Goal: Task Accomplishment & Management: Manage account settings

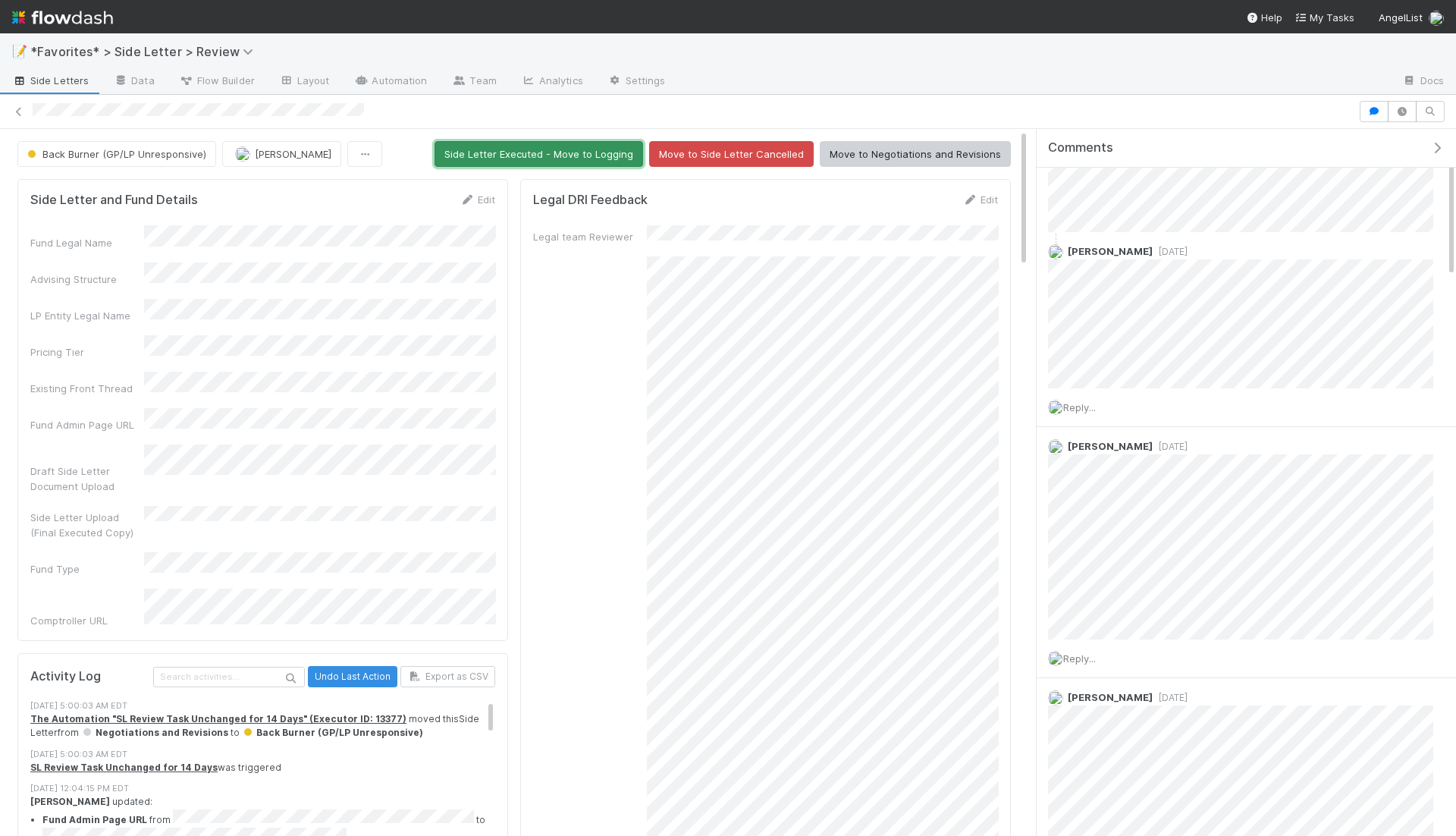
click at [580, 154] on button "Side Letter Executed - Move to Logging" at bounding box center [539, 154] width 208 height 26
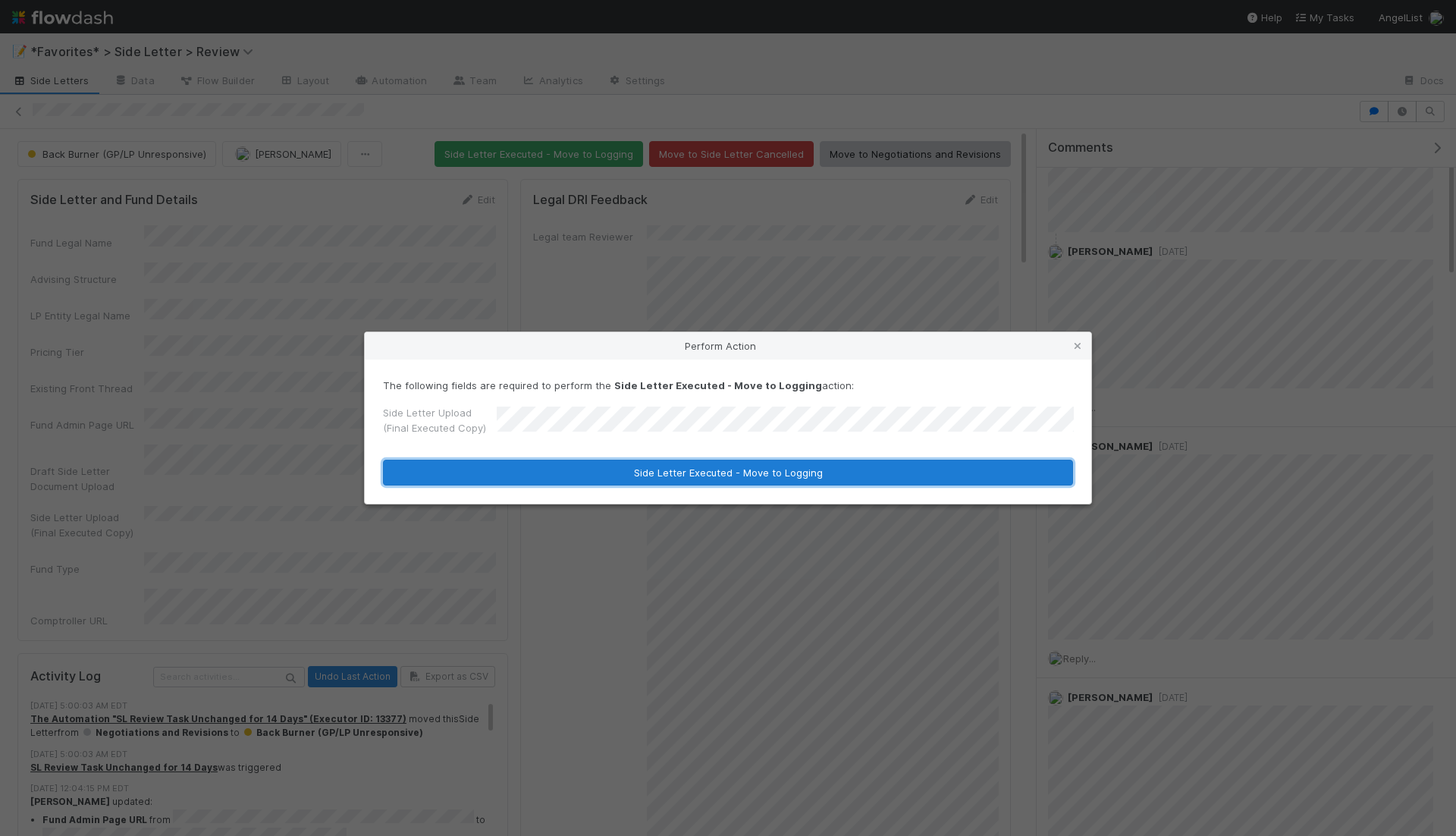
click at [741, 474] on button "Side Letter Executed - Move to Logging" at bounding box center [728, 472] width 690 height 26
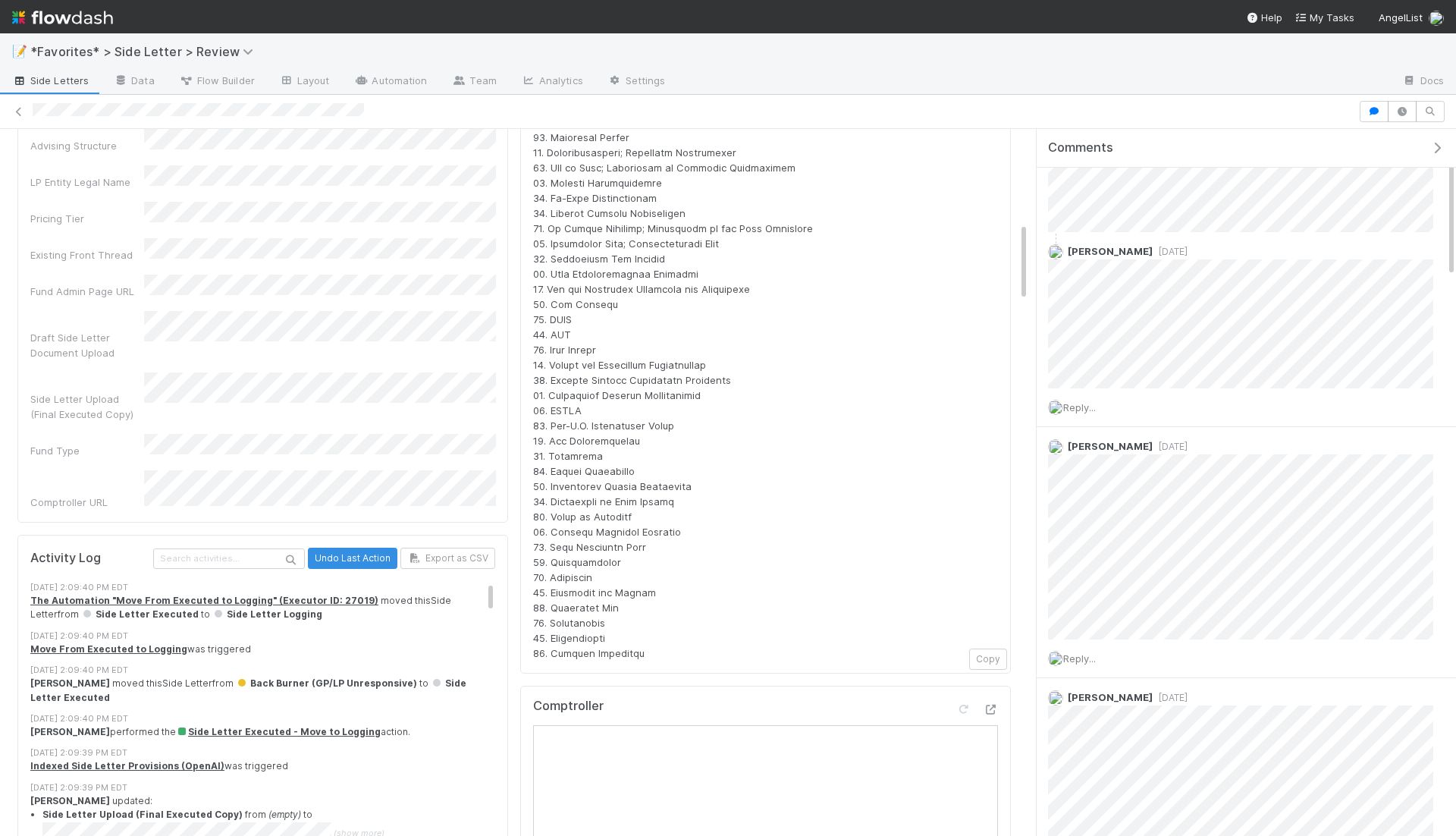
scroll to position [840, 0]
click at [623, 284] on span "LP: Screendoor Fund I, L.P. Side Letter: https://flowdash.internal.angellist.co…" at bounding box center [767, 188] width 468 height 937
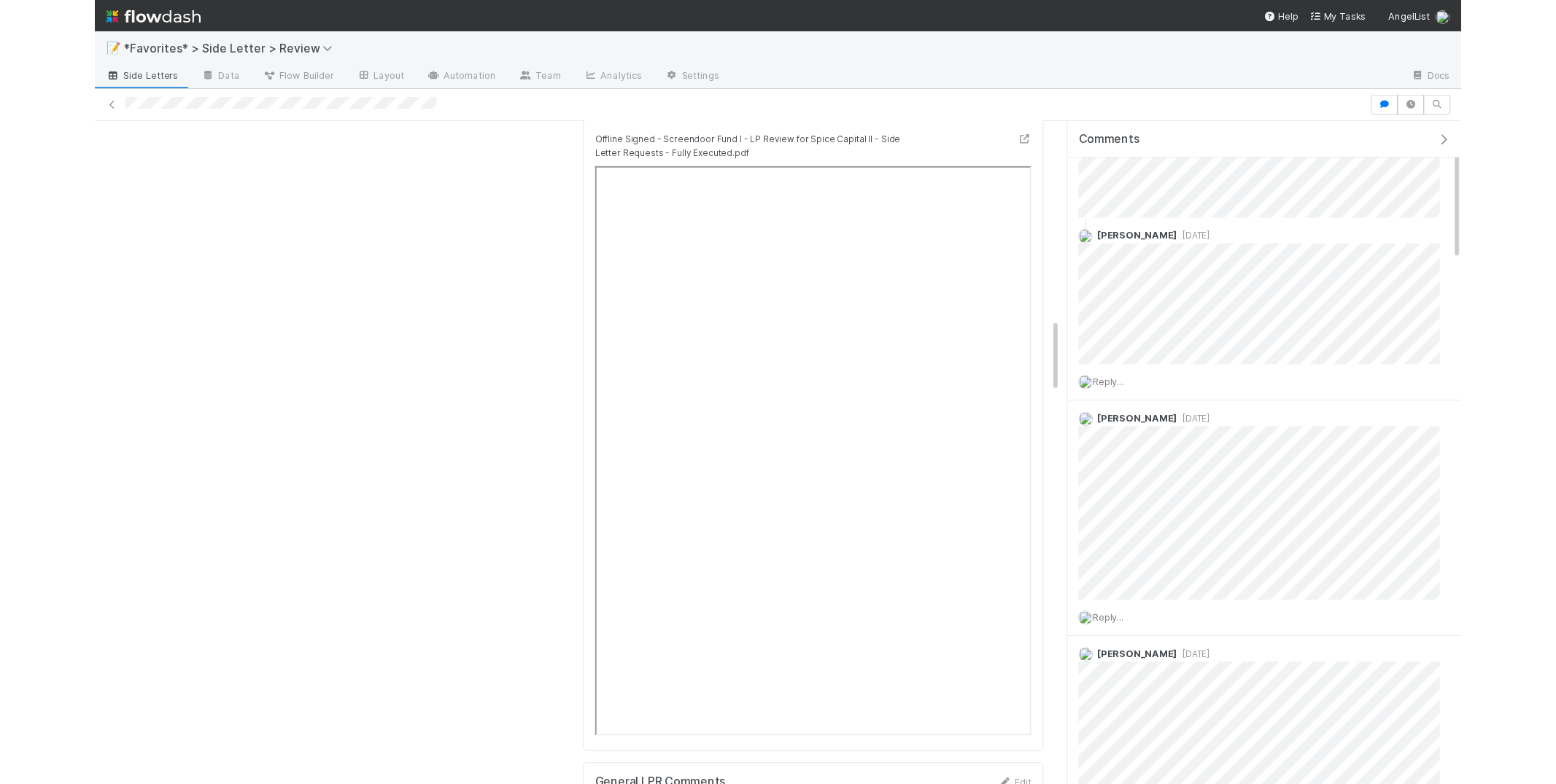
scroll to position [1830, 0]
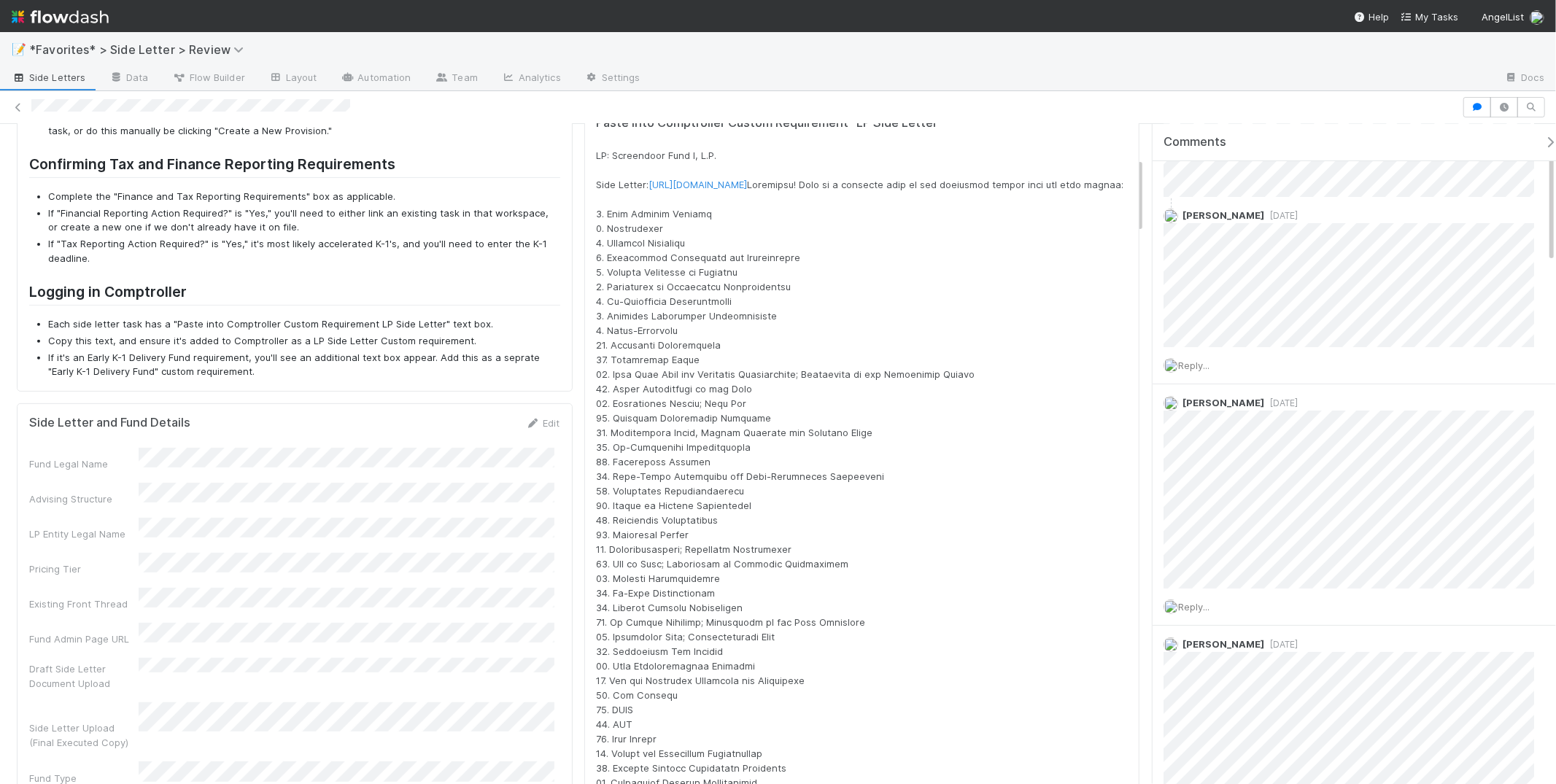
scroll to position [0, 0]
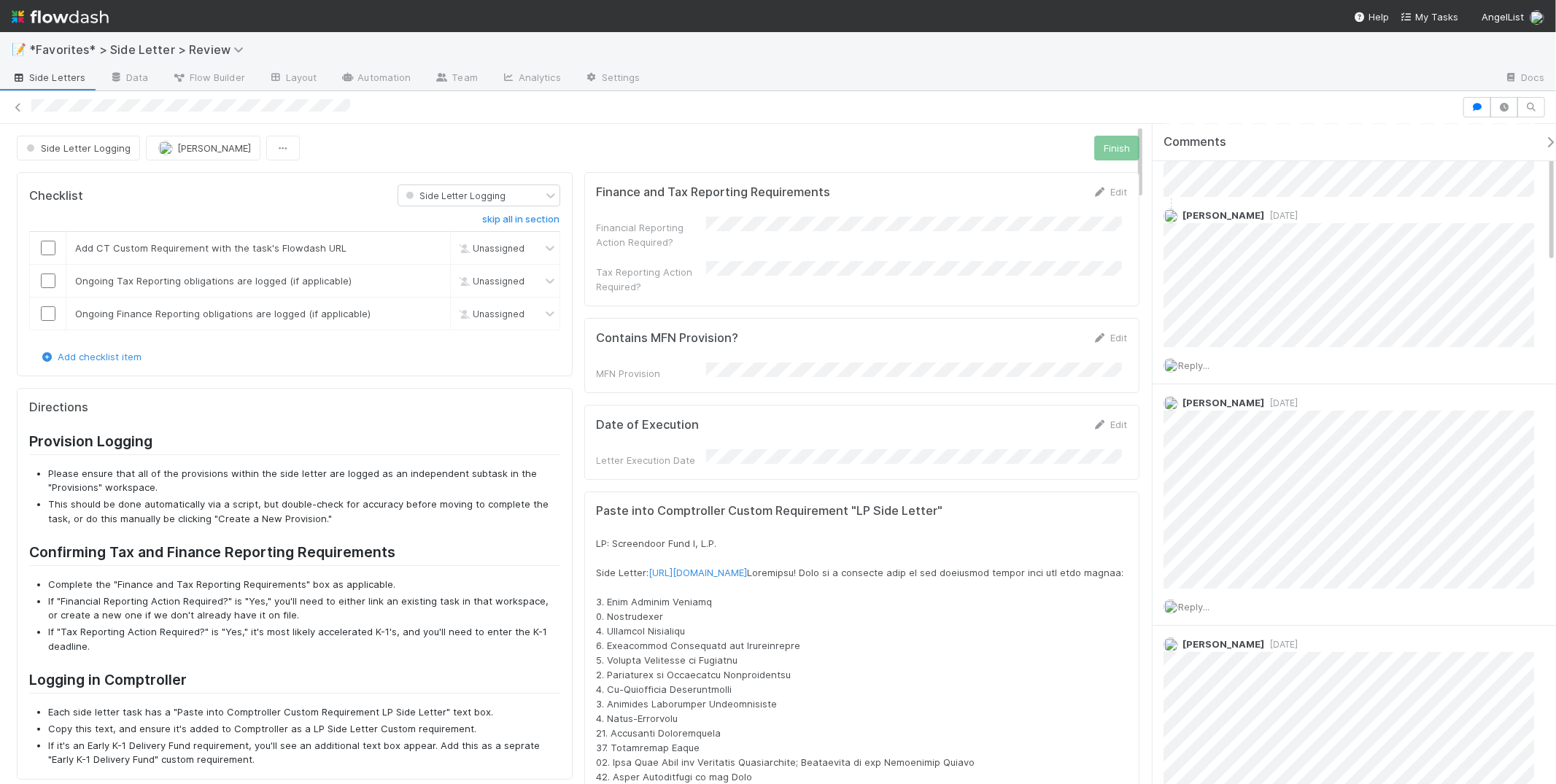
drag, startPoint x: 684, startPoint y: 659, endPoint x: 583, endPoint y: 485, distance: 201.2
copy div "Paste into Comptroller Custom Requirement "LP Side Letter" LP: Screendoor Fund …"
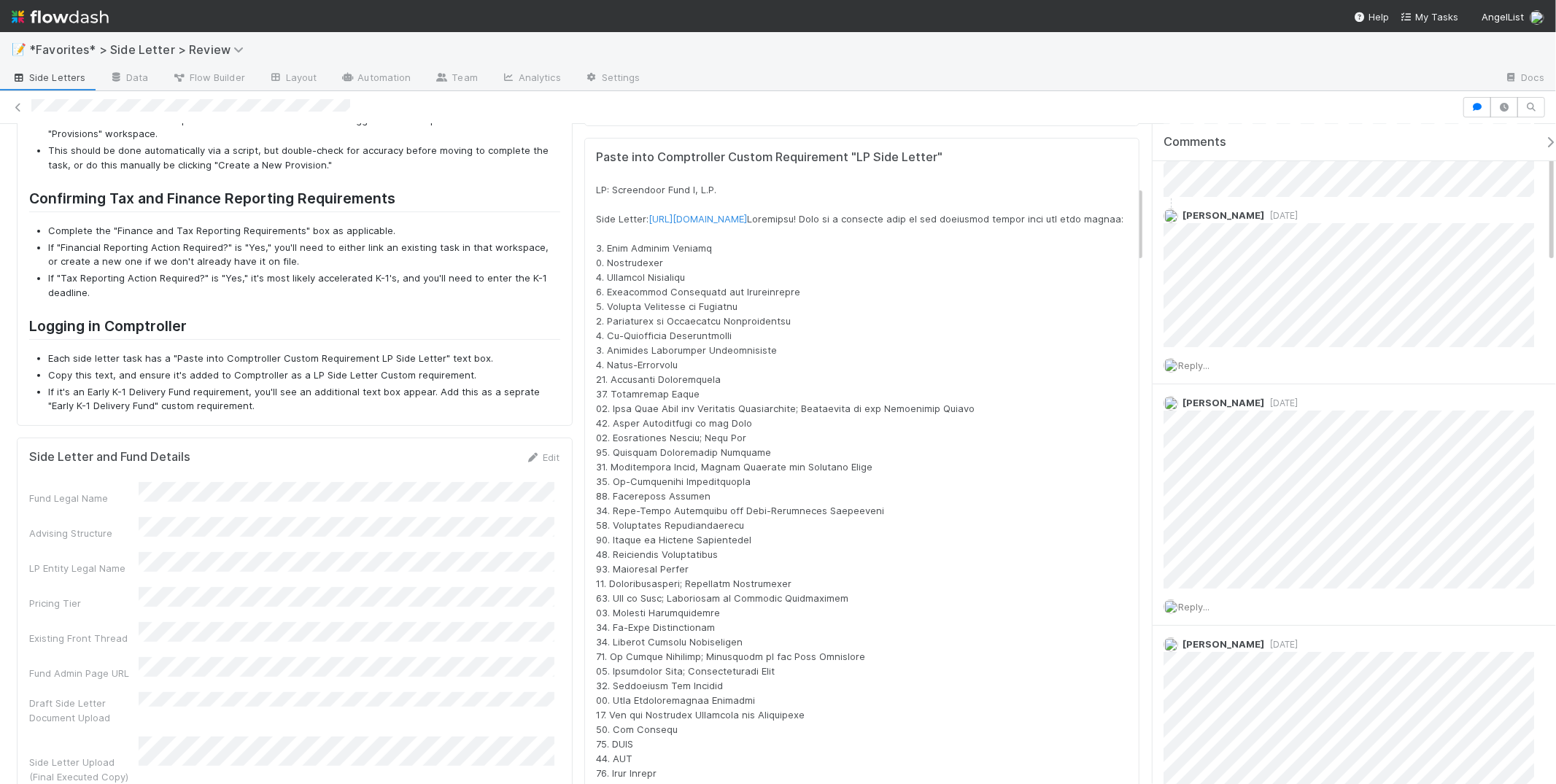
scroll to position [624, 0]
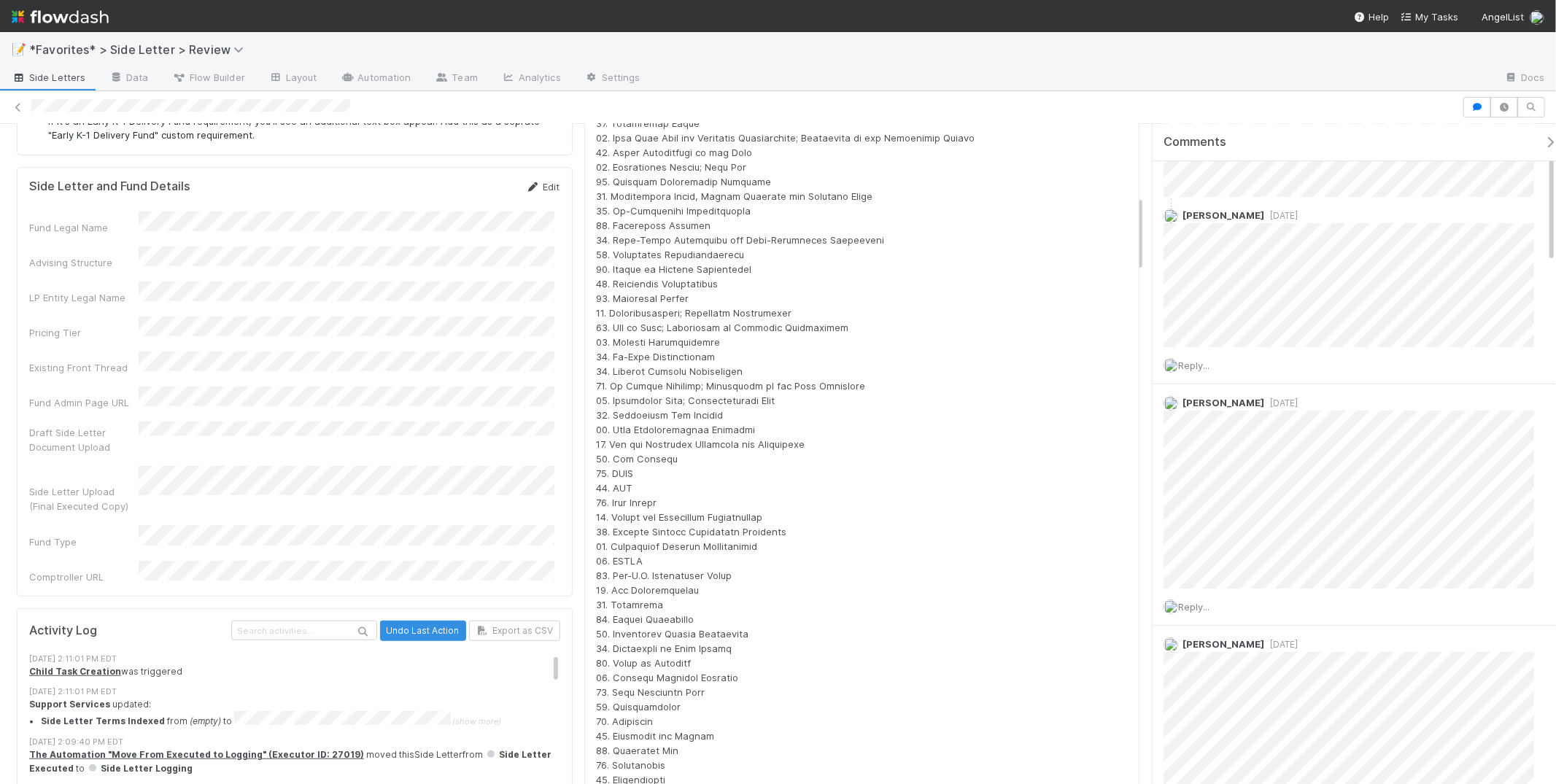
click at [526, 182] on icon at bounding box center [533, 187] width 15 height 9
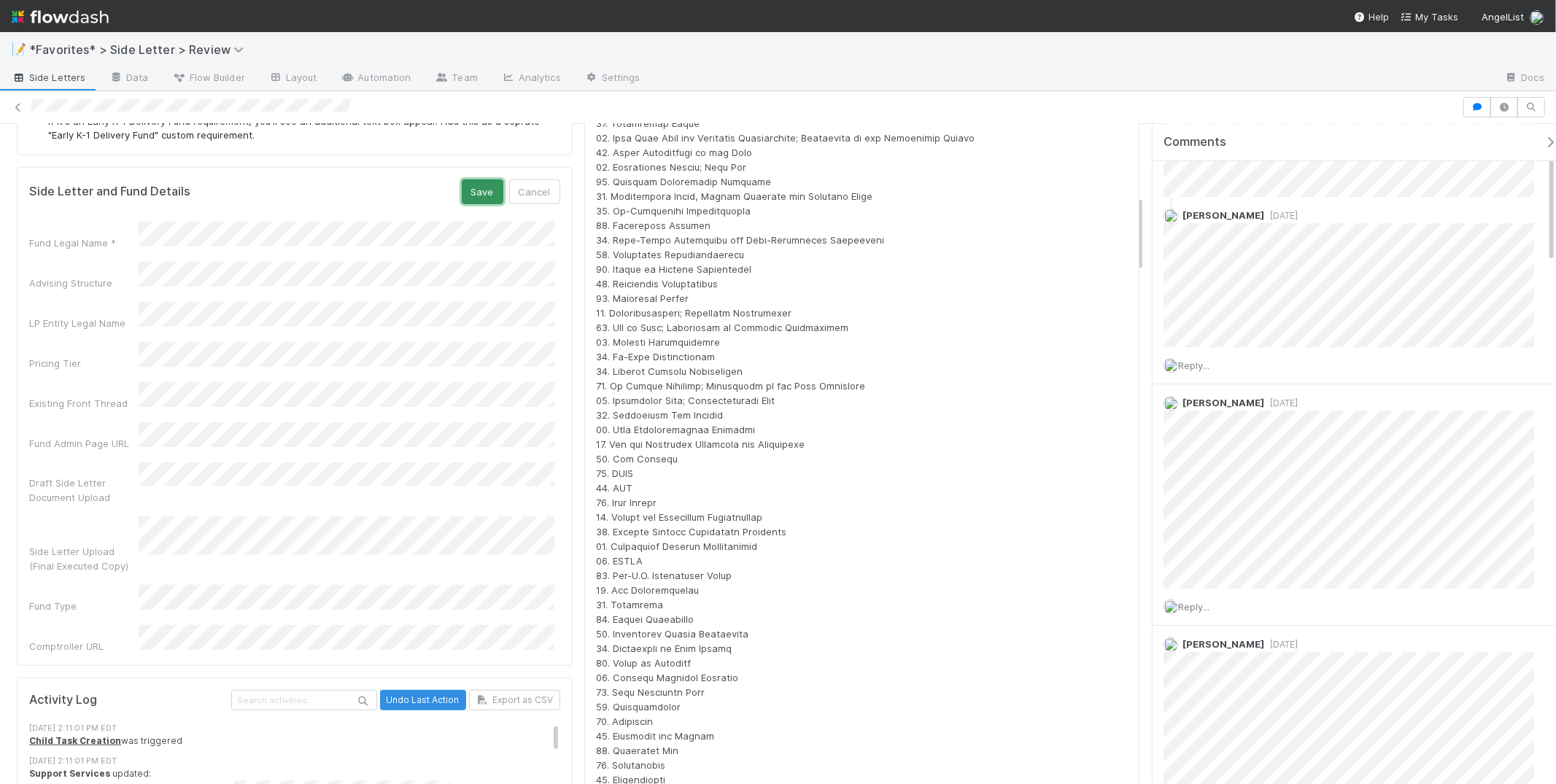
click at [478, 192] on button "Save" at bounding box center [483, 192] width 41 height 25
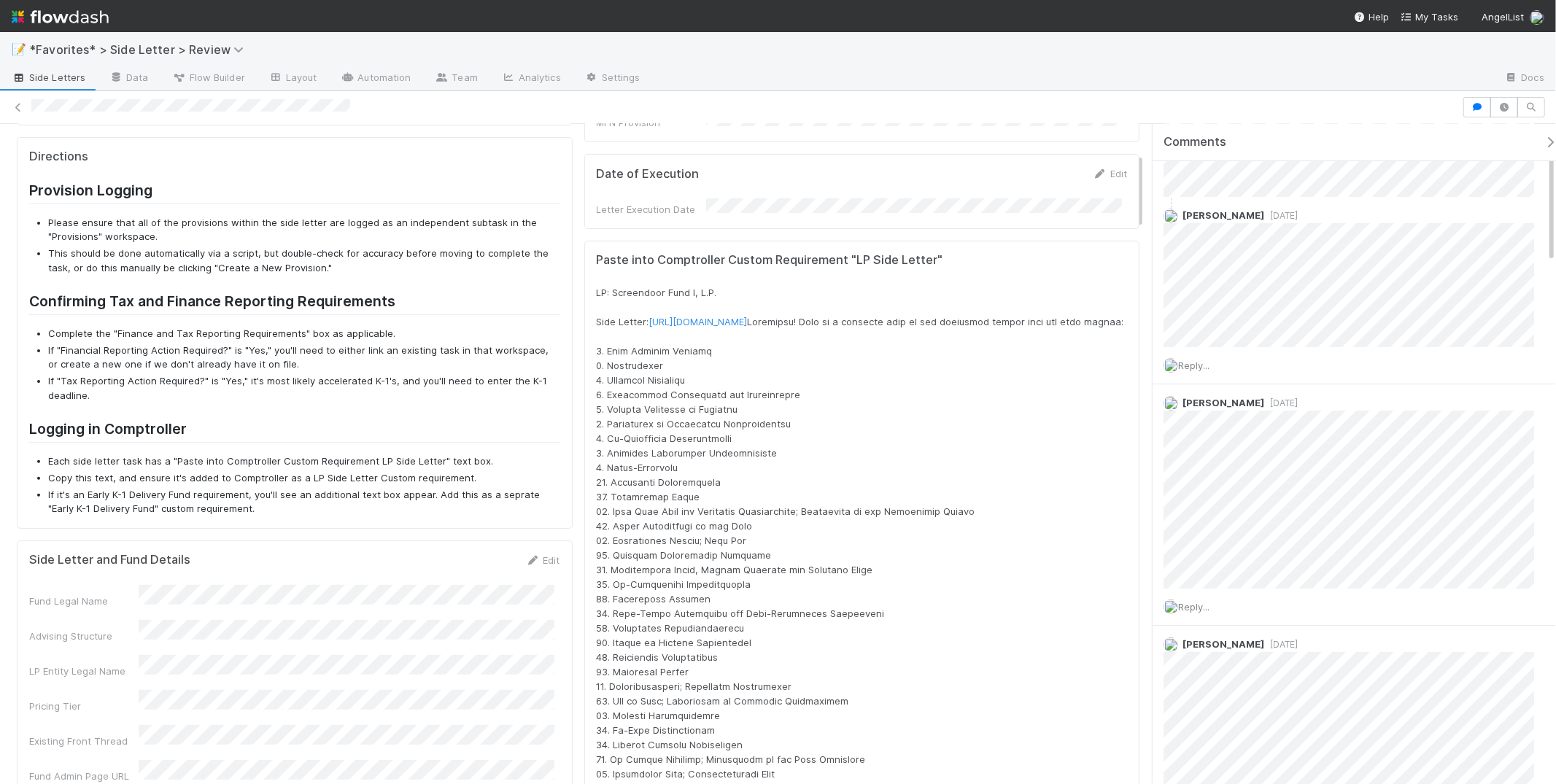
scroll to position [570, 0]
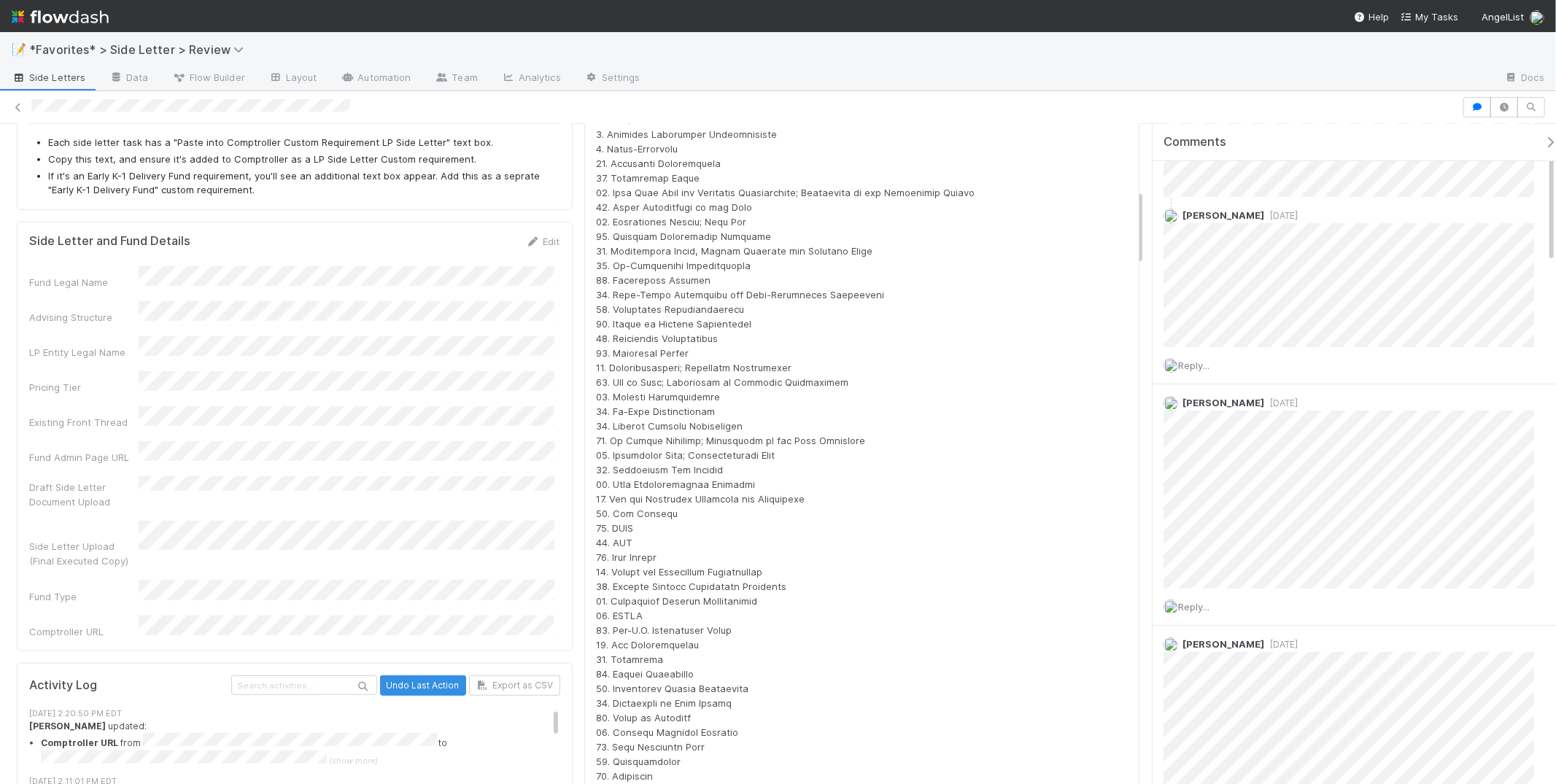
click at [888, 49] on div "📝 *Favorites* > Side Letter > Review" at bounding box center [778, 49] width 1556 height 35
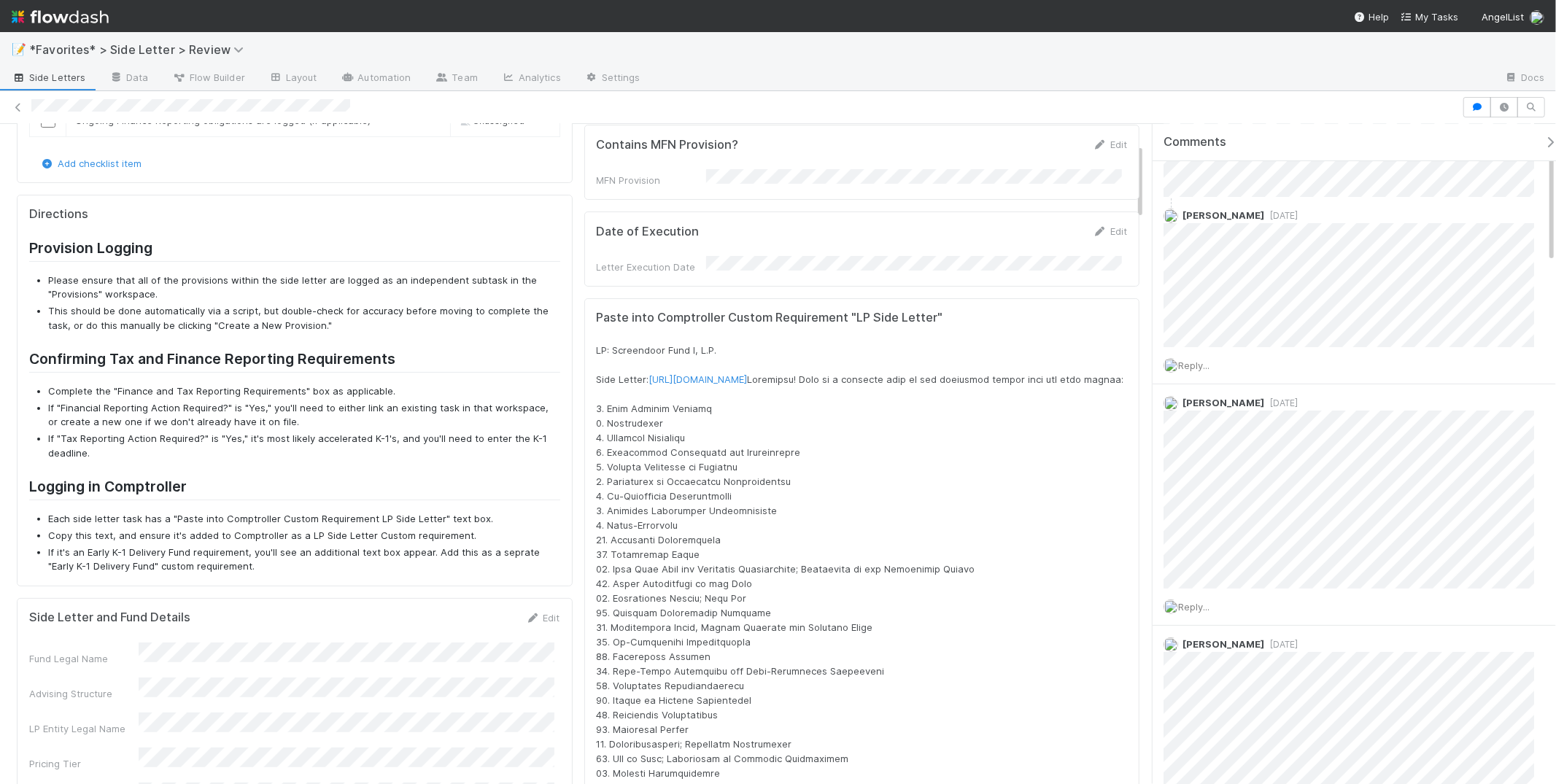
scroll to position [170, 0]
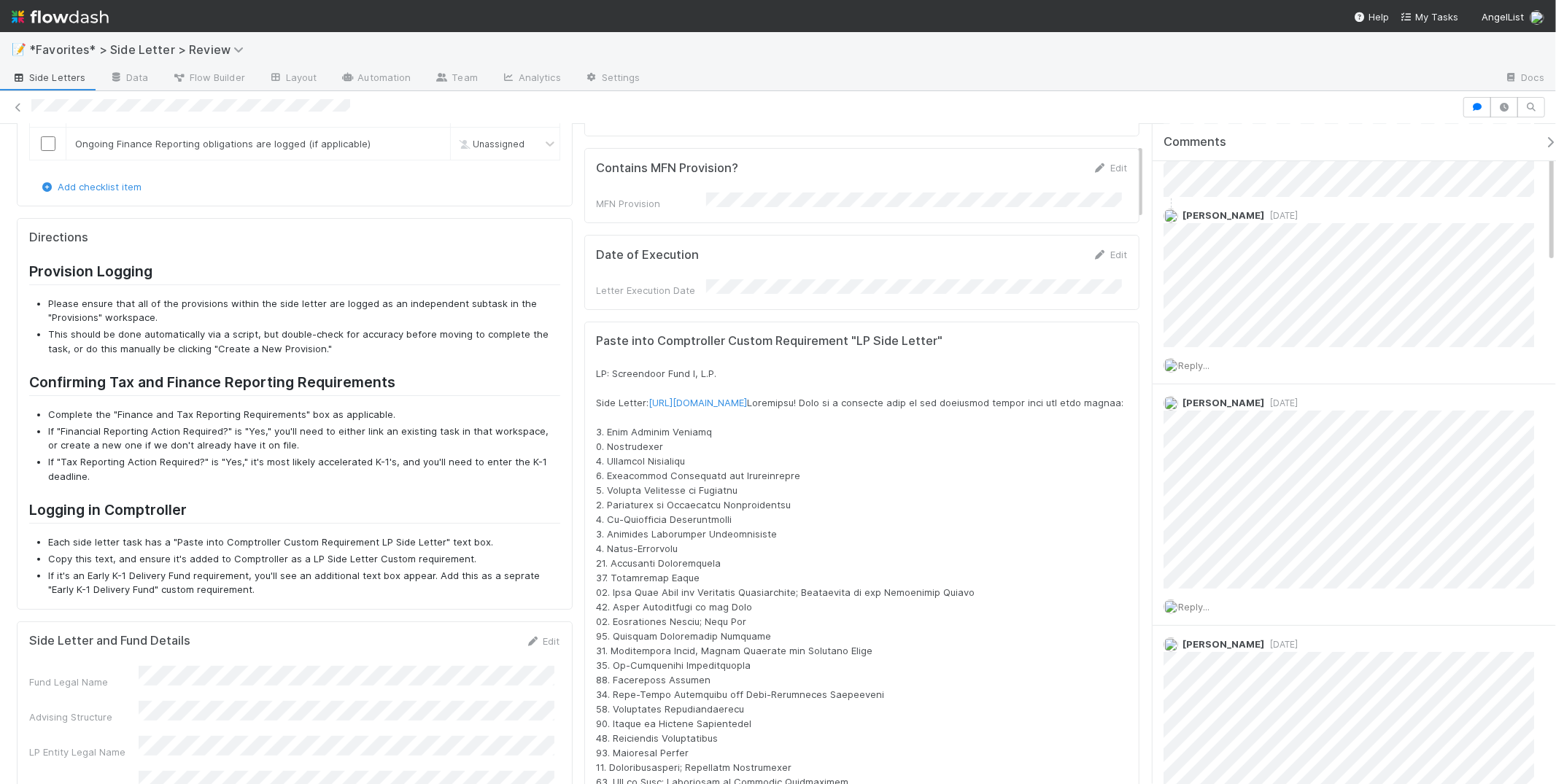
drag, startPoint x: 698, startPoint y: 469, endPoint x: 587, endPoint y: 351, distance: 162.0
click at [587, 351] on div "Paste into Comptroller Custom Requirement "LP Side Letter" LP: Screendoor Fund …" at bounding box center [863, 795] width 556 height 947
copy span "LP: Screendoor Fund I, L.P. Side Letter: https://flowdash.internal.angellist.co…"
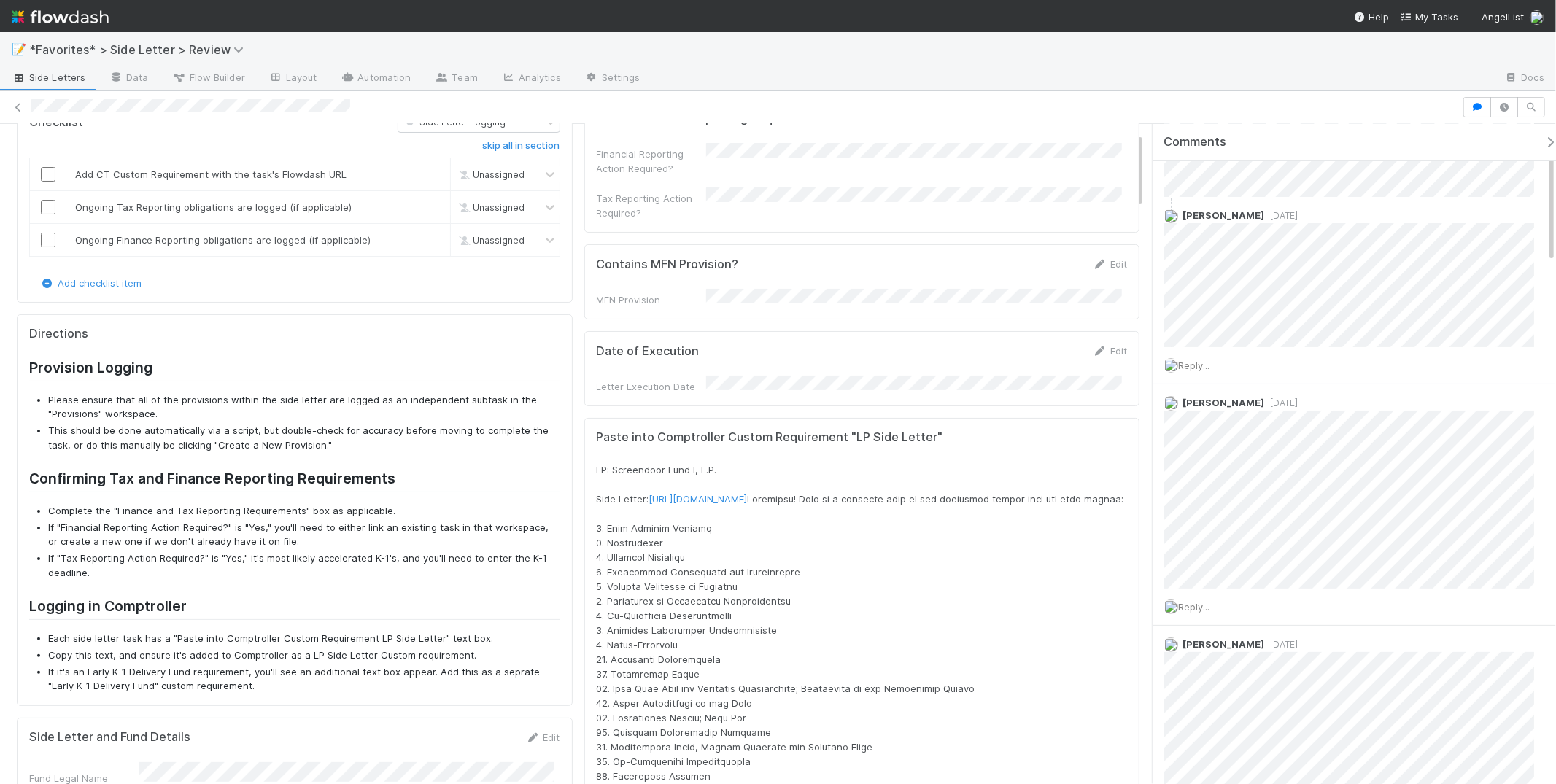
scroll to position [0, 0]
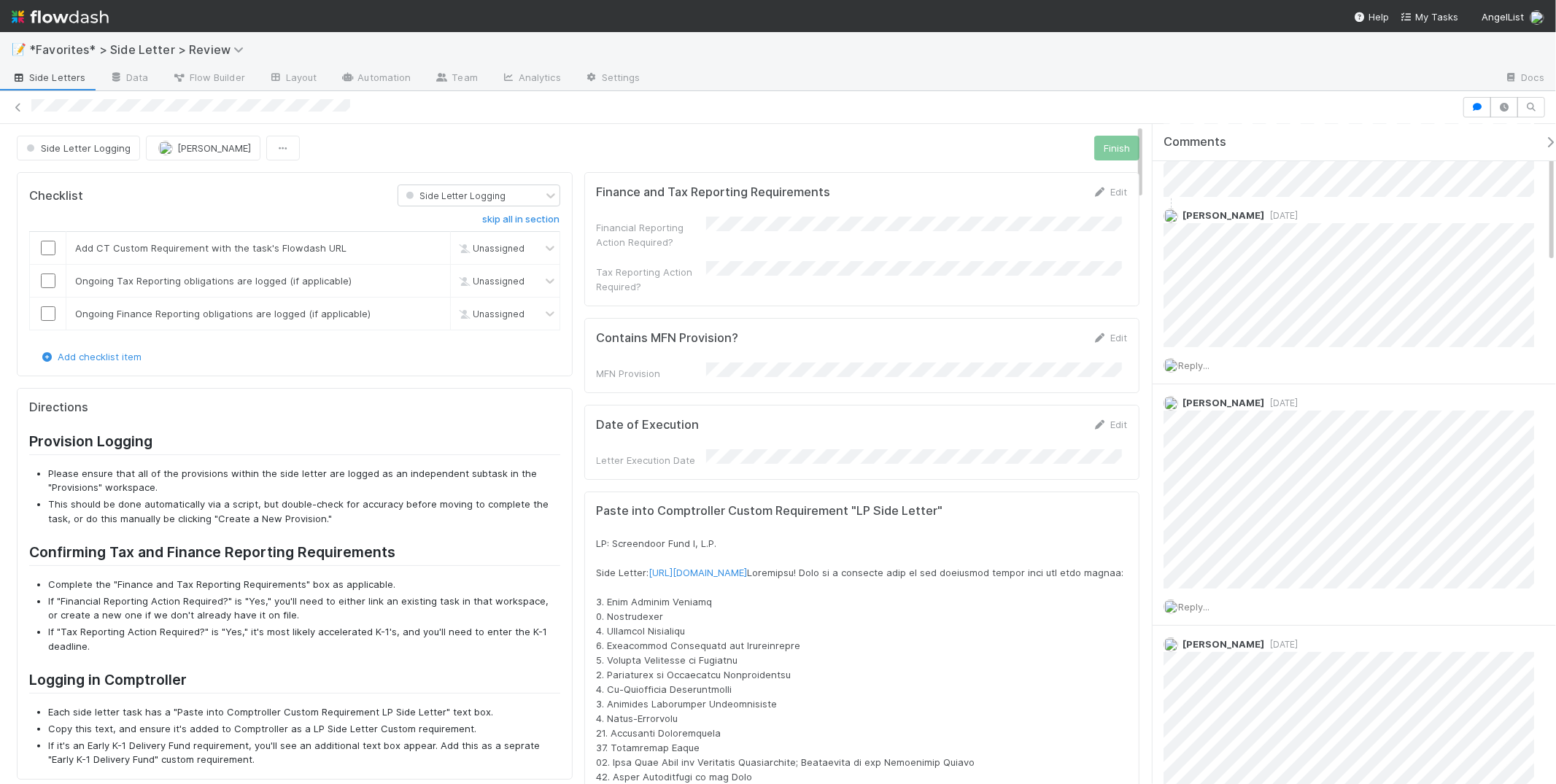
drag, startPoint x: 974, startPoint y: 149, endPoint x: 989, endPoint y: 154, distance: 15.8
click at [975, 149] on div "Side Letter Logging Maxim Kalinkin Checklist must be completed Finish" at bounding box center [578, 148] width 1123 height 25
click at [812, 147] on div "Side Letter Logging Maxim Kalinkin Finish" at bounding box center [578, 148] width 1123 height 25
drag, startPoint x: 1008, startPoint y: 250, endPoint x: 1015, endPoint y: 239, distance: 13.0
click at [1009, 250] on div "Financial Reporting Action Required? Tax Reporting Action Required?" at bounding box center [862, 256] width 531 height 78
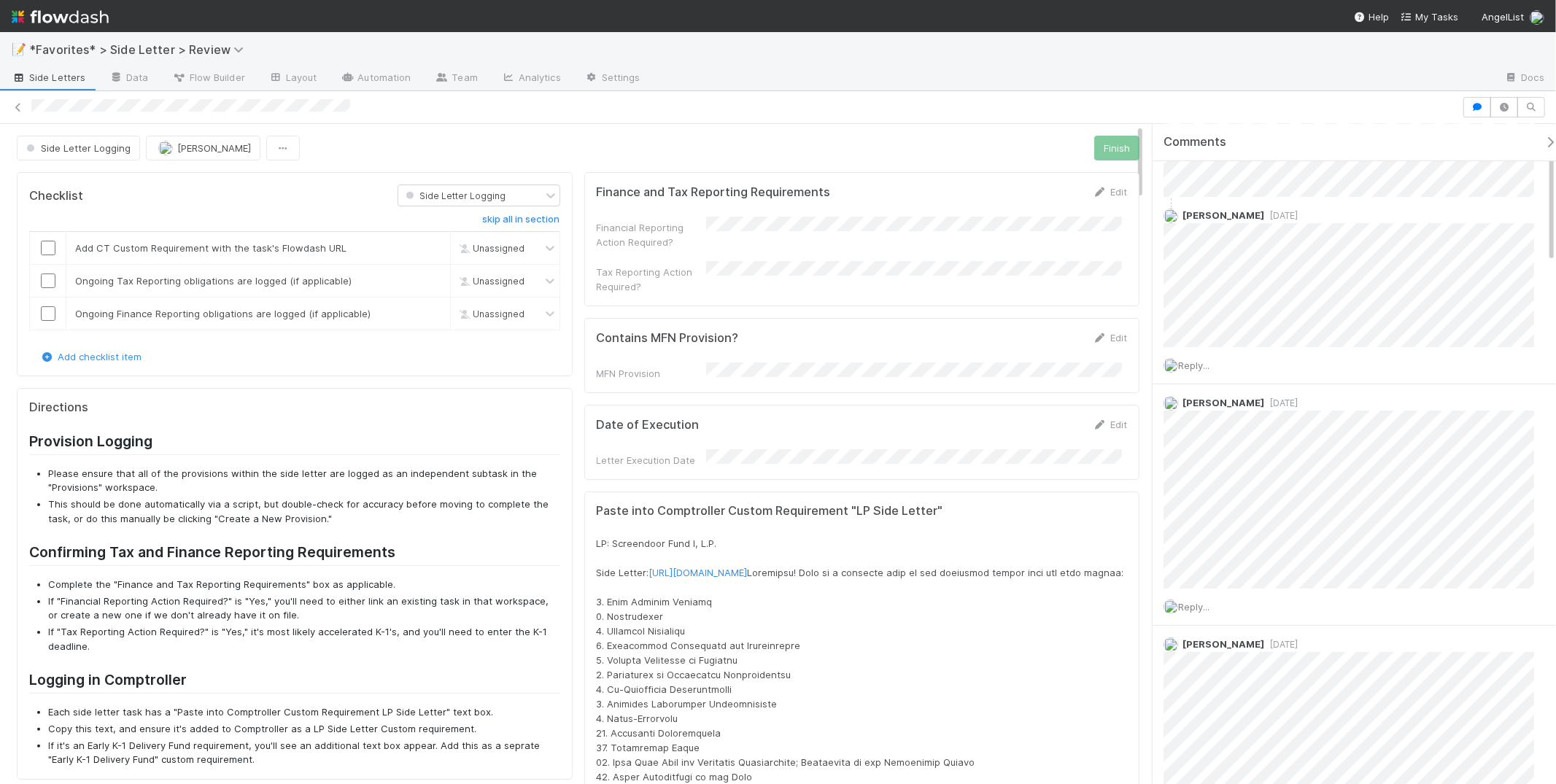
click at [1091, 180] on div "Finance and Tax Reporting Requirements Edit Financial Reporting Action Required…" at bounding box center [863, 238] width 556 height 134
click at [1095, 186] on link "Edit" at bounding box center [1110, 192] width 35 height 12
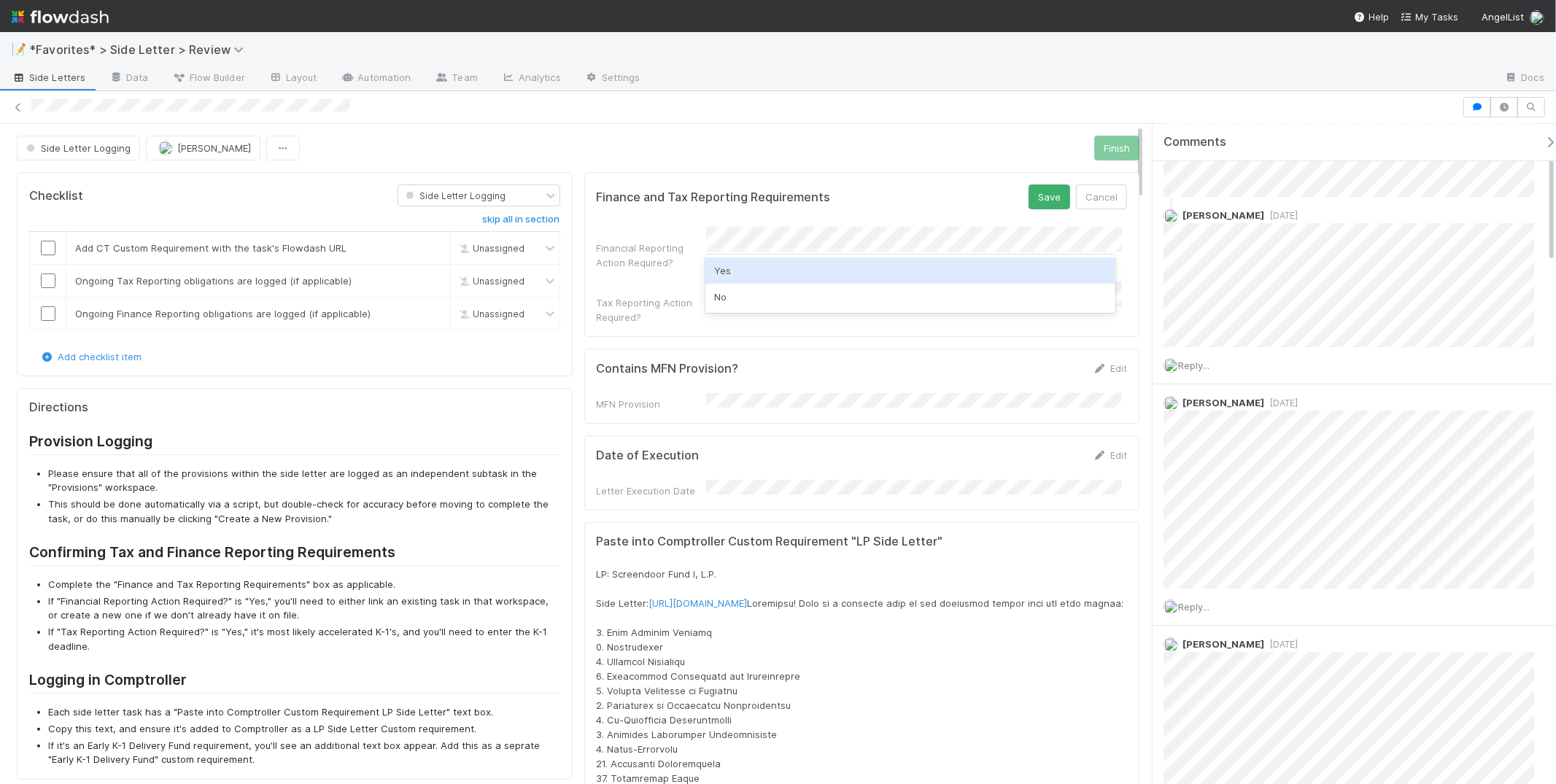
click at [750, 266] on div "Yes" at bounding box center [910, 270] width 410 height 26
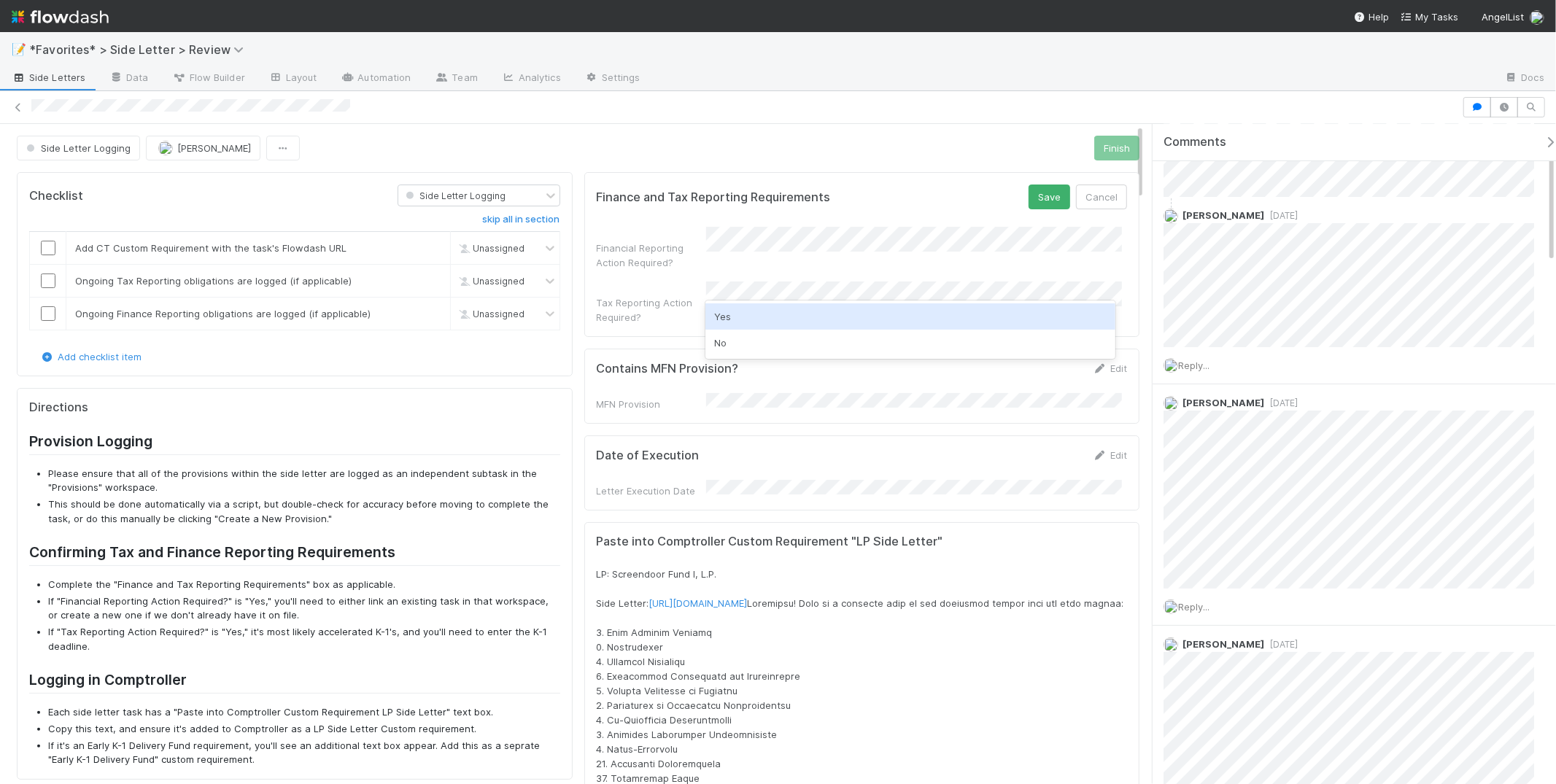
click at [769, 315] on div "Yes" at bounding box center [910, 316] width 410 height 26
drag, startPoint x: 1038, startPoint y: 190, endPoint x: 994, endPoint y: 183, distance: 44.6
click at [1038, 190] on button "Save" at bounding box center [1049, 197] width 41 height 25
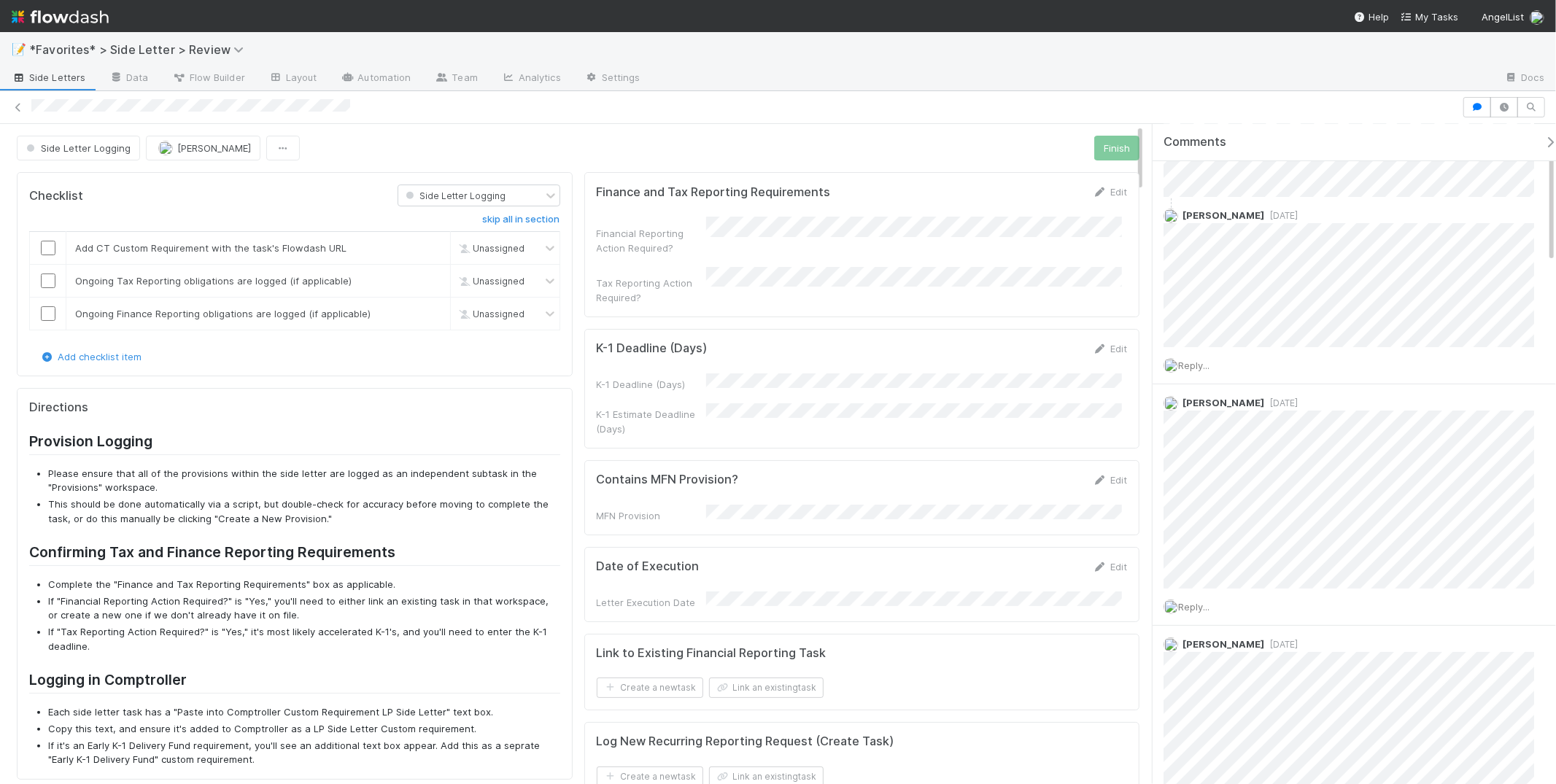
click at [878, 98] on div at bounding box center [778, 107] width 1556 height 21
click at [1093, 345] on icon at bounding box center [1100, 349] width 15 height 9
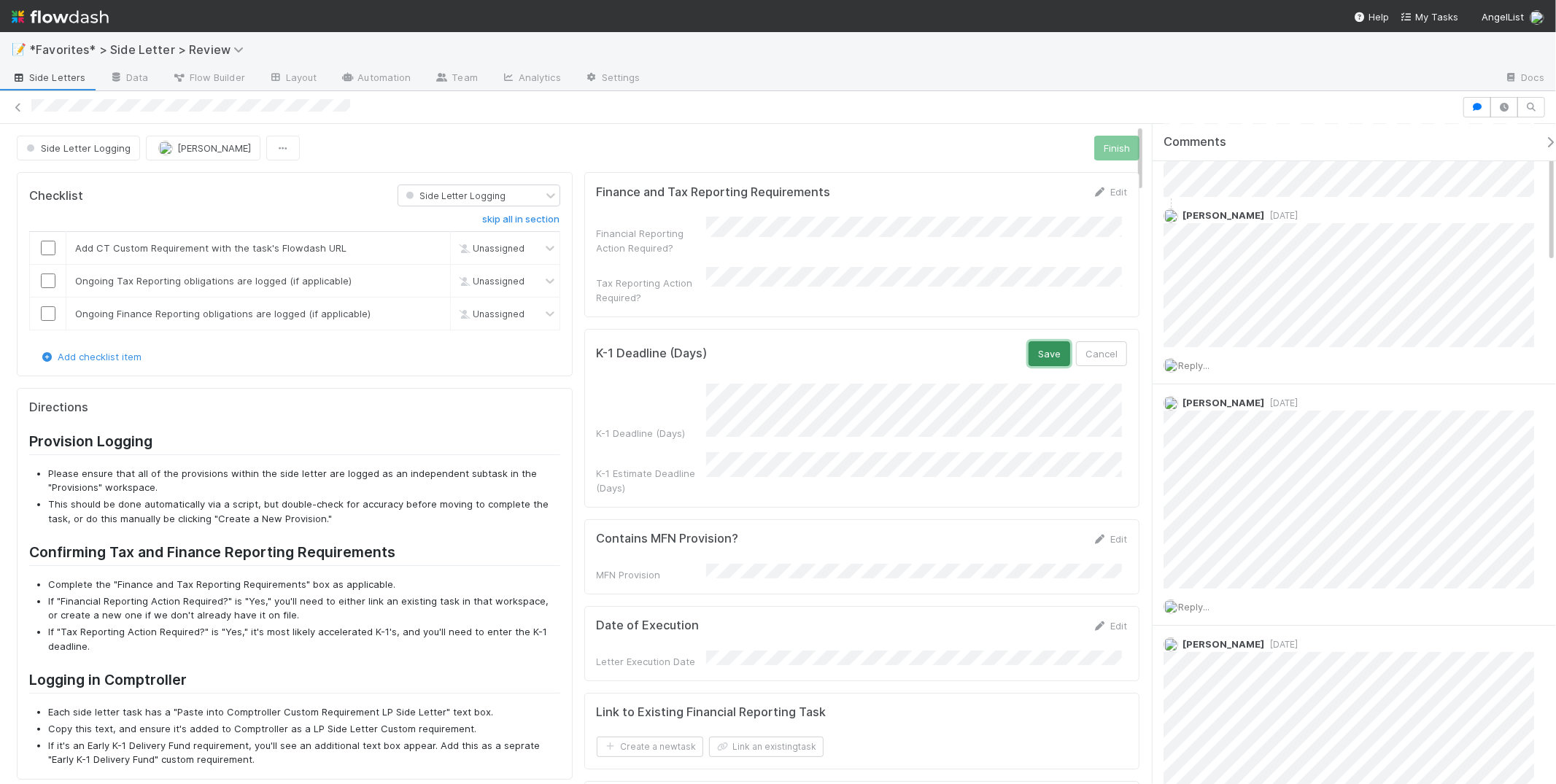
click at [1051, 341] on button "Save" at bounding box center [1049, 353] width 41 height 25
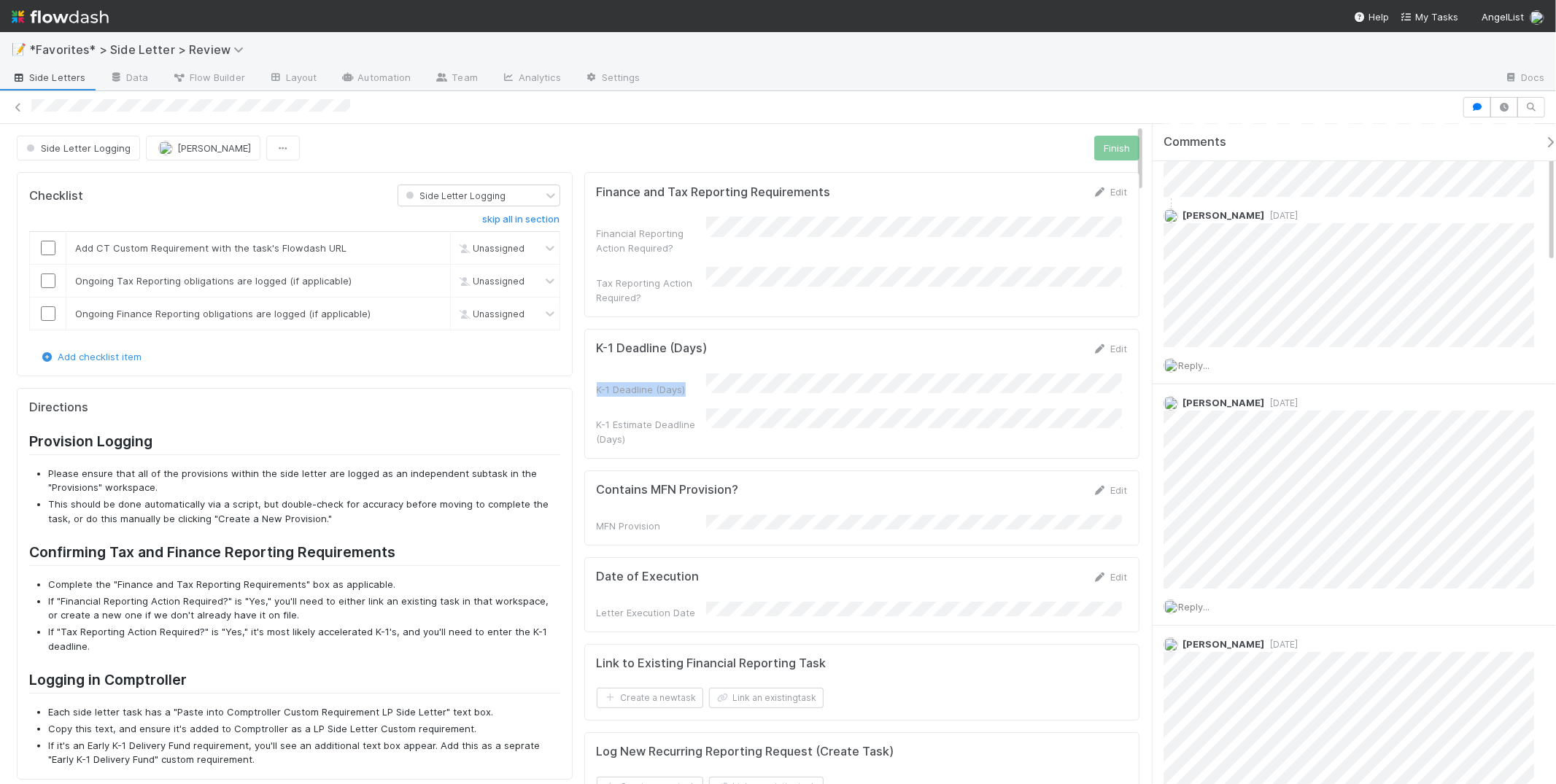
click at [762, 359] on form "K-1 Deadline (Days) Edit K-1 Deadline (Days) K-1 Estimate Deadline (Days)" at bounding box center [862, 394] width 531 height 105
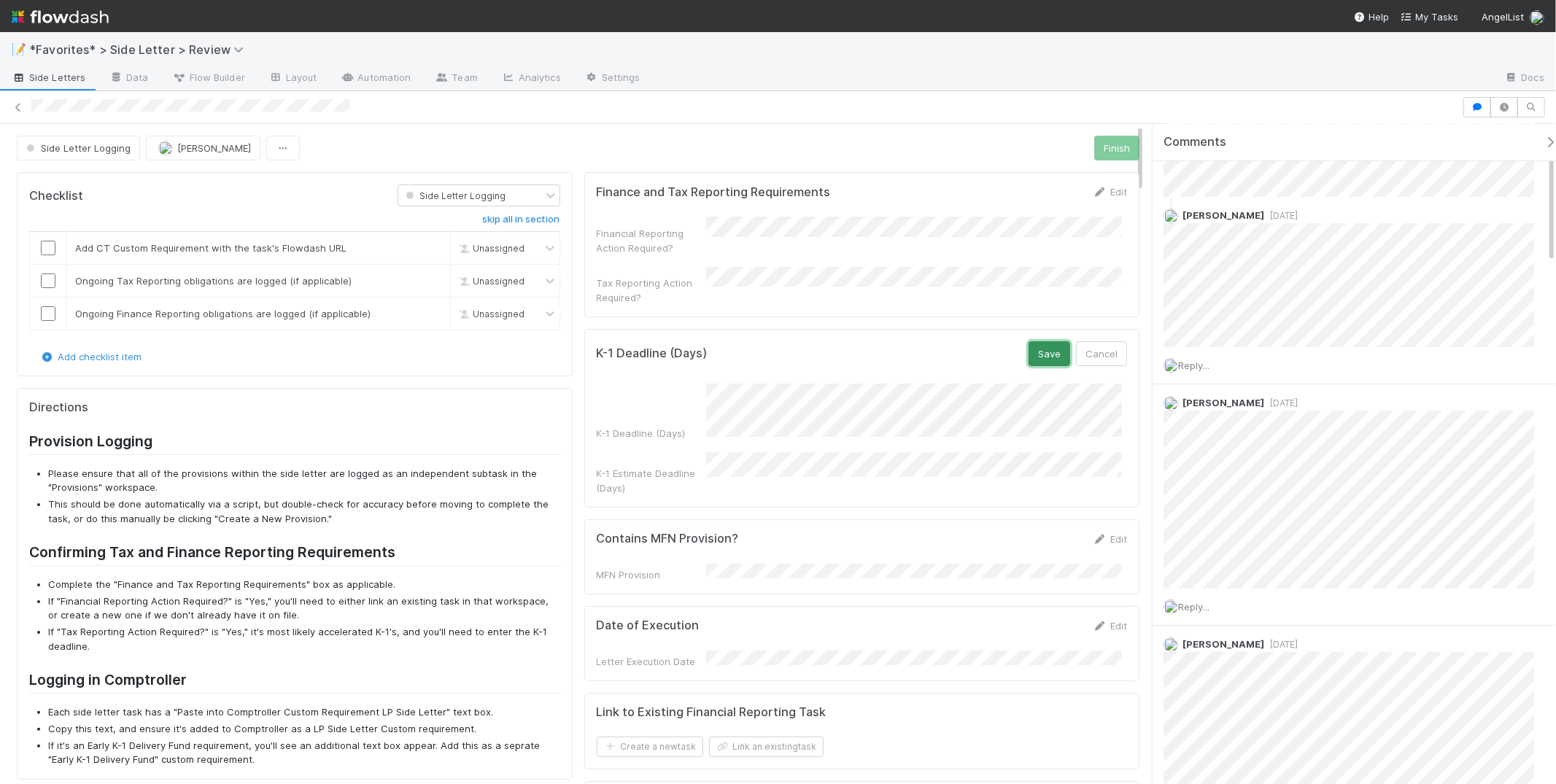
click at [1055, 341] on button "Save" at bounding box center [1049, 353] width 41 height 25
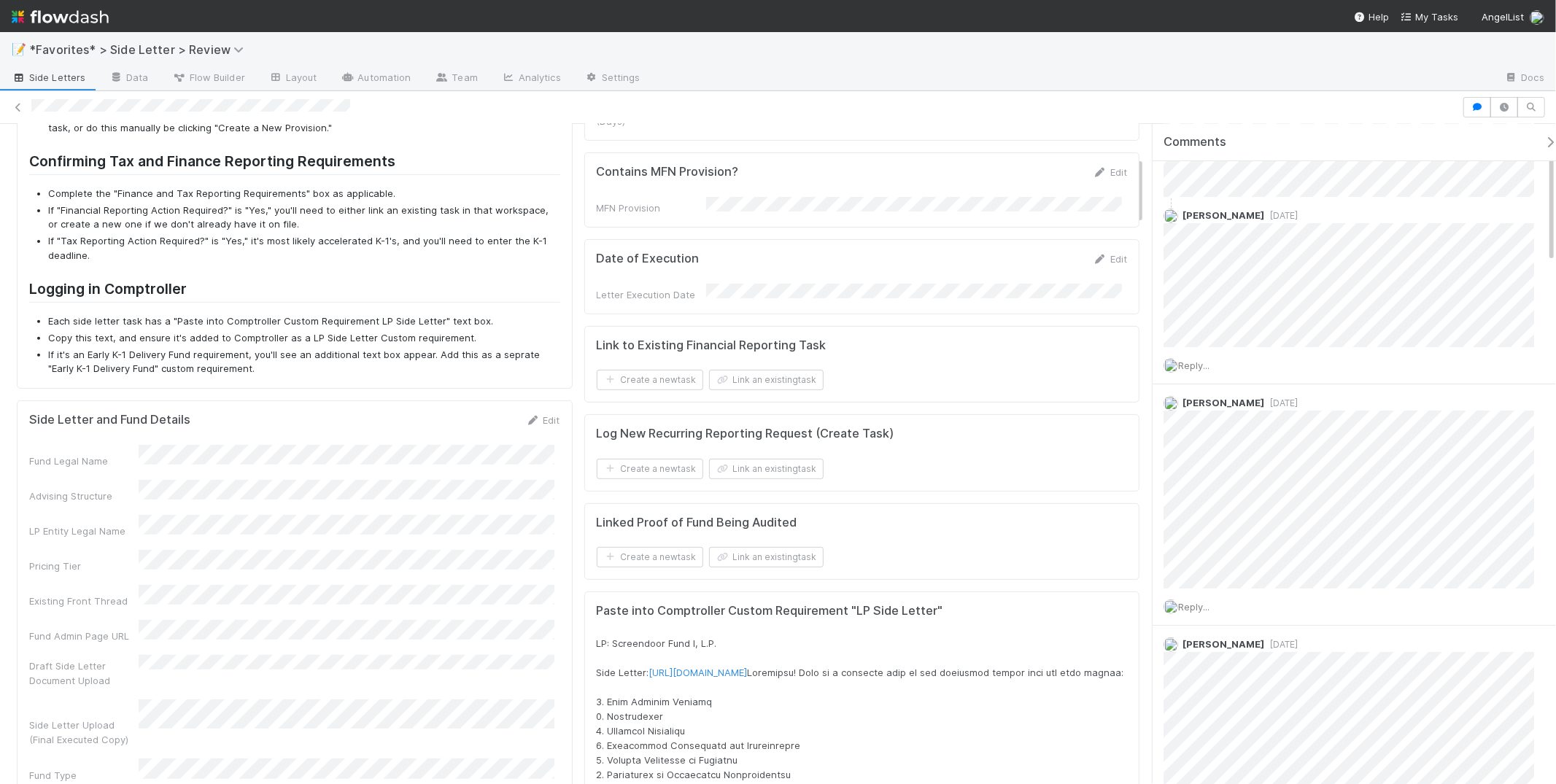
scroll to position [237, 0]
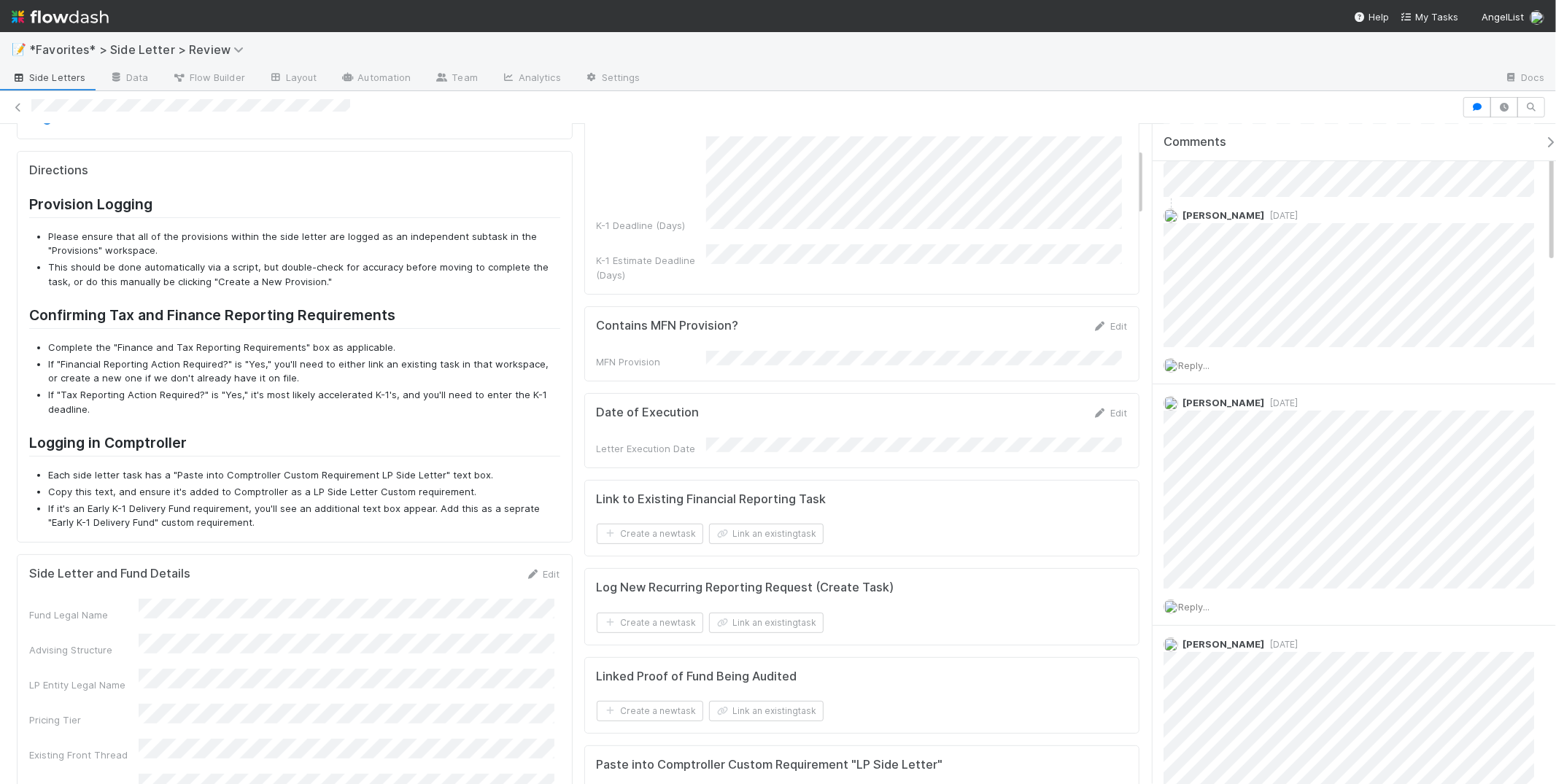
click at [1095, 319] on div "Edit" at bounding box center [1110, 326] width 35 height 15
click at [1093, 320] on link "Edit" at bounding box center [1110, 326] width 35 height 12
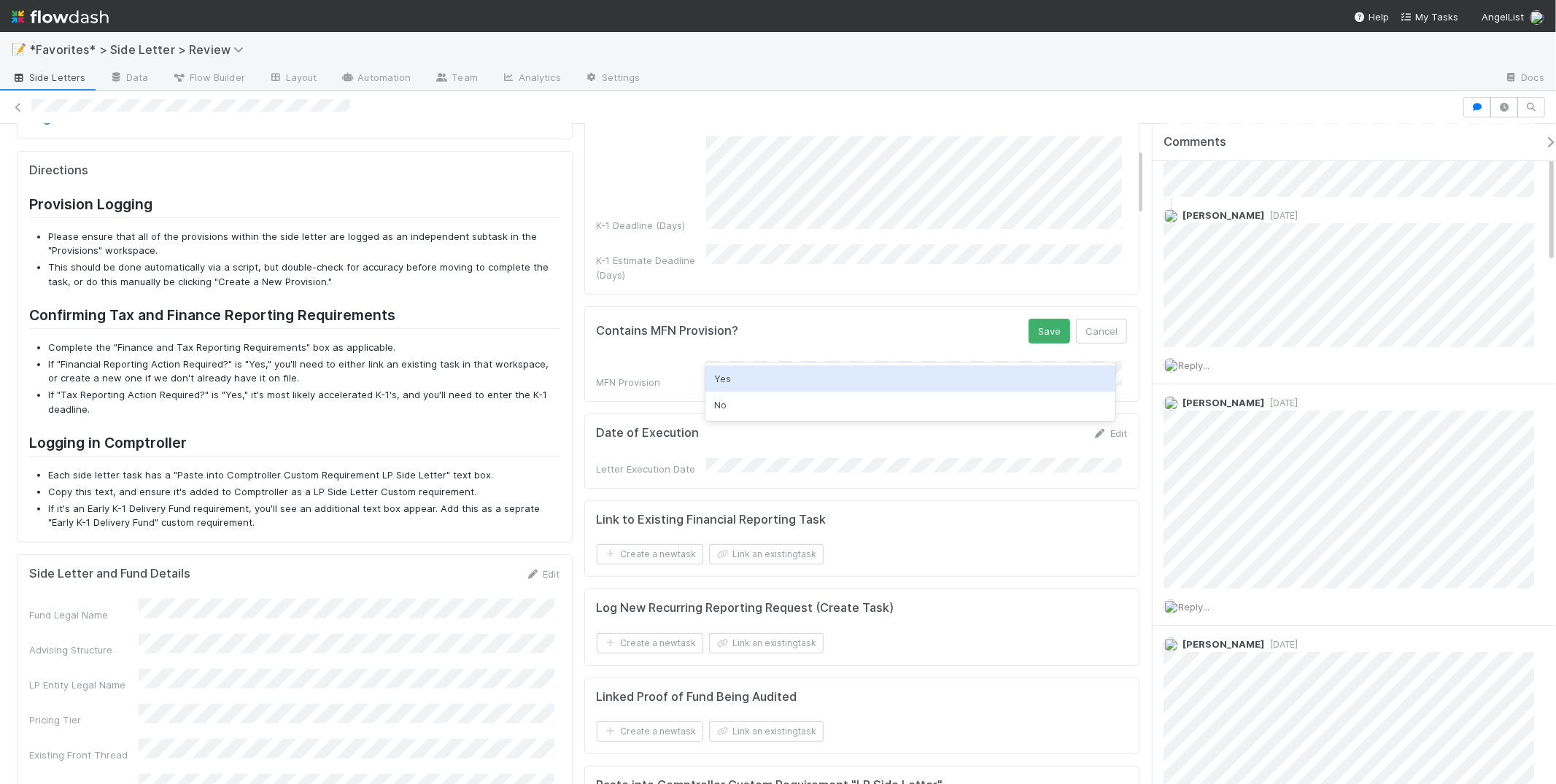
click at [770, 377] on div "Yes" at bounding box center [910, 378] width 410 height 26
click at [1040, 319] on button "Save" at bounding box center [1049, 331] width 41 height 25
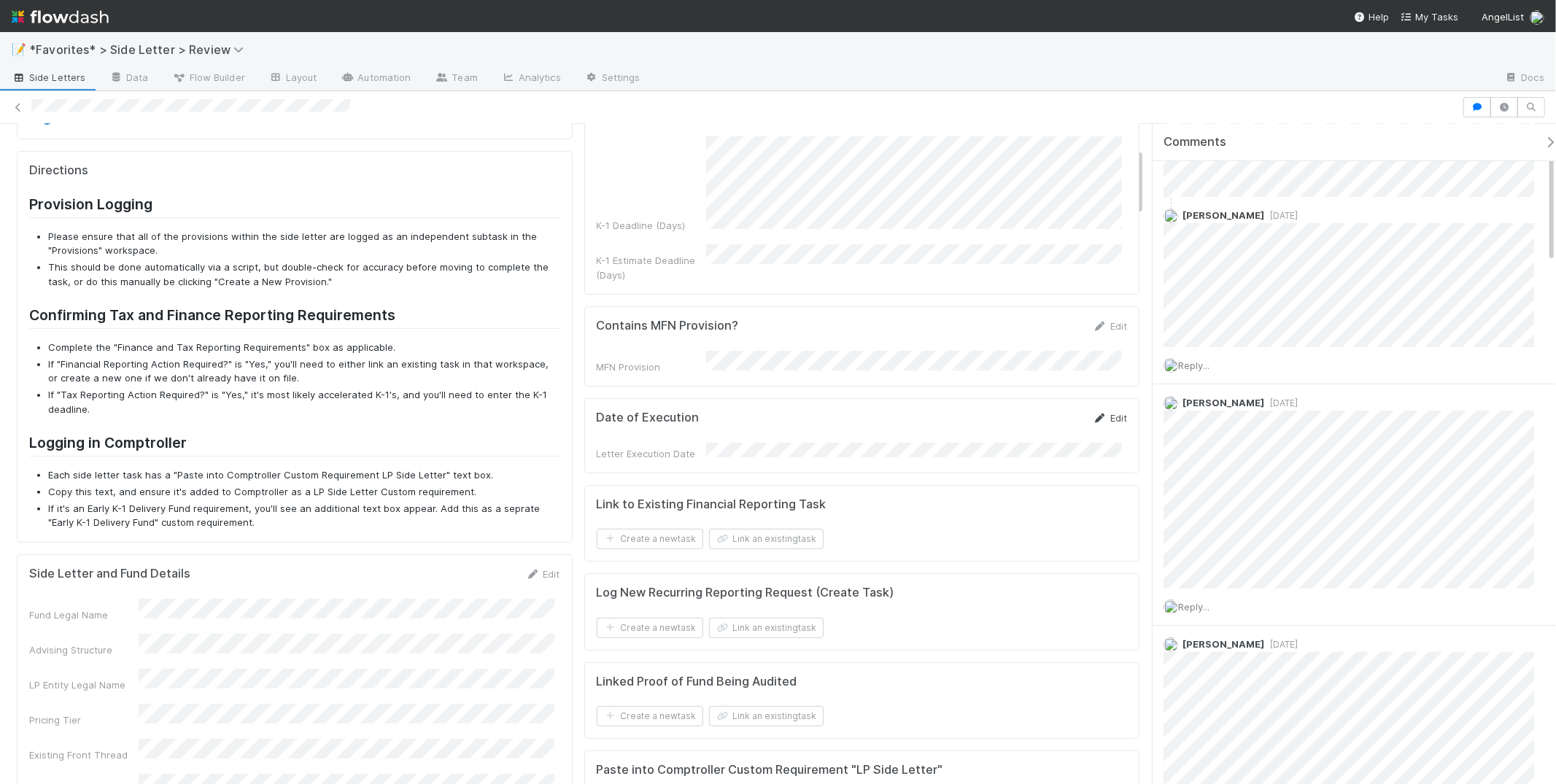
click at [1093, 414] on icon at bounding box center [1100, 418] width 15 height 9
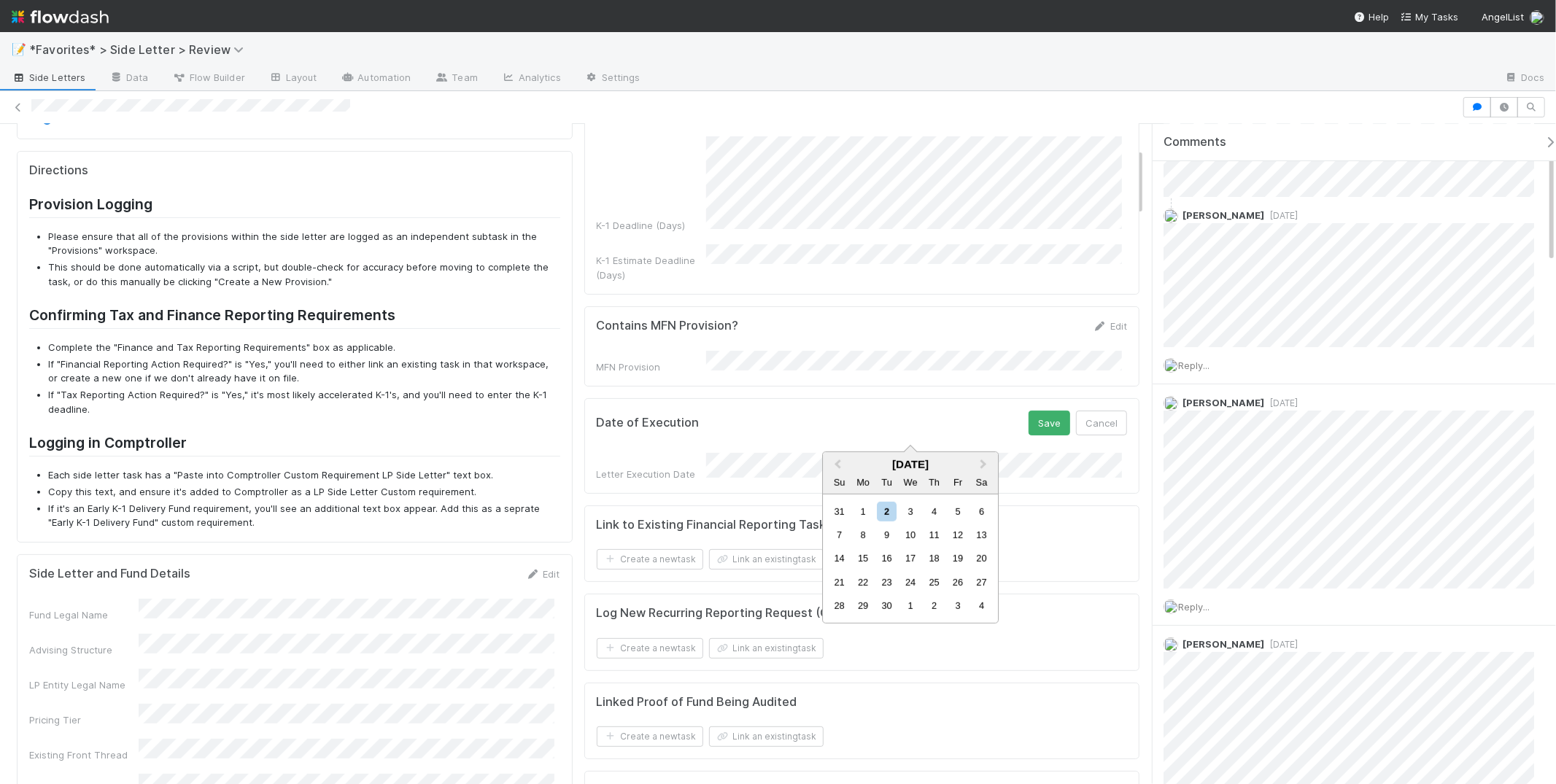
click at [859, 513] on div "1" at bounding box center [863, 510] width 20 height 20
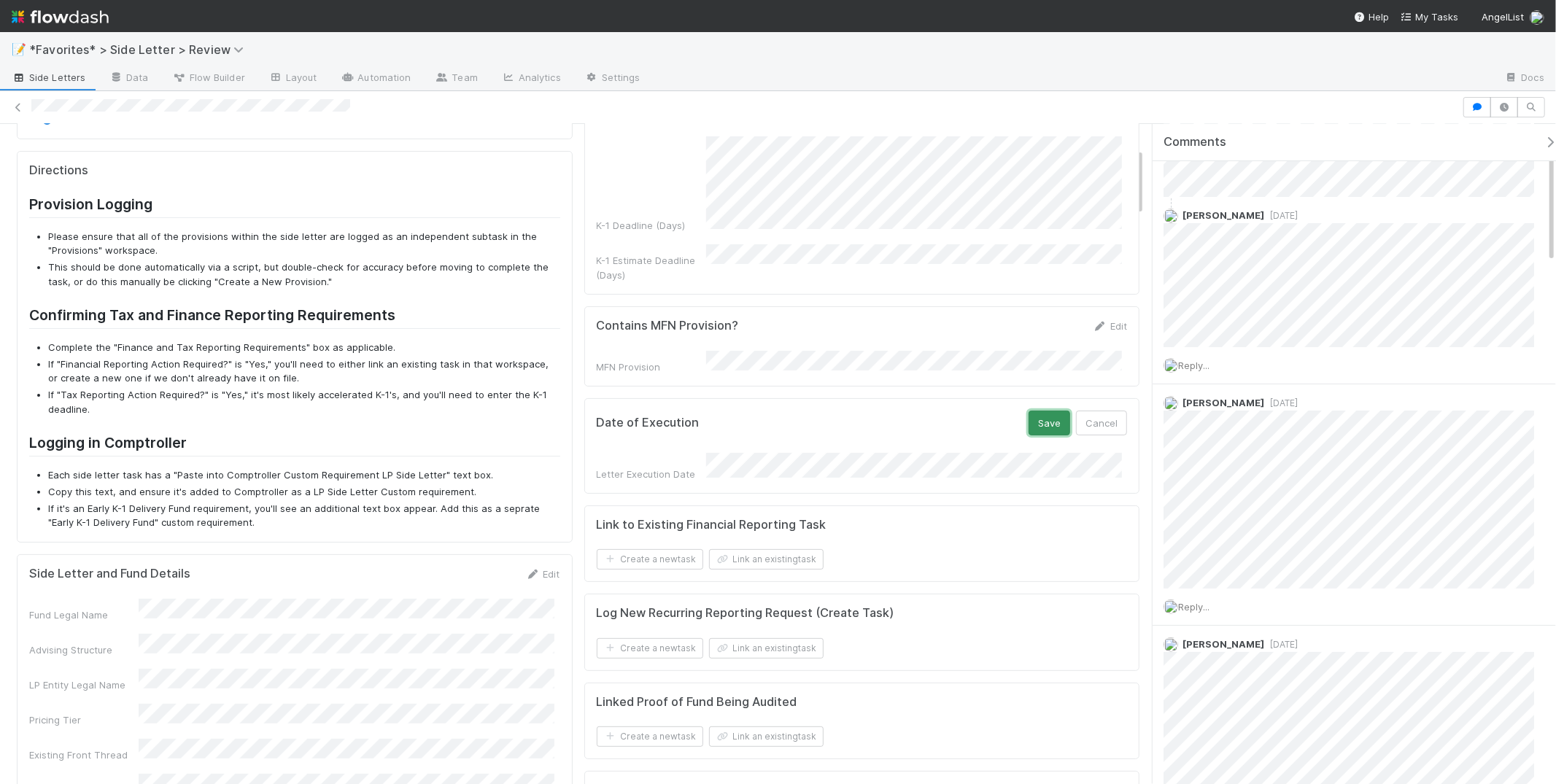
click at [1032, 411] on button "Save" at bounding box center [1049, 423] width 41 height 25
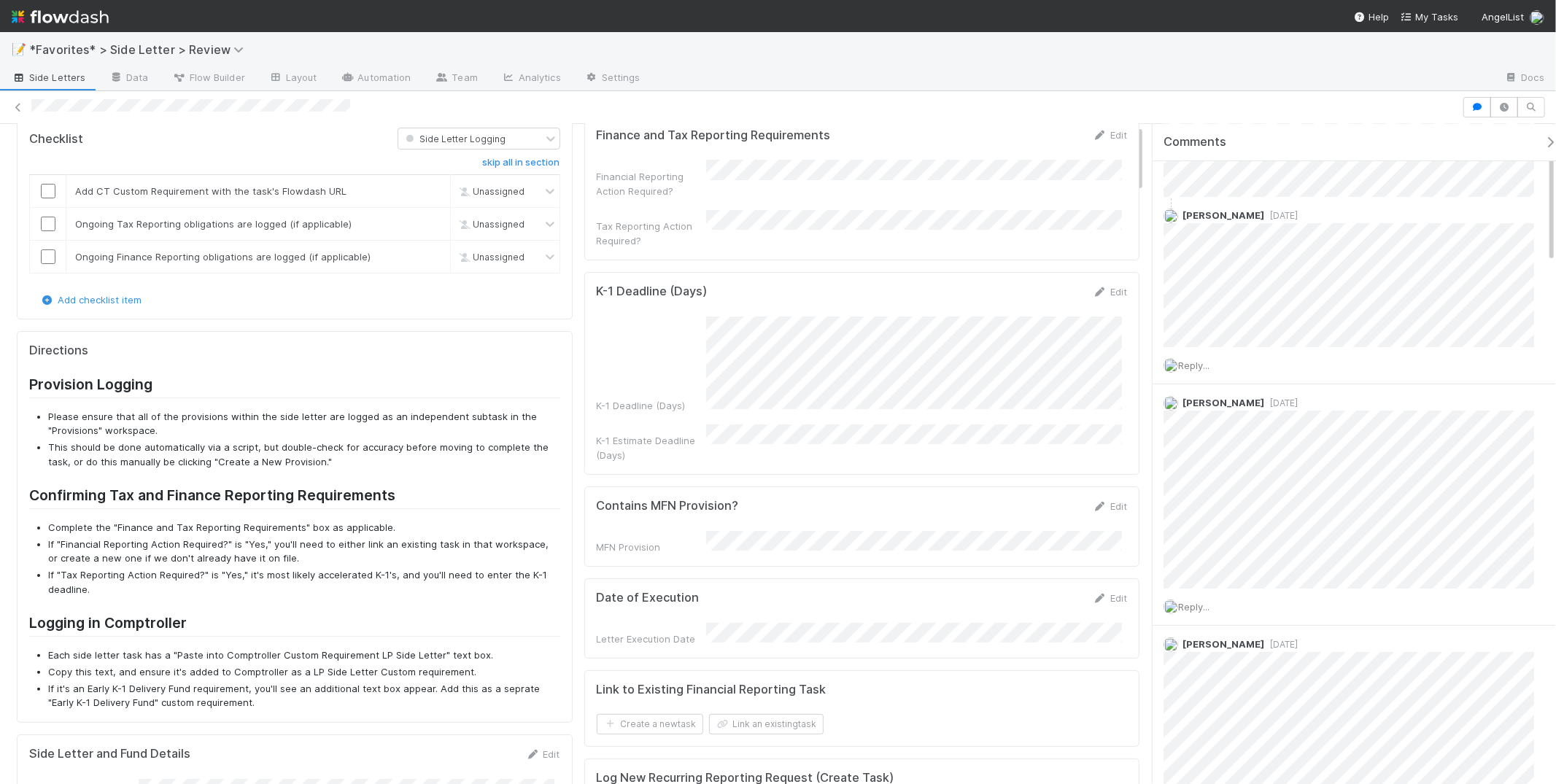
scroll to position [117, 0]
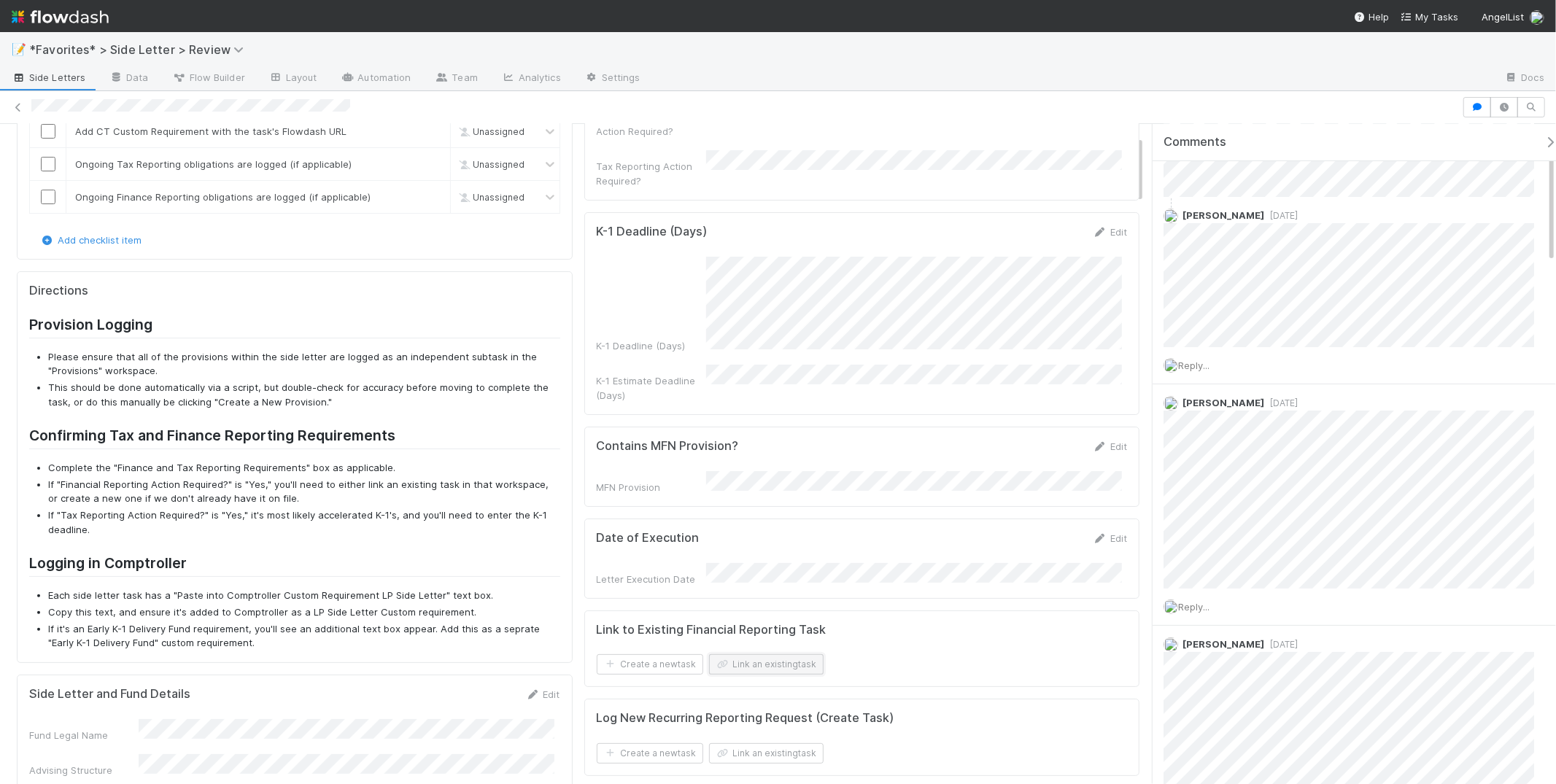
click at [738, 654] on button "Link an existing task" at bounding box center [766, 665] width 115 height 21
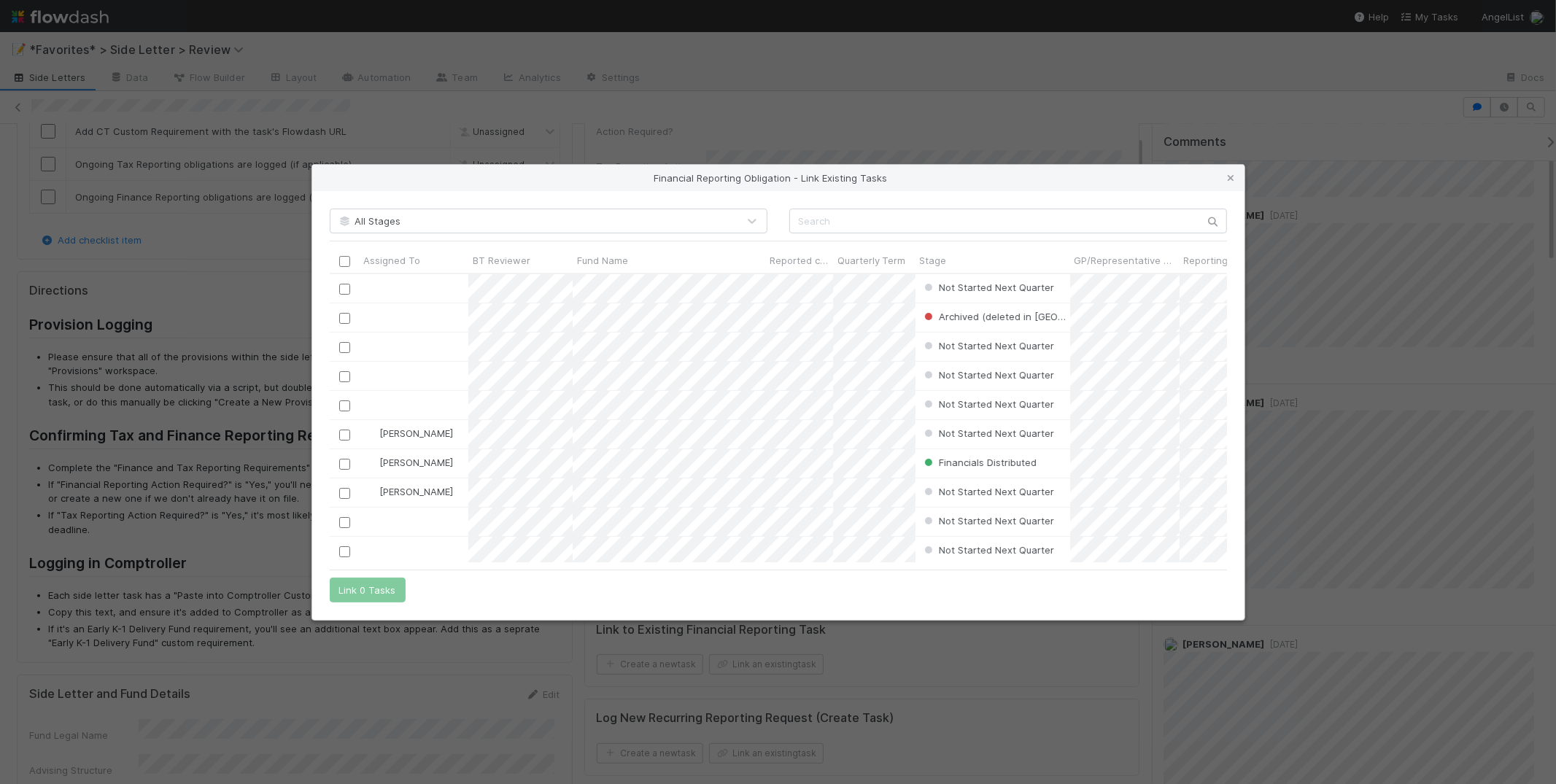
scroll to position [275, 885]
click at [953, 221] on input "text" at bounding box center [1008, 221] width 438 height 25
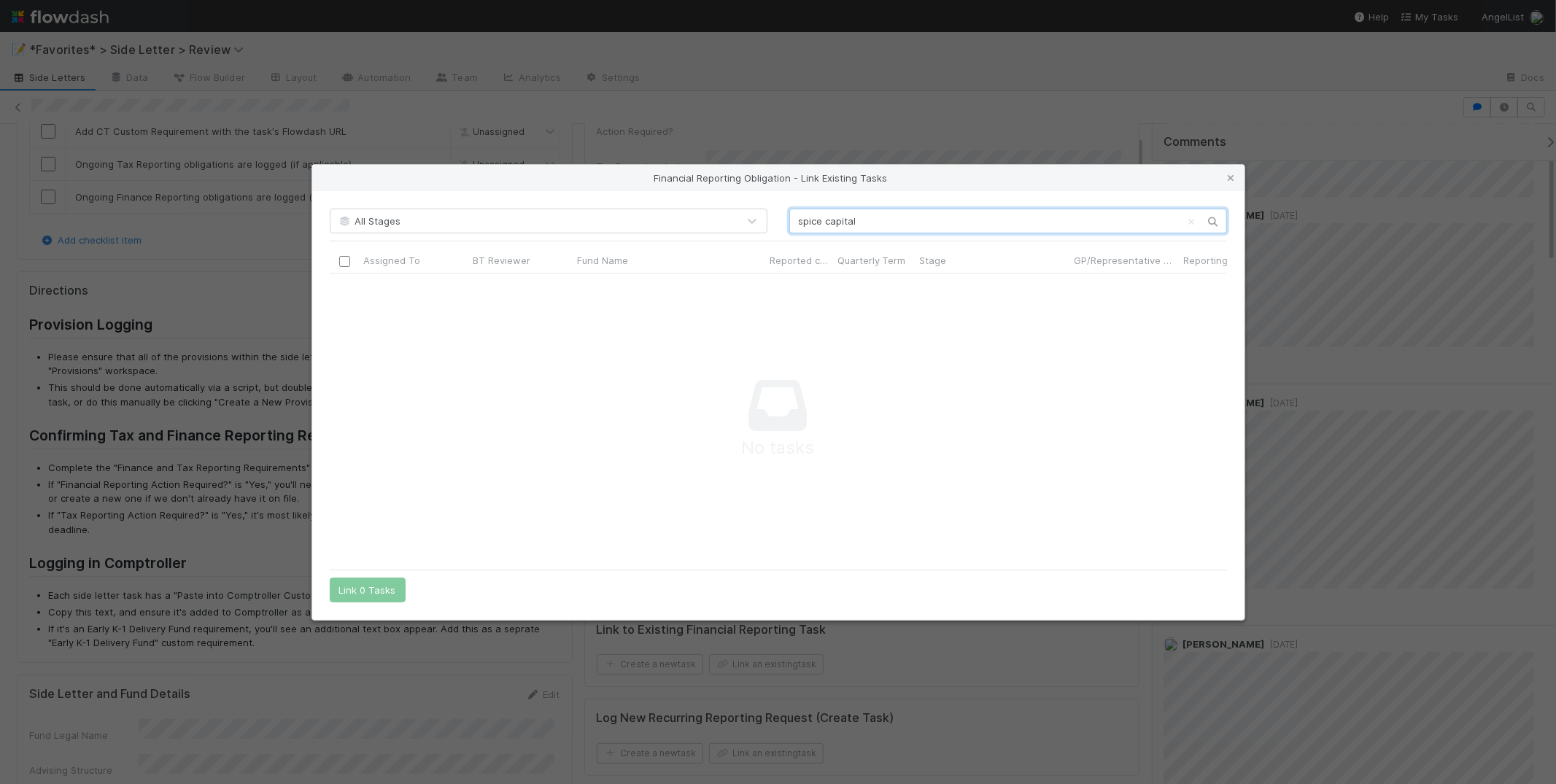
scroll to position [12, 12]
type input "spice capital"
click at [1233, 180] on icon at bounding box center [1231, 178] width 15 height 9
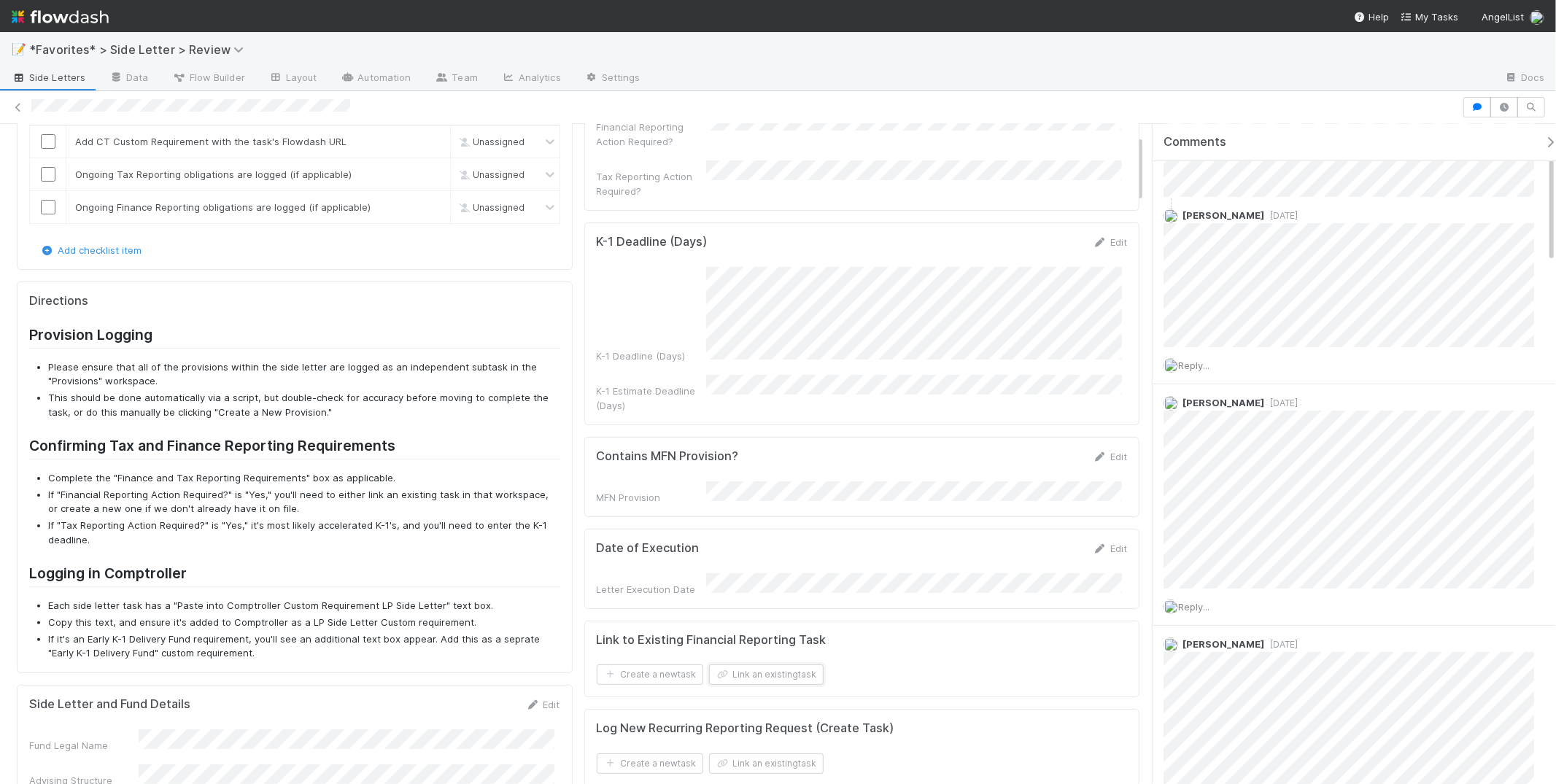
scroll to position [0, 0]
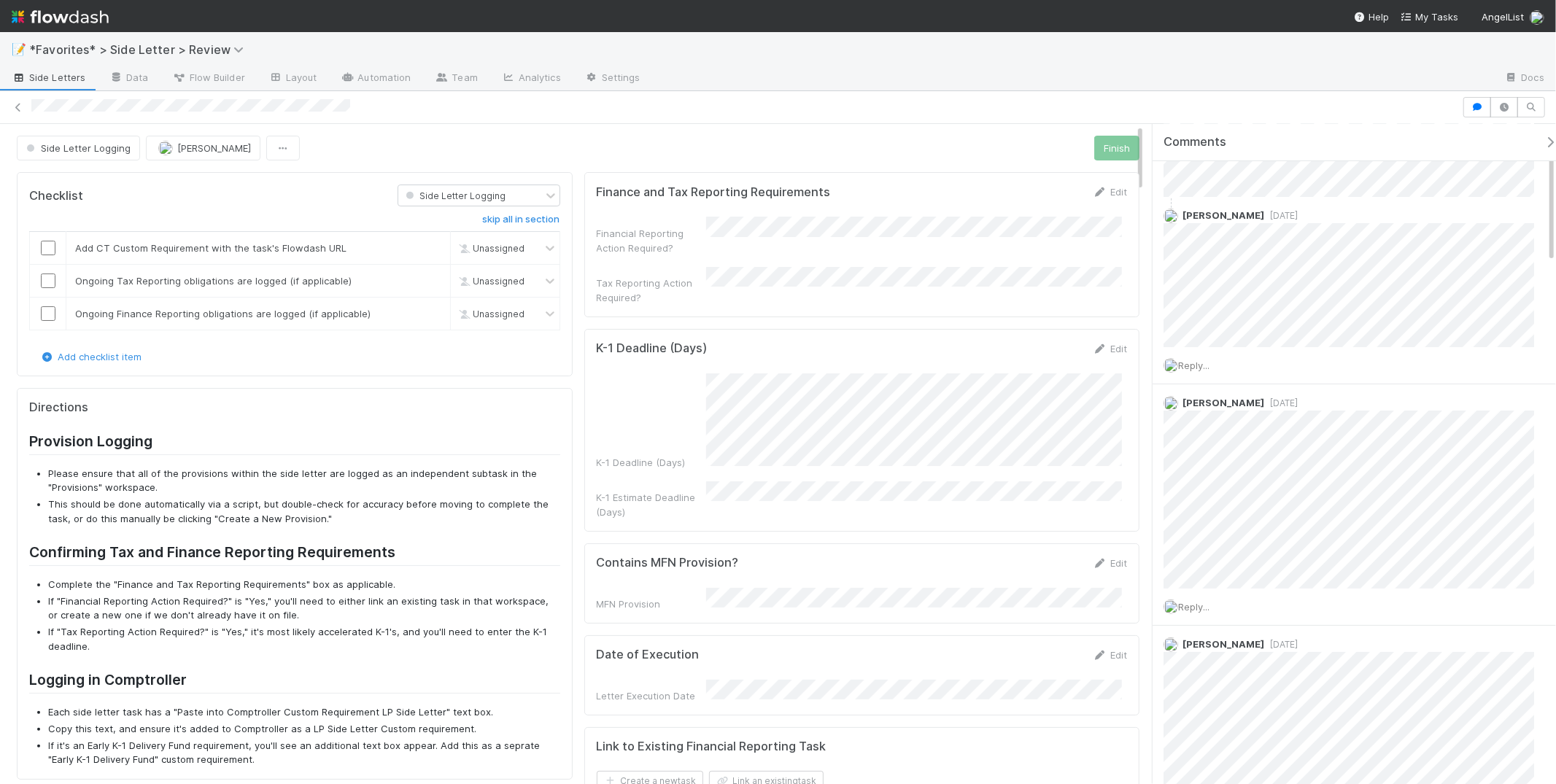
click at [881, 87] on div at bounding box center [1072, 79] width 840 height 23
click at [916, 111] on div at bounding box center [744, 107] width 1426 height 16
click at [813, 82] on div at bounding box center [1072, 79] width 840 height 23
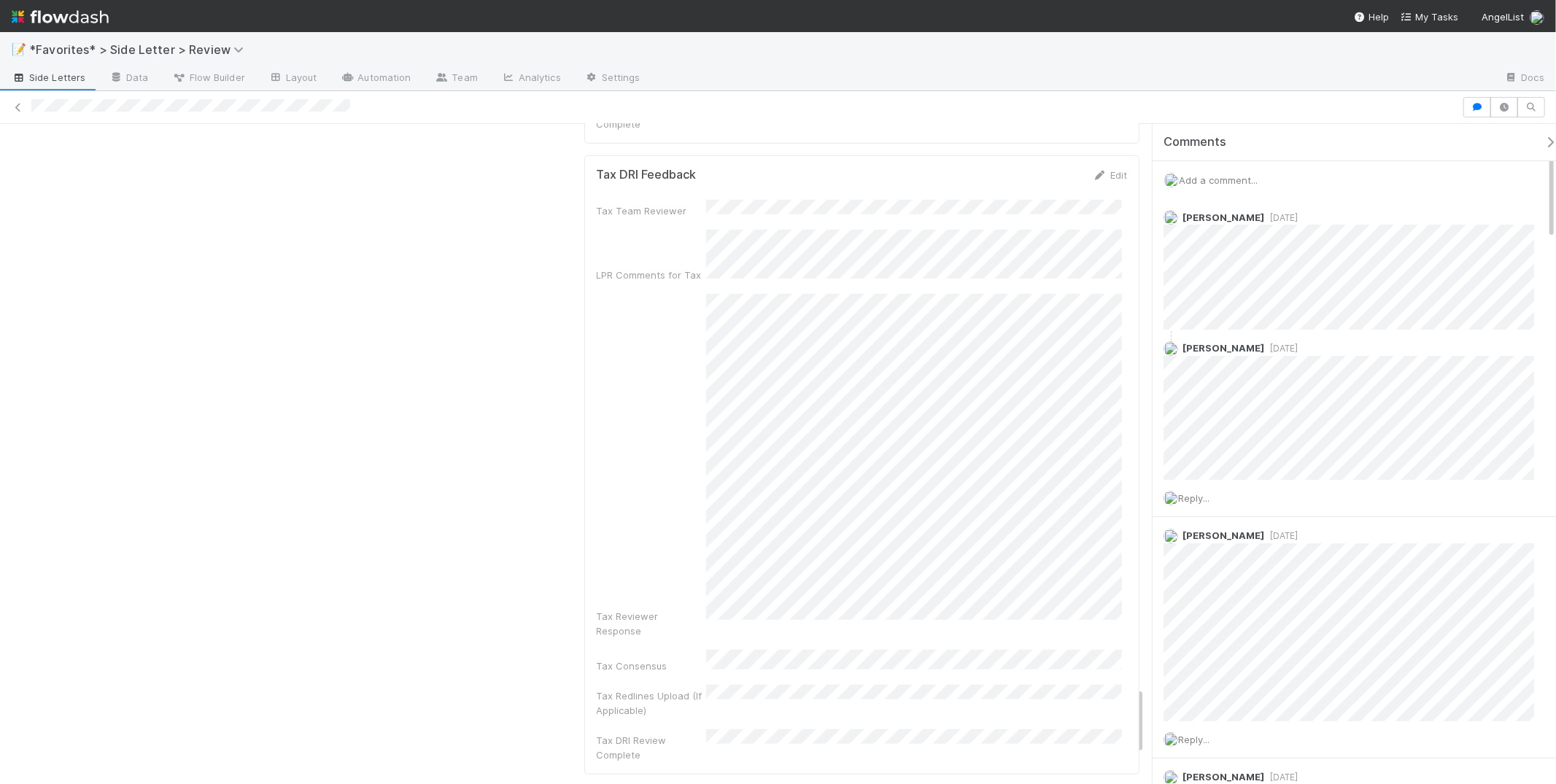
scroll to position [5737, 0]
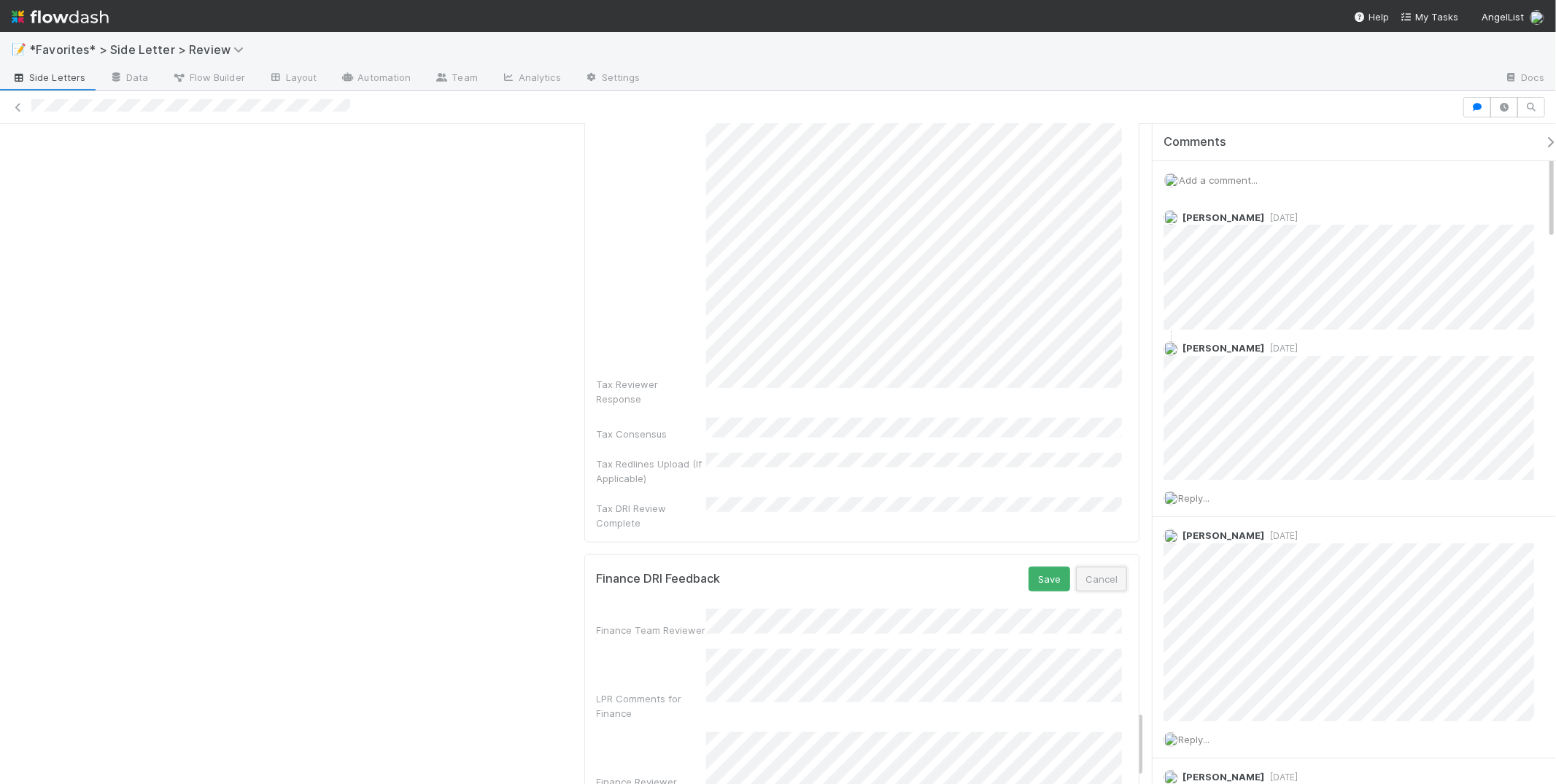
click at [1100, 566] on button "Cancel" at bounding box center [1101, 579] width 51 height 25
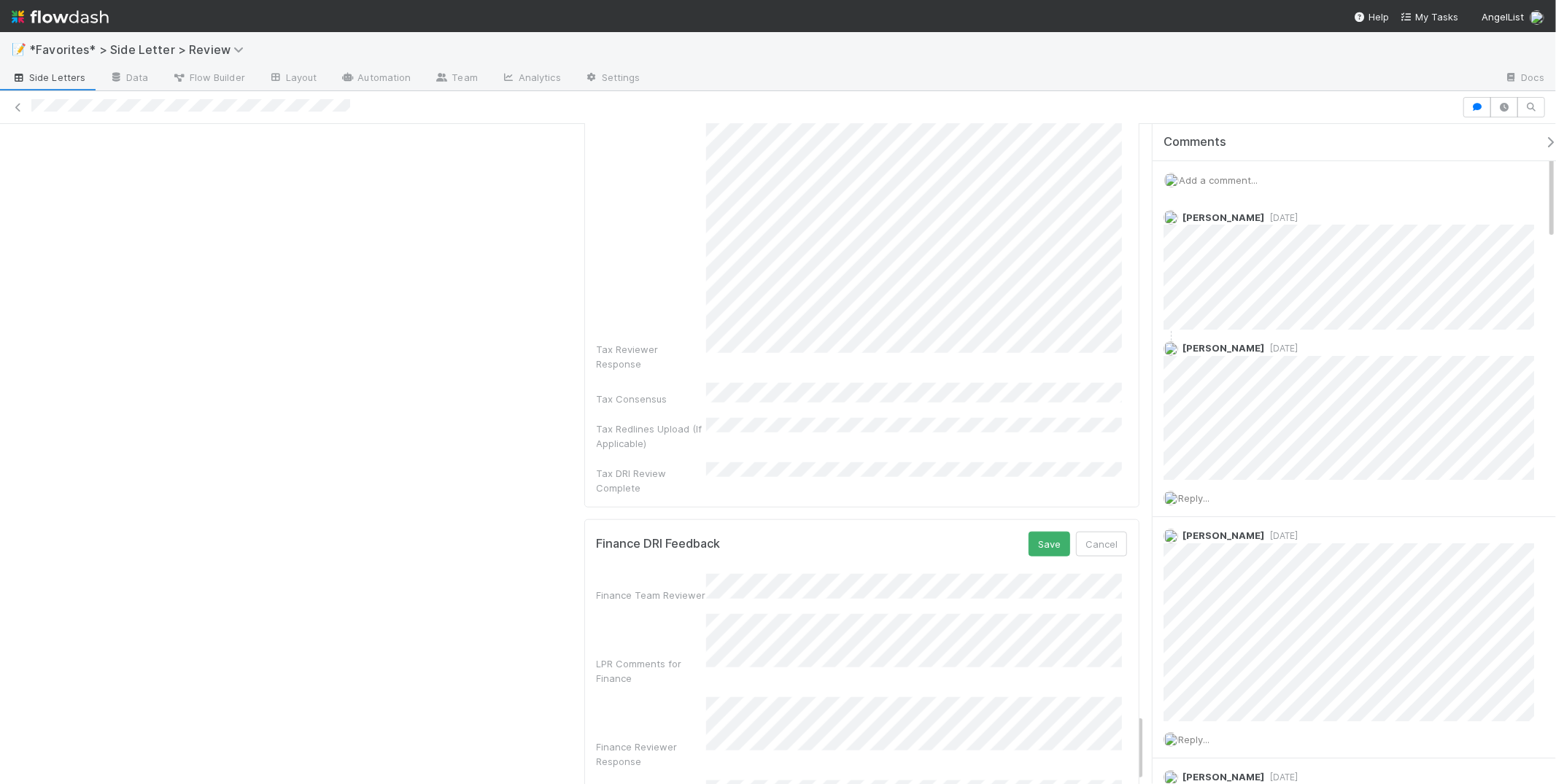
click at [1059, 574] on div "Finance Team Reviewer LPR Comments for Finance Finance Reviewer Response Financ…" at bounding box center [862, 741] width 531 height 333
click at [1097, 532] on button "Cancel" at bounding box center [1101, 544] width 51 height 25
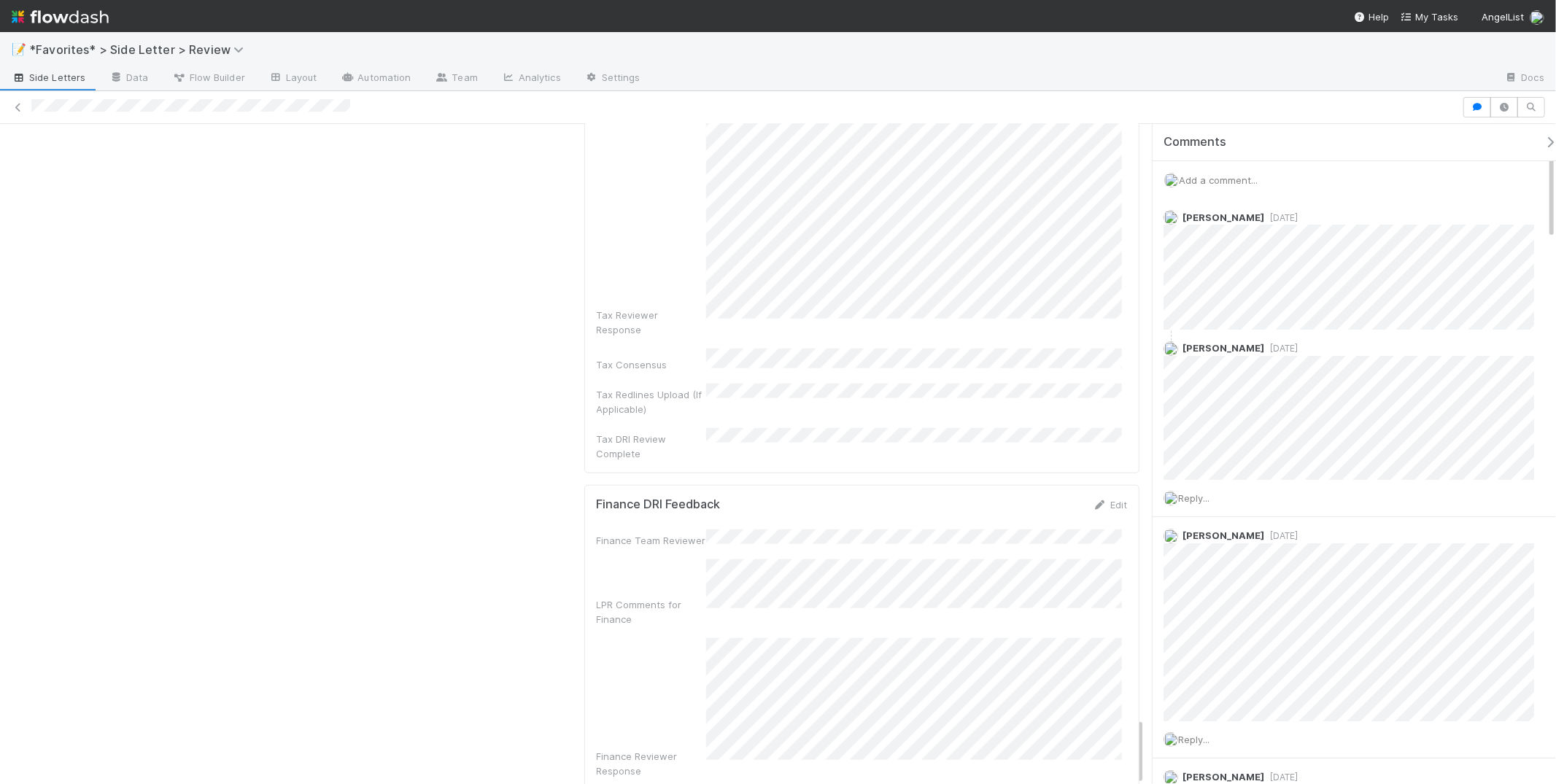
click at [652, 597] on div "LPR Comments for Finance" at bounding box center [651, 612] width 110 height 29
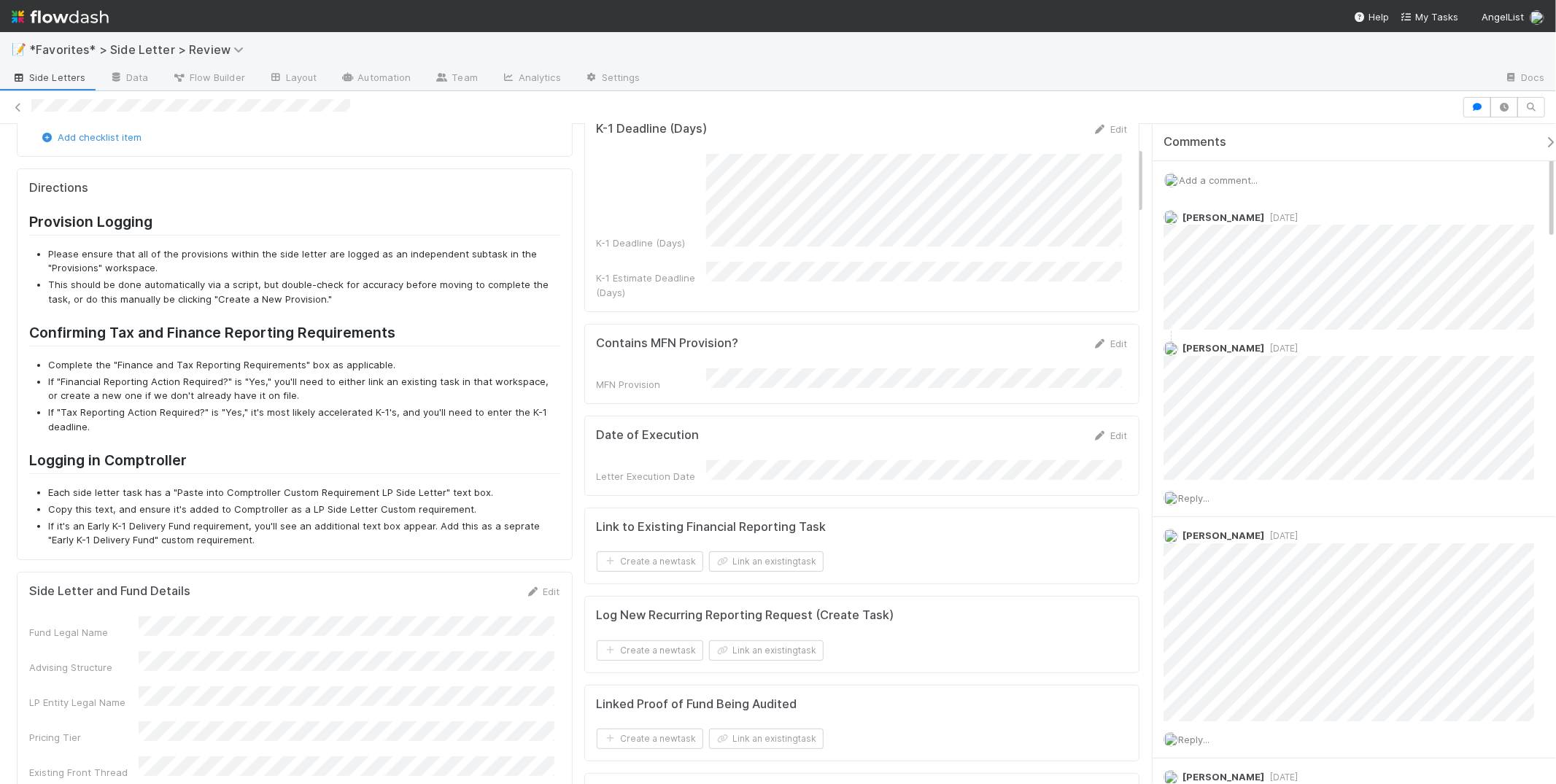
scroll to position [0, 0]
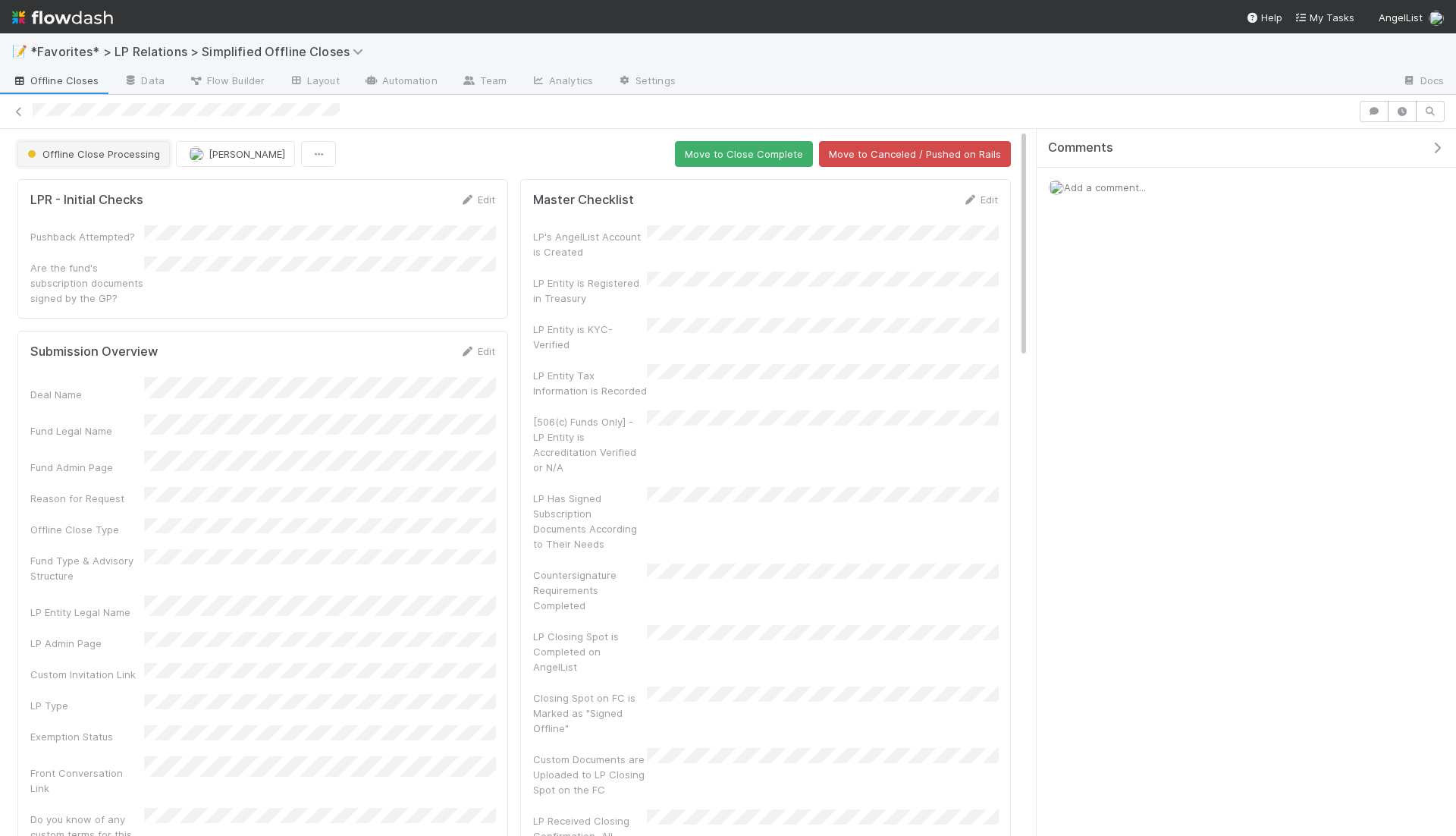
click at [124, 149] on span "Offline Close Processing" at bounding box center [92, 154] width 136 height 13
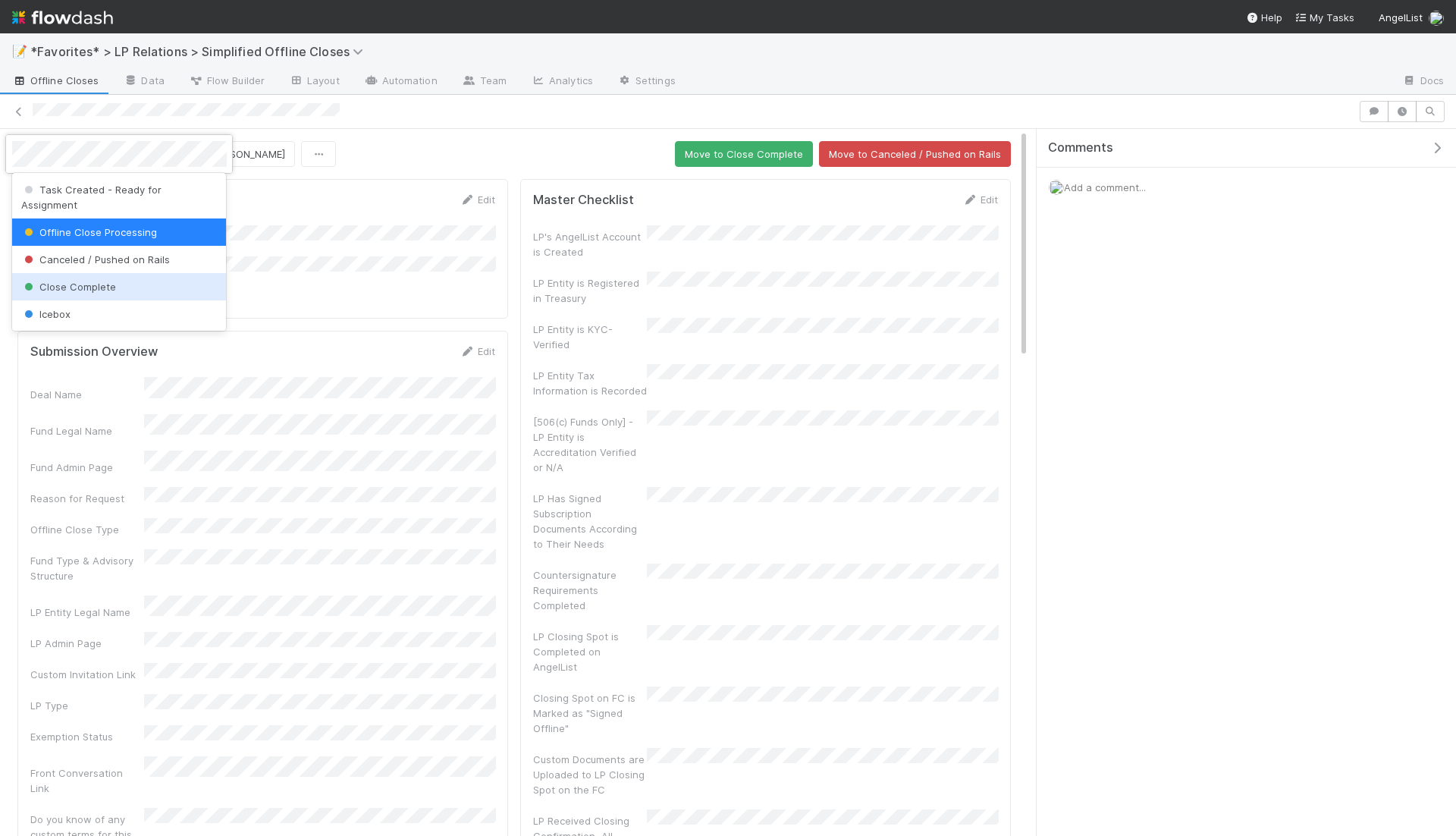
click at [128, 278] on div "Close Complete" at bounding box center [119, 286] width 215 height 27
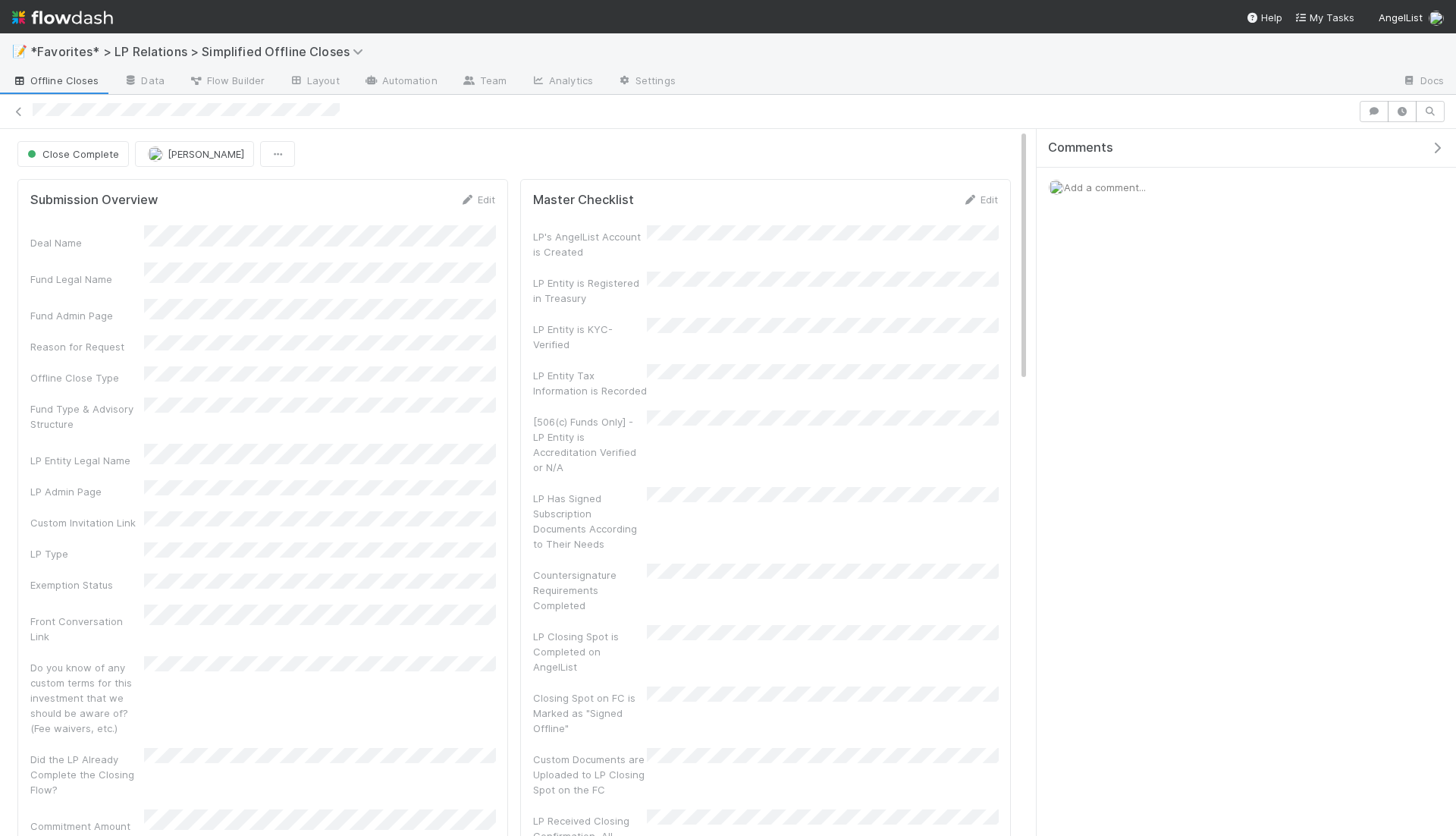
click at [684, 107] on div at bounding box center [693, 111] width 1321 height 16
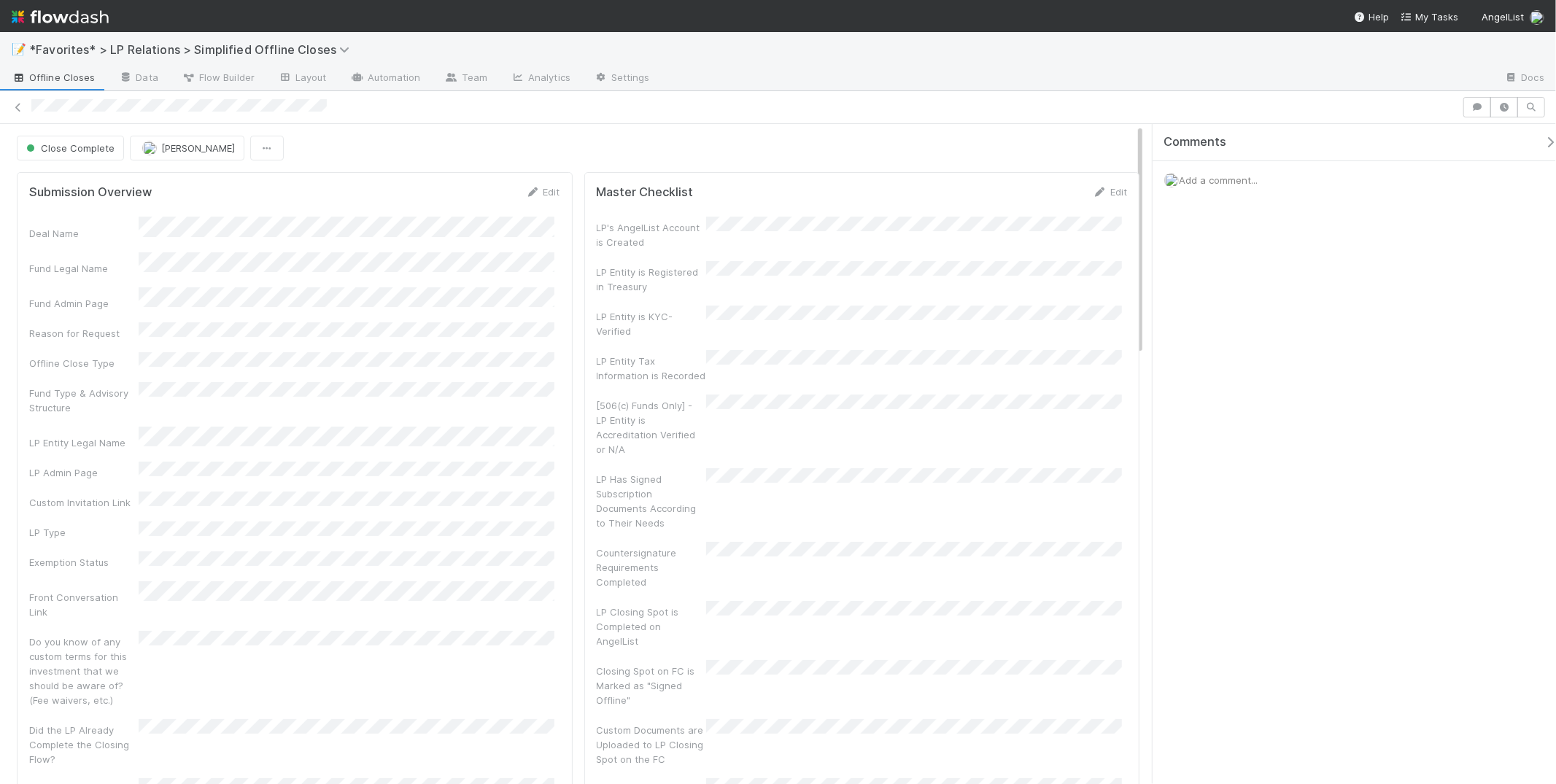
click at [421, 149] on div "Close Complete Maxim Kalinkin" at bounding box center [578, 148] width 1123 height 25
click at [707, 111] on div at bounding box center [744, 107] width 1426 height 16
click at [87, 151] on span "Close Complete" at bounding box center [69, 149] width 92 height 12
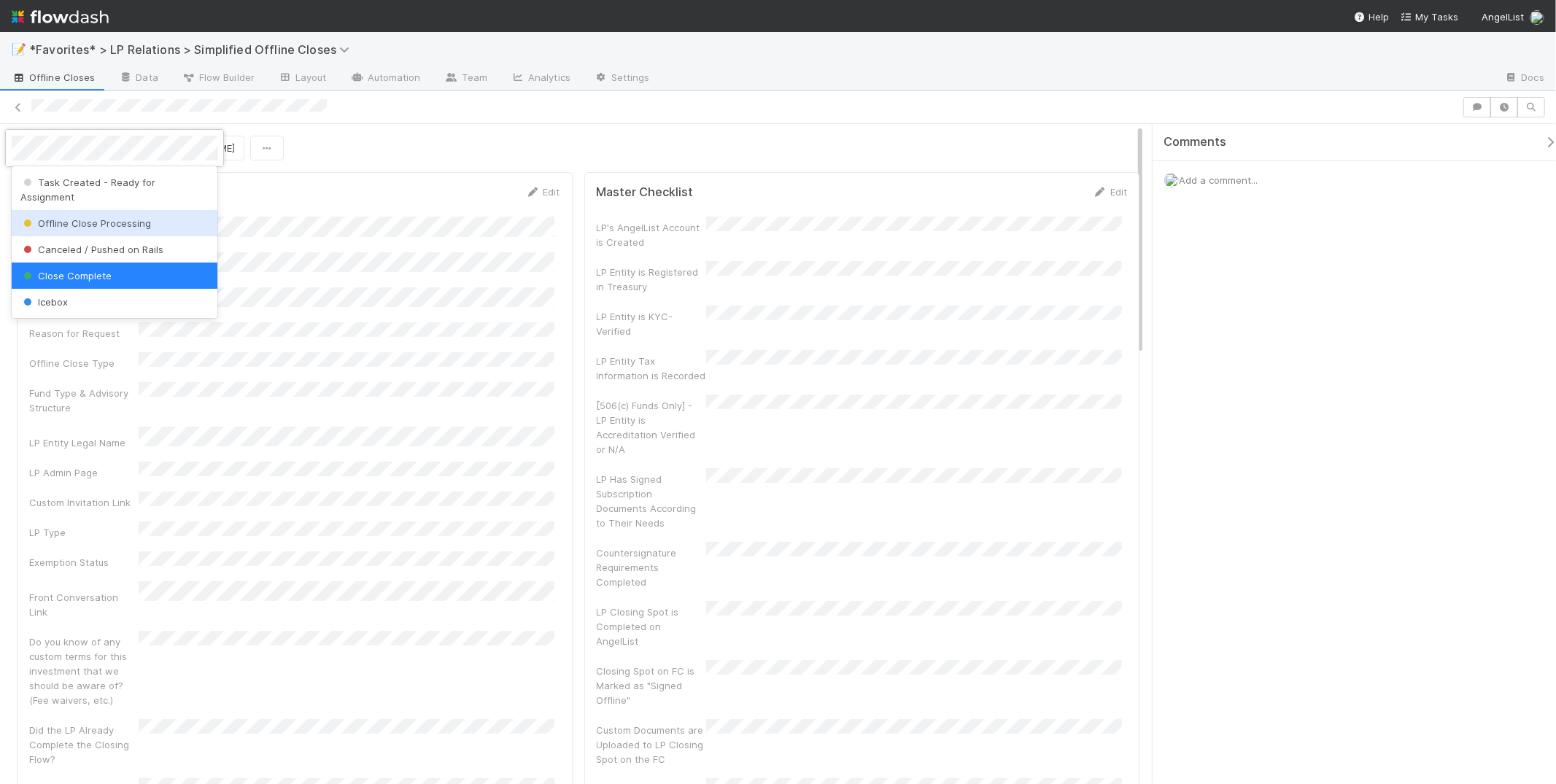
click at [112, 218] on span "Offline Close Processing" at bounding box center [85, 224] width 130 height 12
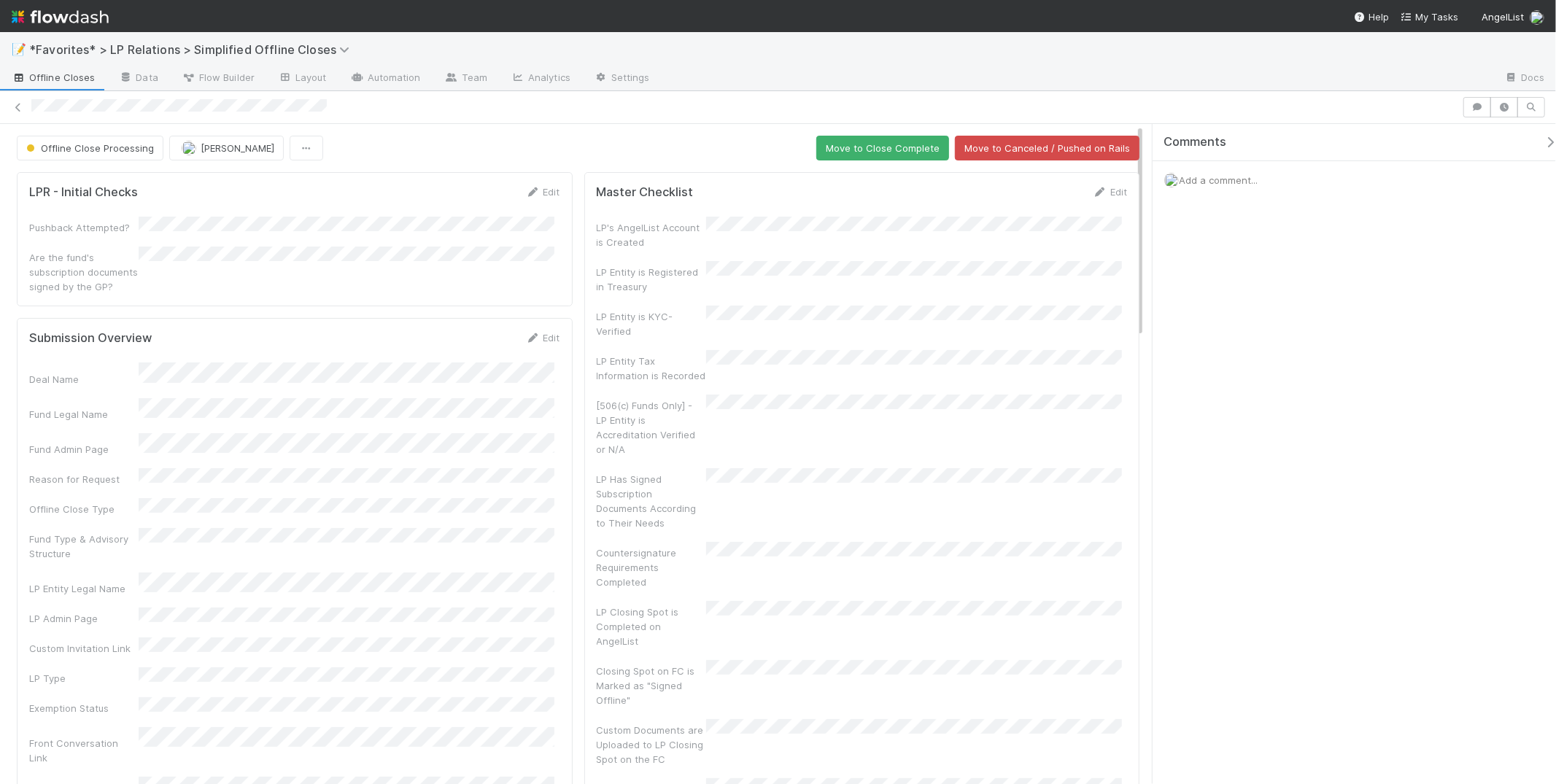
click at [1047, 47] on div "📝 *Favorites* > LP Relations > Simplified Offline Closes" at bounding box center [778, 49] width 1556 height 35
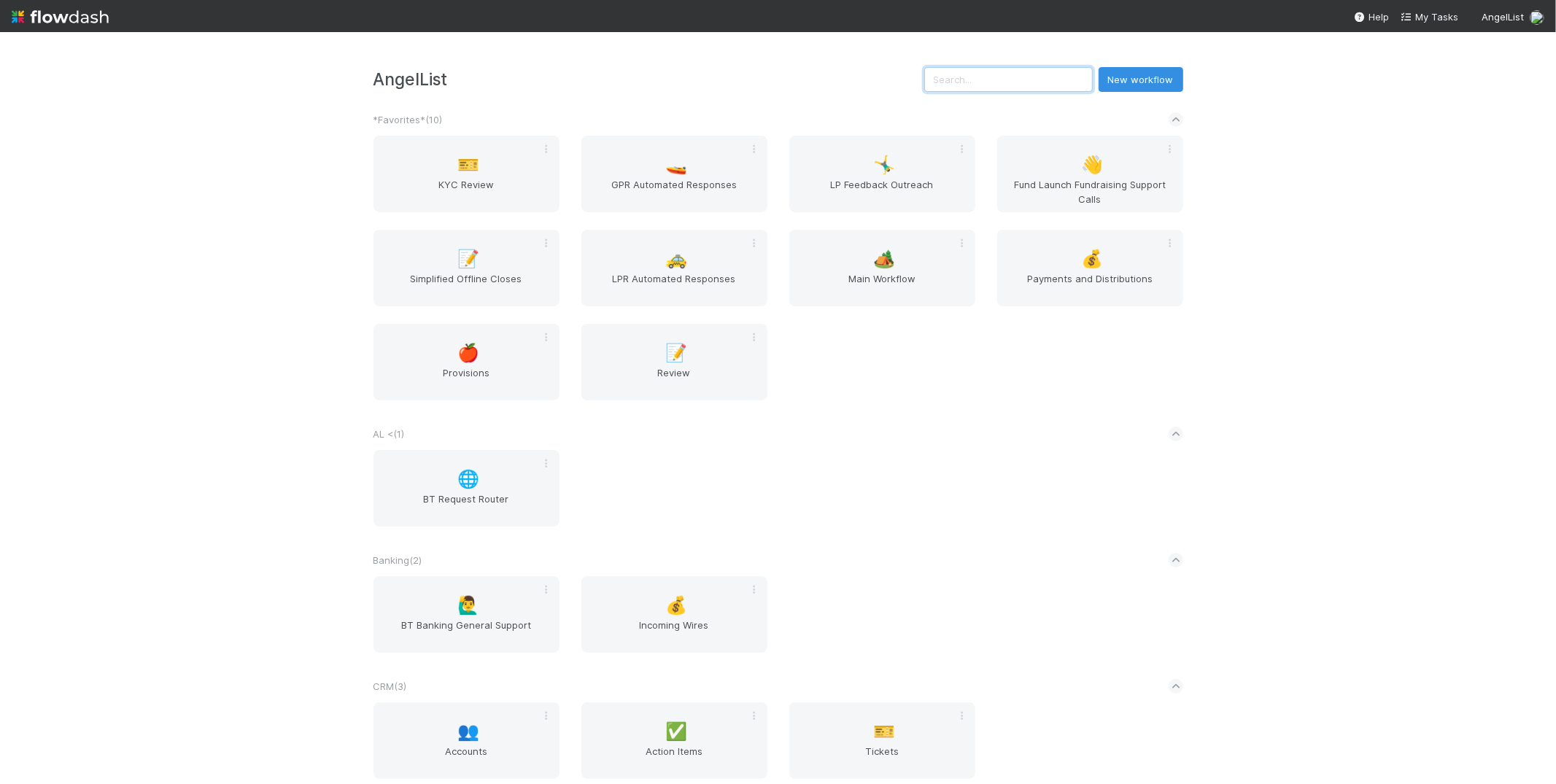
click at [996, 79] on input "text" at bounding box center [1008, 79] width 168 height 25
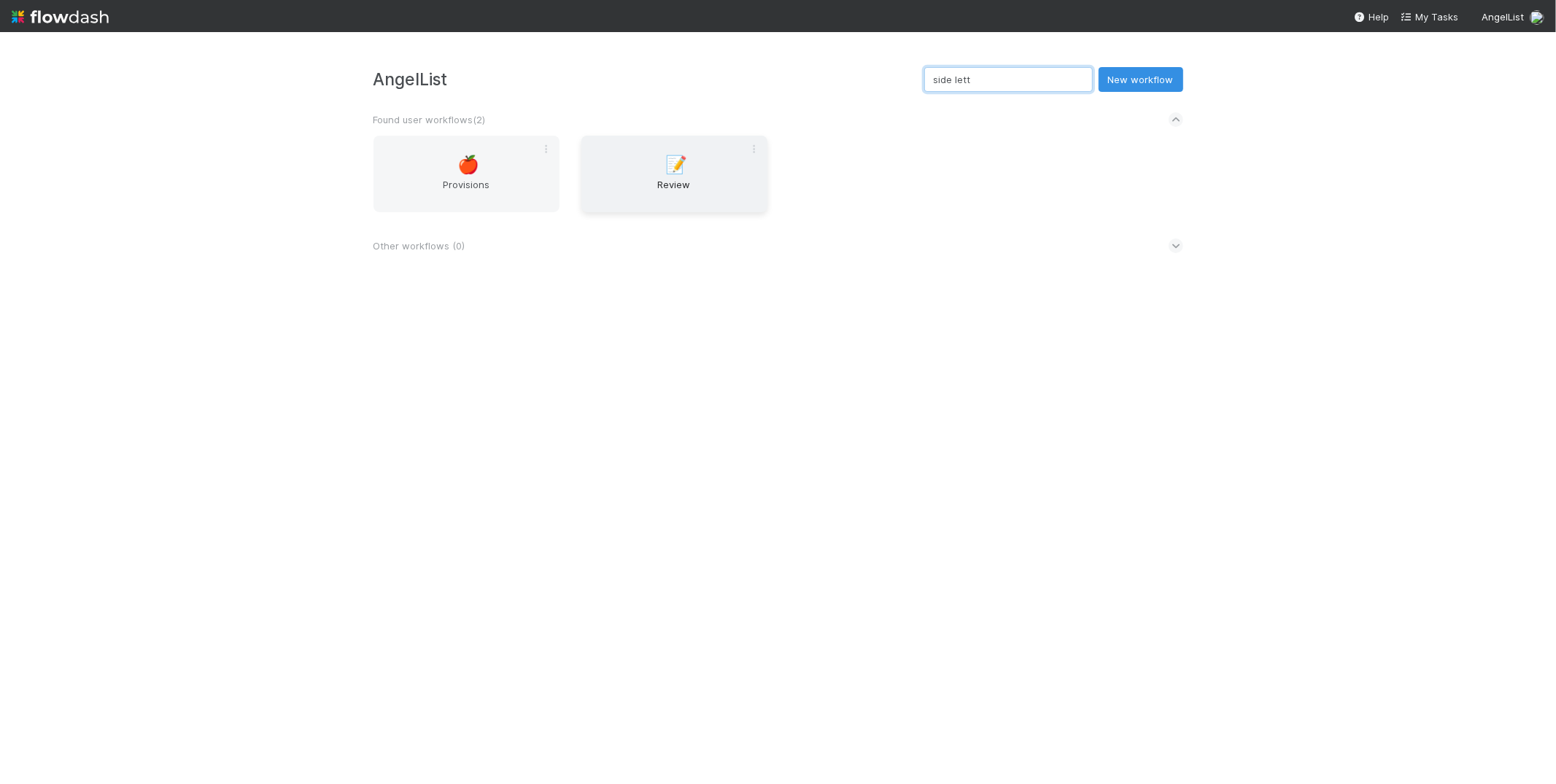
type input "side lett"
click at [711, 193] on span "Review" at bounding box center [674, 192] width 174 height 29
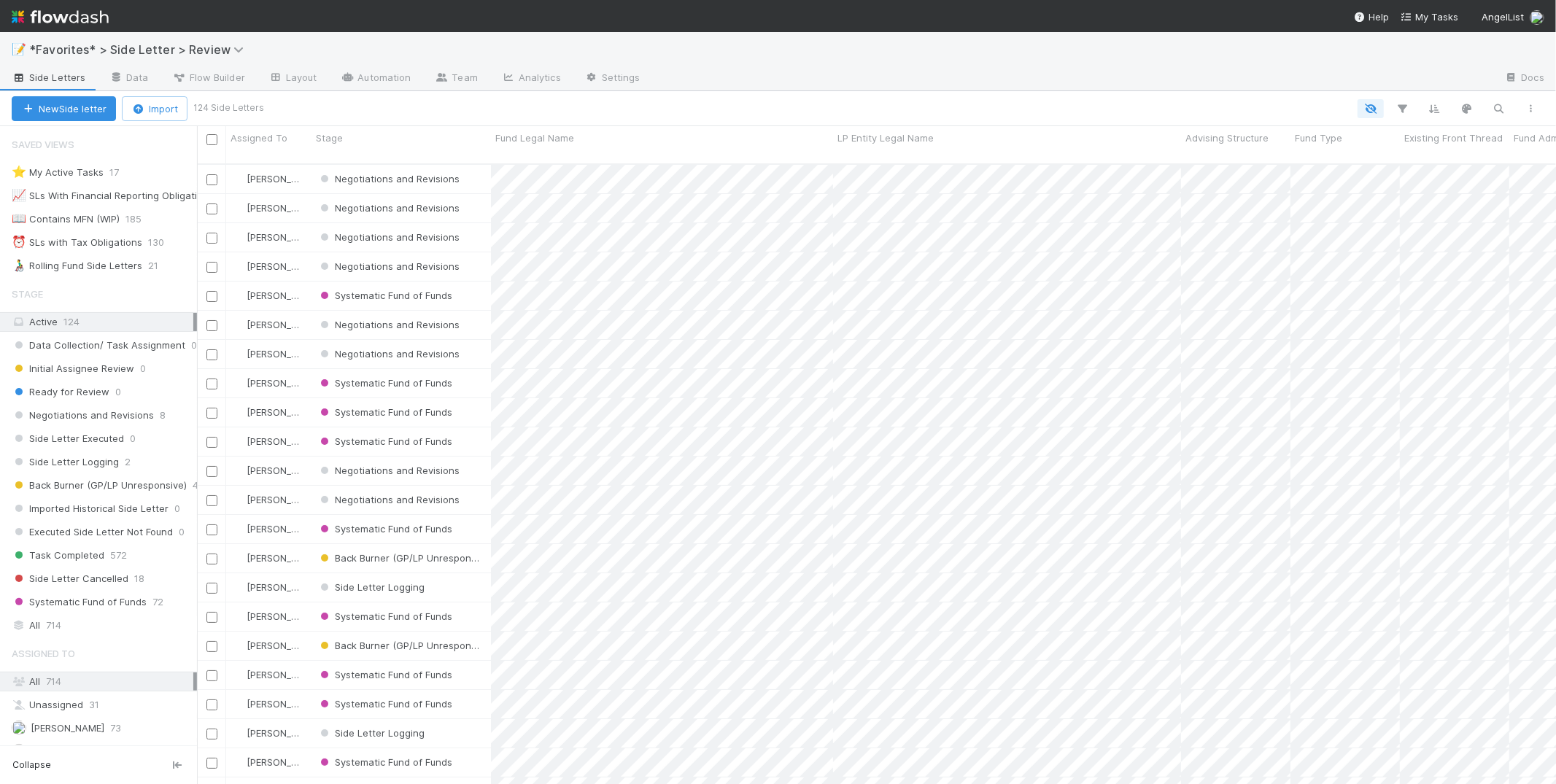
scroll to position [12, 12]
click at [1506, 106] on icon "button" at bounding box center [1499, 108] width 15 height 13
type input "vanderbilt"
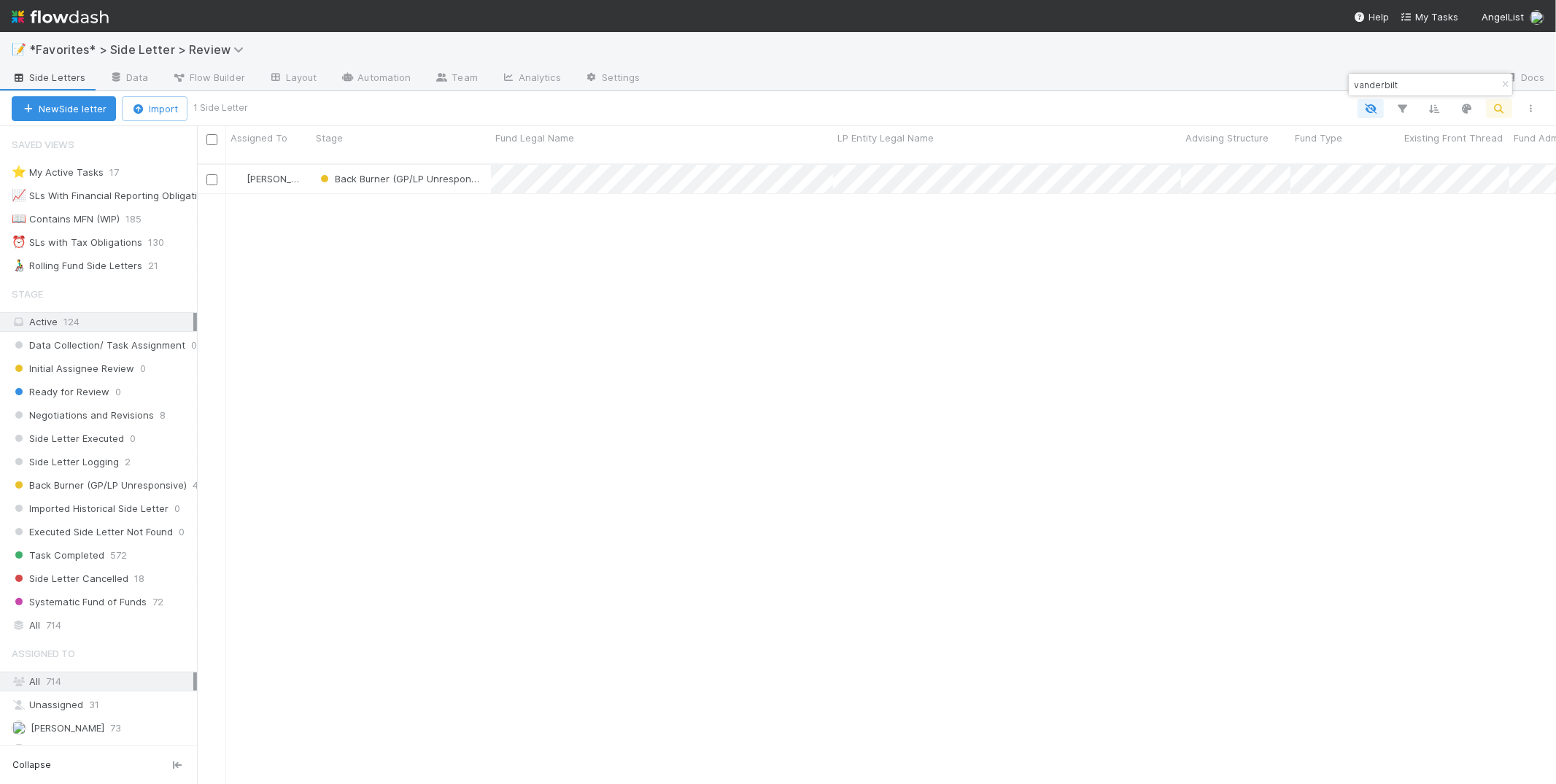
scroll to position [621, 1347]
click at [775, 101] on div at bounding box center [896, 109] width 1302 height 19
drag, startPoint x: 764, startPoint y: 286, endPoint x: 766, endPoint y: 268, distance: 18.1
click at [764, 285] on div "Maxim Kalinkin Back Burner (GP/LP Unresponsive) 0 7/8/25, 2:40:38 PM 7/23/25, 5…" at bounding box center [876, 481] width 1359 height 632
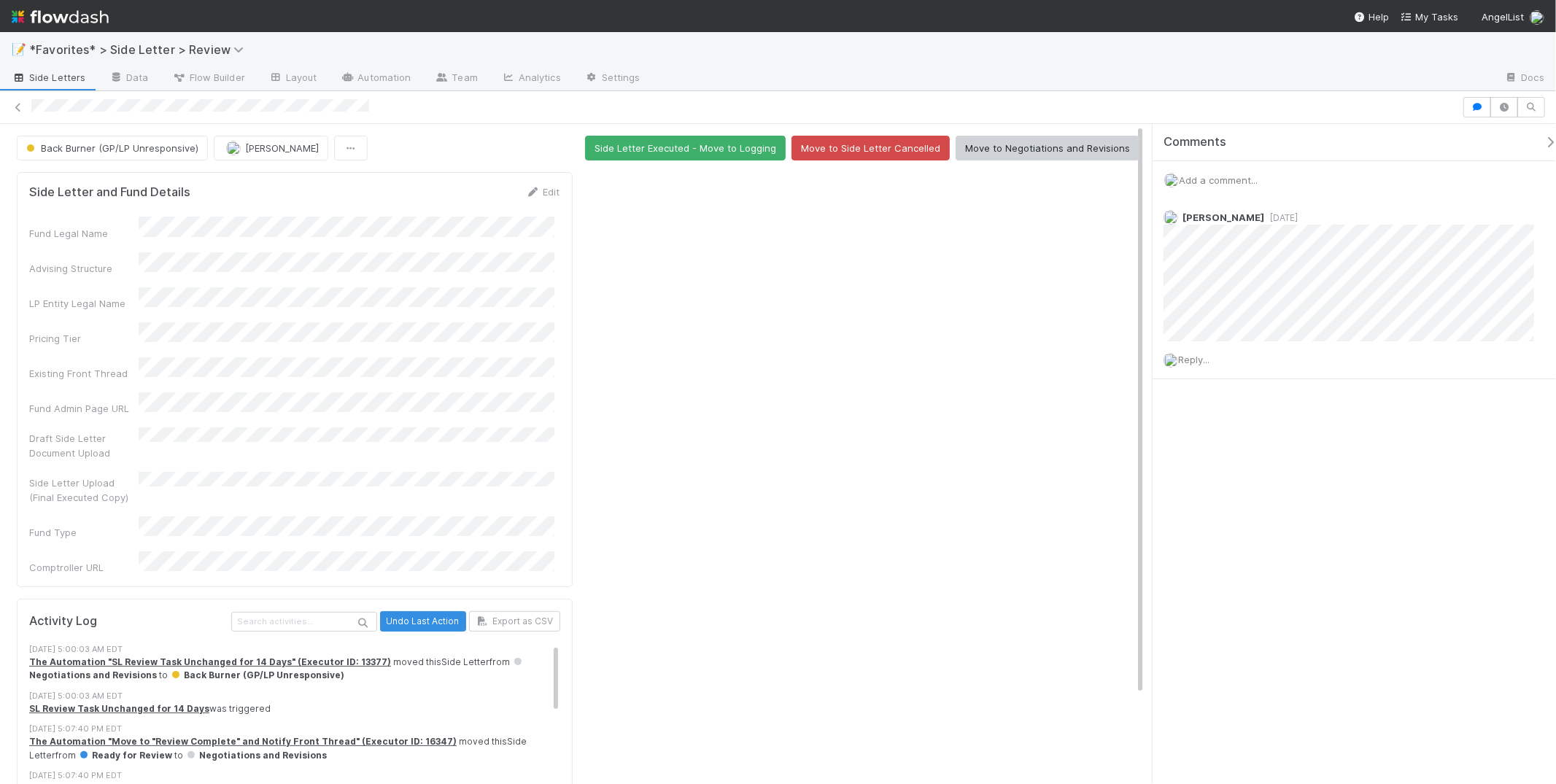
click at [787, 403] on div at bounding box center [862, 664] width 567 height 995
click at [1038, 78] on div at bounding box center [1072, 79] width 840 height 23
drag, startPoint x: 791, startPoint y: 307, endPoint x: 861, endPoint y: 266, distance: 81.1
click at [791, 306] on div at bounding box center [862, 664] width 567 height 995
click at [1013, 388] on div at bounding box center [862, 664] width 567 height 995
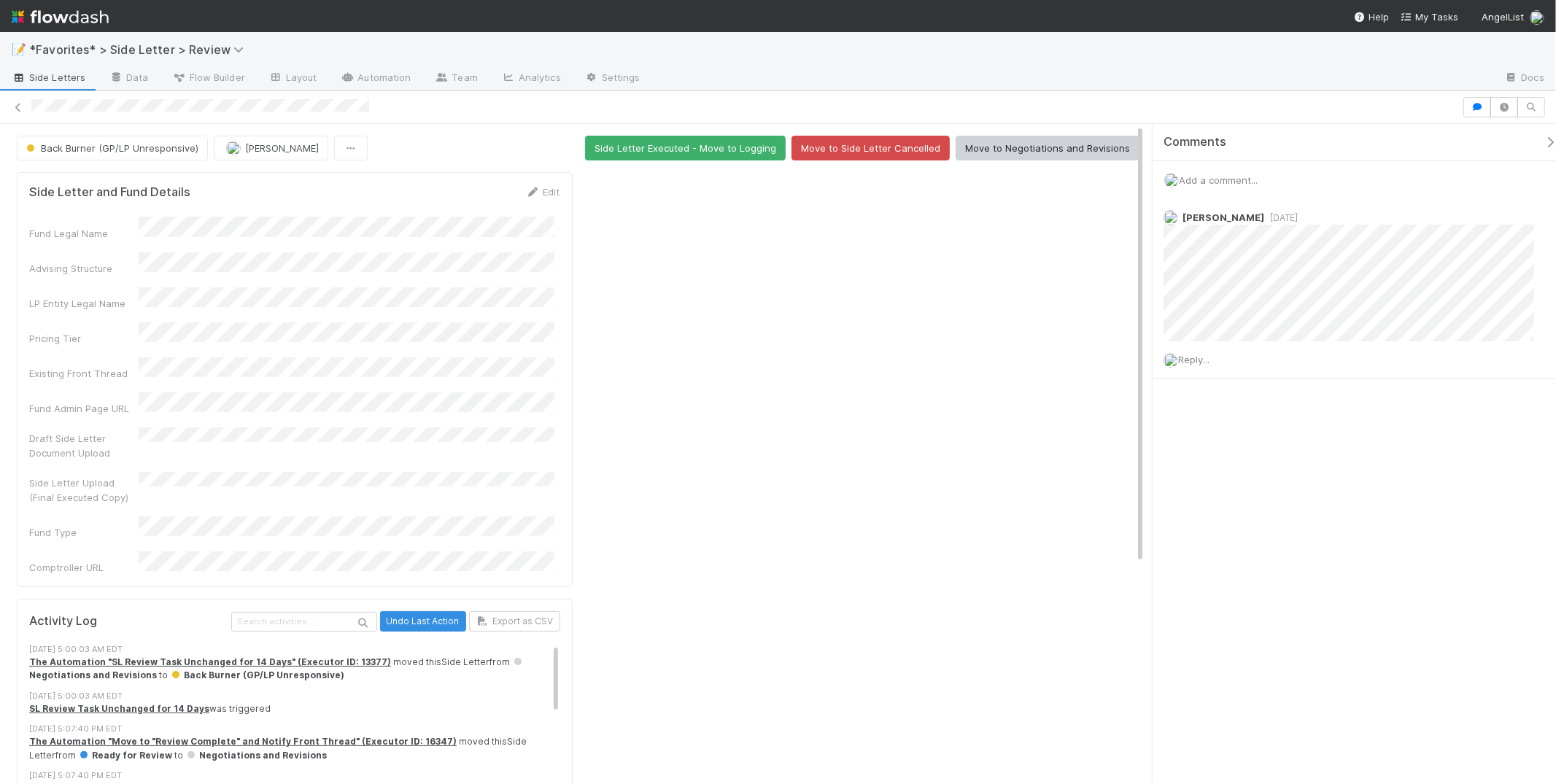
click at [668, 468] on div at bounding box center [862, 664] width 567 height 995
click at [820, 266] on div at bounding box center [862, 664] width 567 height 995
click at [934, 68] on div at bounding box center [1072, 79] width 840 height 23
click at [926, 378] on div at bounding box center [862, 664] width 567 height 995
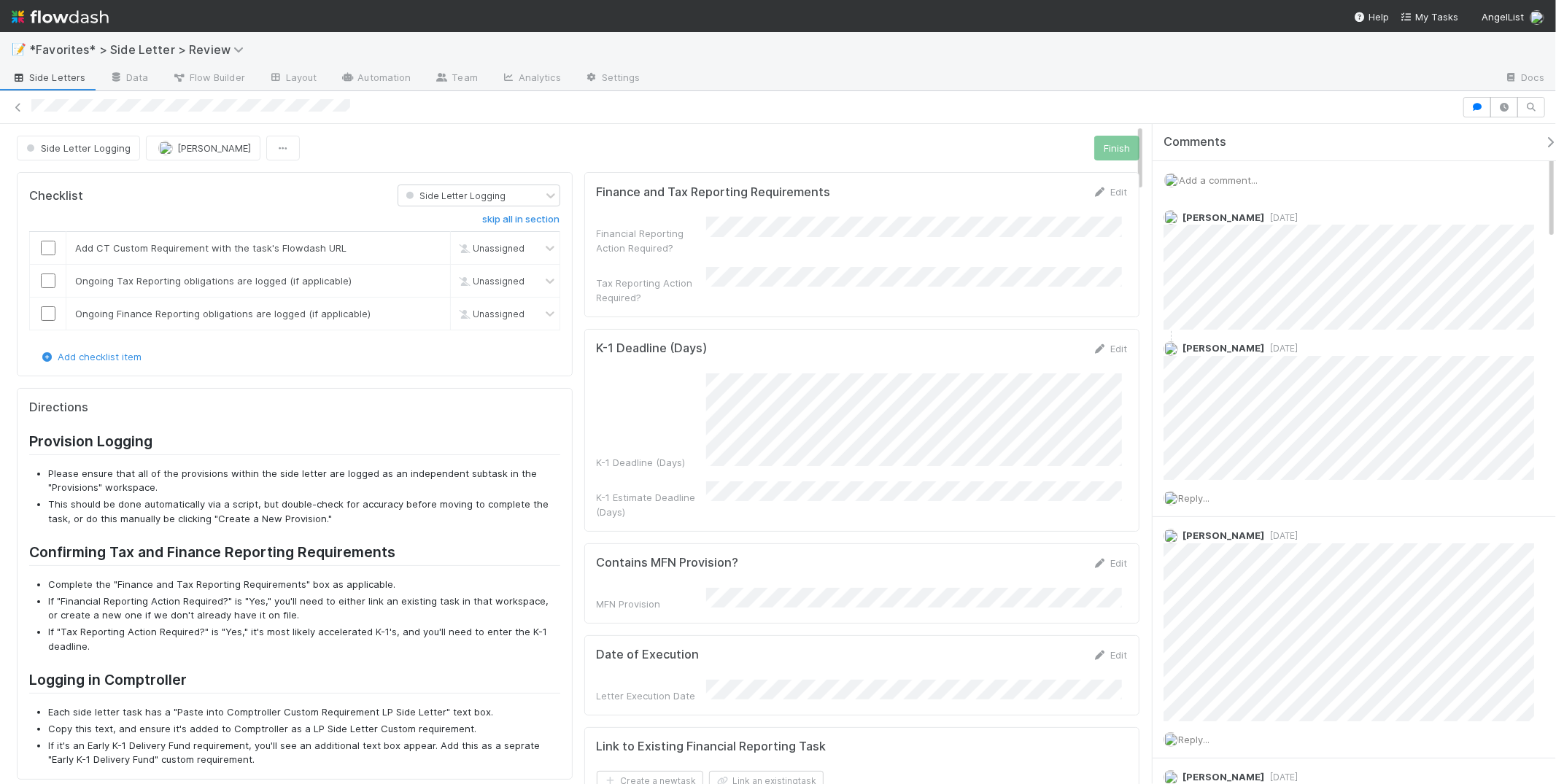
click at [985, 93] on div at bounding box center [778, 108] width 1556 height 33
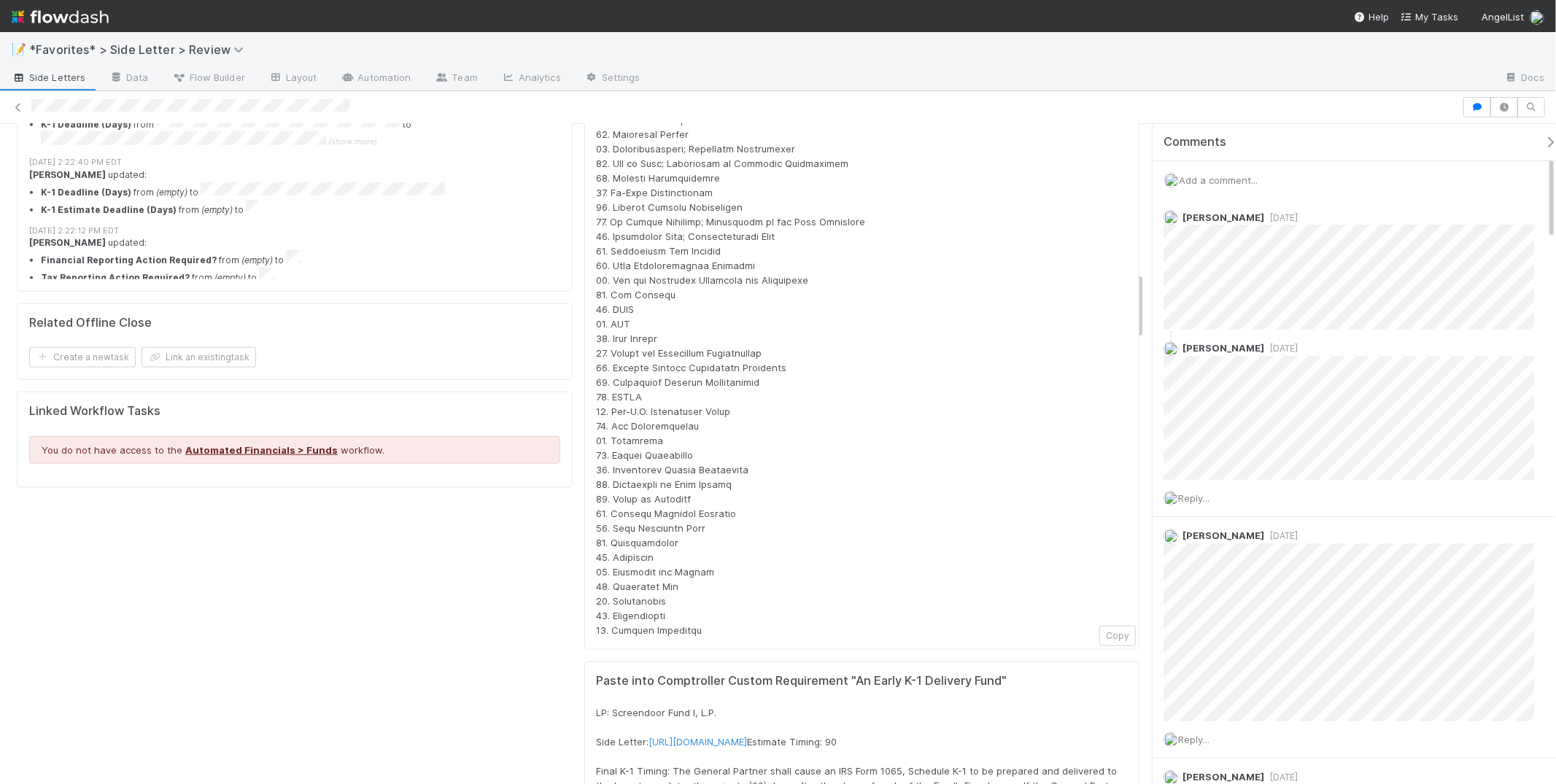
scroll to position [1784, 0]
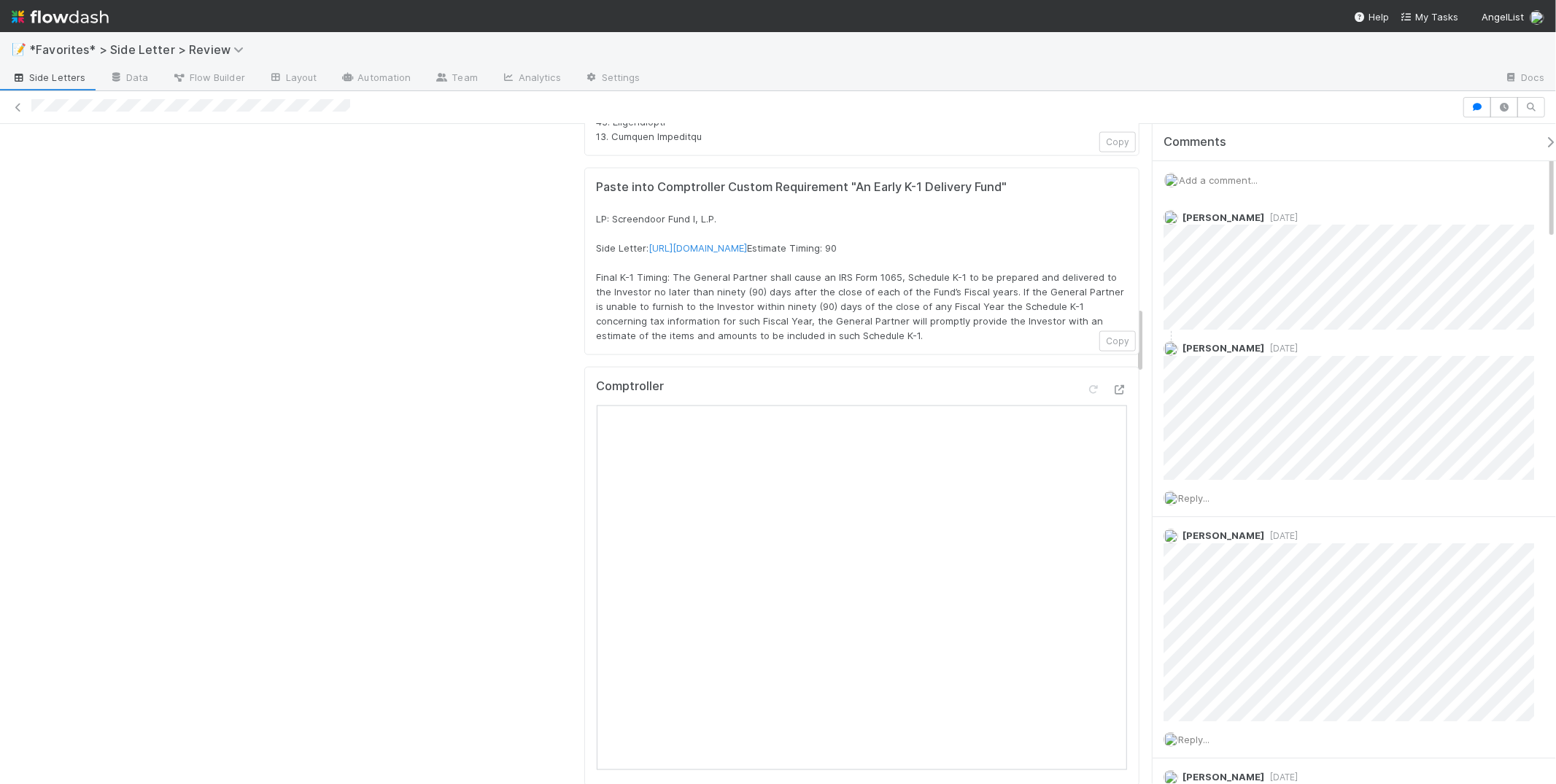
drag, startPoint x: 768, startPoint y: 304, endPoint x: 757, endPoint y: 300, distance: 11.7
click at [768, 303] on span "LP: Screendoor Fund I, L.P. Side Letter: [URL][DOMAIN_NAME] Estimate Timing: 90…" at bounding box center [862, 277] width 531 height 129
drag, startPoint x: 748, startPoint y: 294, endPoint x: 896, endPoint y: 364, distance: 163.7
click at [896, 356] on div "Paste into Comptroller Custom Requirement "An Early K-1 Delivery Fund" LP: Scre…" at bounding box center [863, 262] width 556 height 188
click at [895, 343] on div "LP: Screendoor Fund I, L.P. Side Letter: [URL][DOMAIN_NAME] Estimate Timing: 90…" at bounding box center [862, 277] width 531 height 131
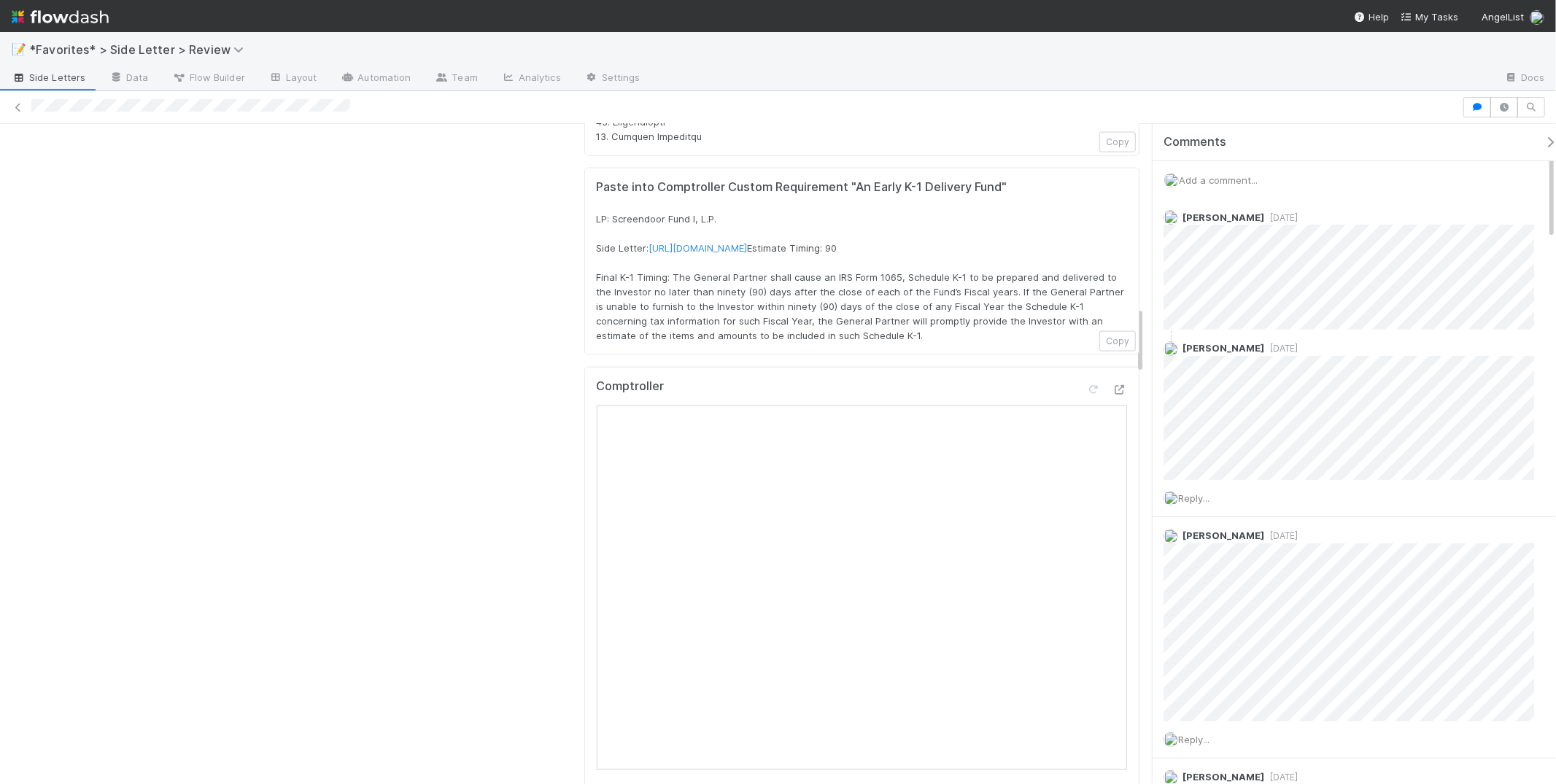
drag, startPoint x: 870, startPoint y: 346, endPoint x: 655, endPoint y: 286, distance: 223.2
click at [656, 285] on div "LP: Screendoor Fund I, L.P. Side Letter: [URL][DOMAIN_NAME] Estimate Timing: 90…" at bounding box center [862, 277] width 531 height 131
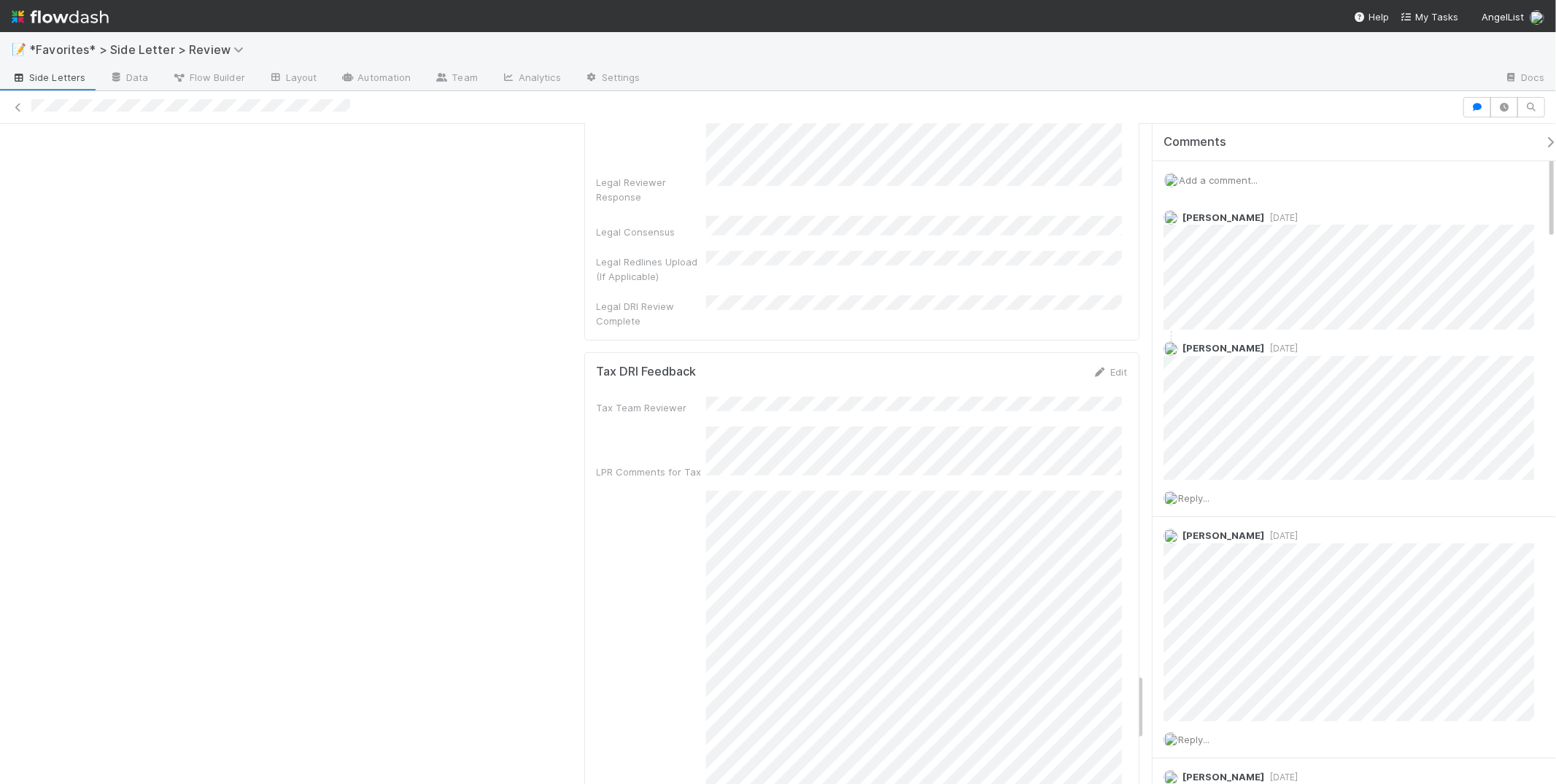
scroll to position [5367, 0]
click at [698, 604] on div "Tax Reviewer Response" at bounding box center [862, 603] width 531 height 345
click at [698, 603] on div "Tax Reviewer Response" at bounding box center [862, 603] width 531 height 345
click at [1023, 650] on div "Tax Reviewer Response" at bounding box center [862, 603] width 531 height 345
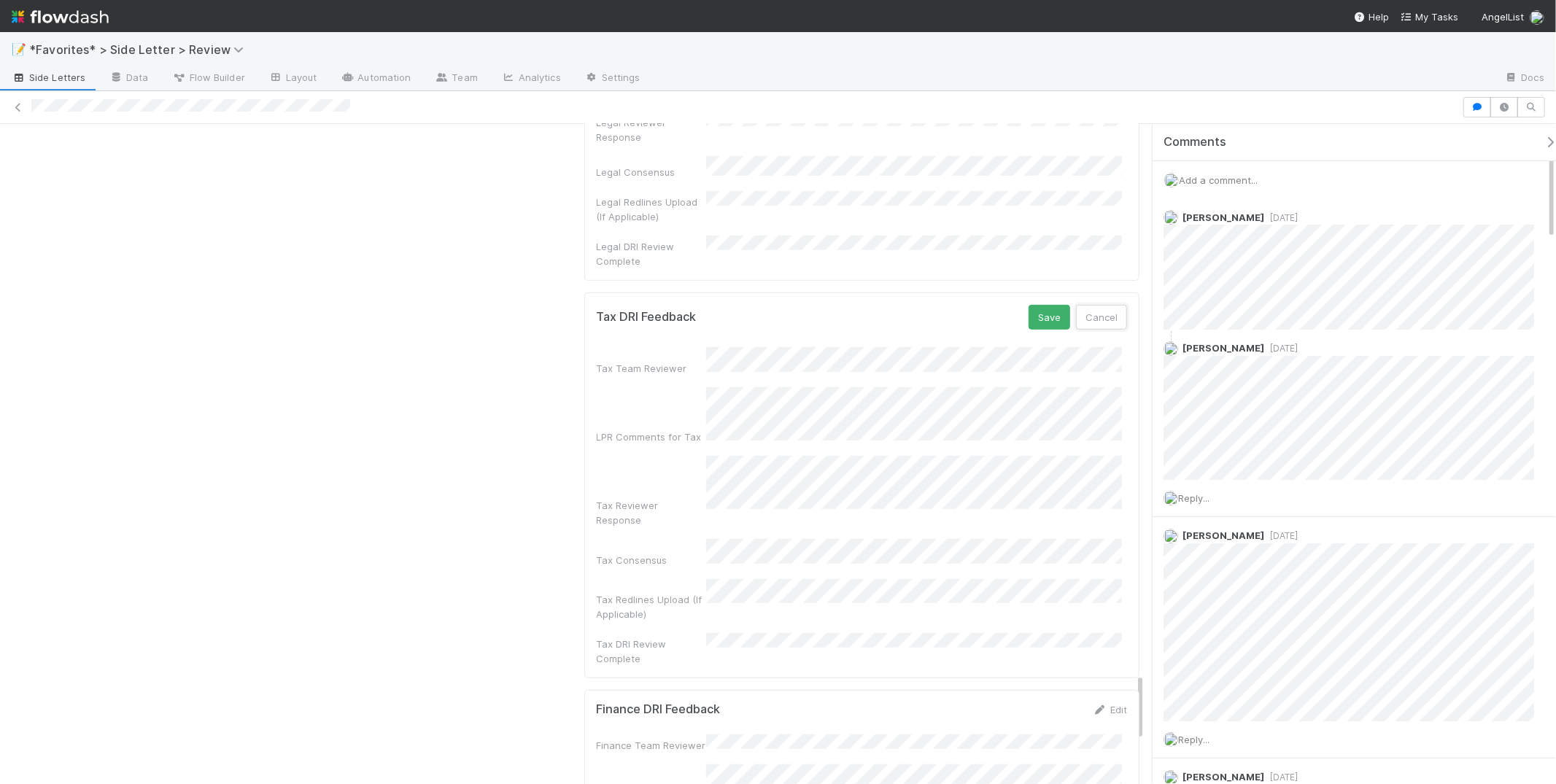
drag, startPoint x: 1092, startPoint y: 262, endPoint x: 1046, endPoint y: 298, distance: 58.4
click at [1092, 305] on button "Cancel" at bounding box center [1101, 317] width 51 height 25
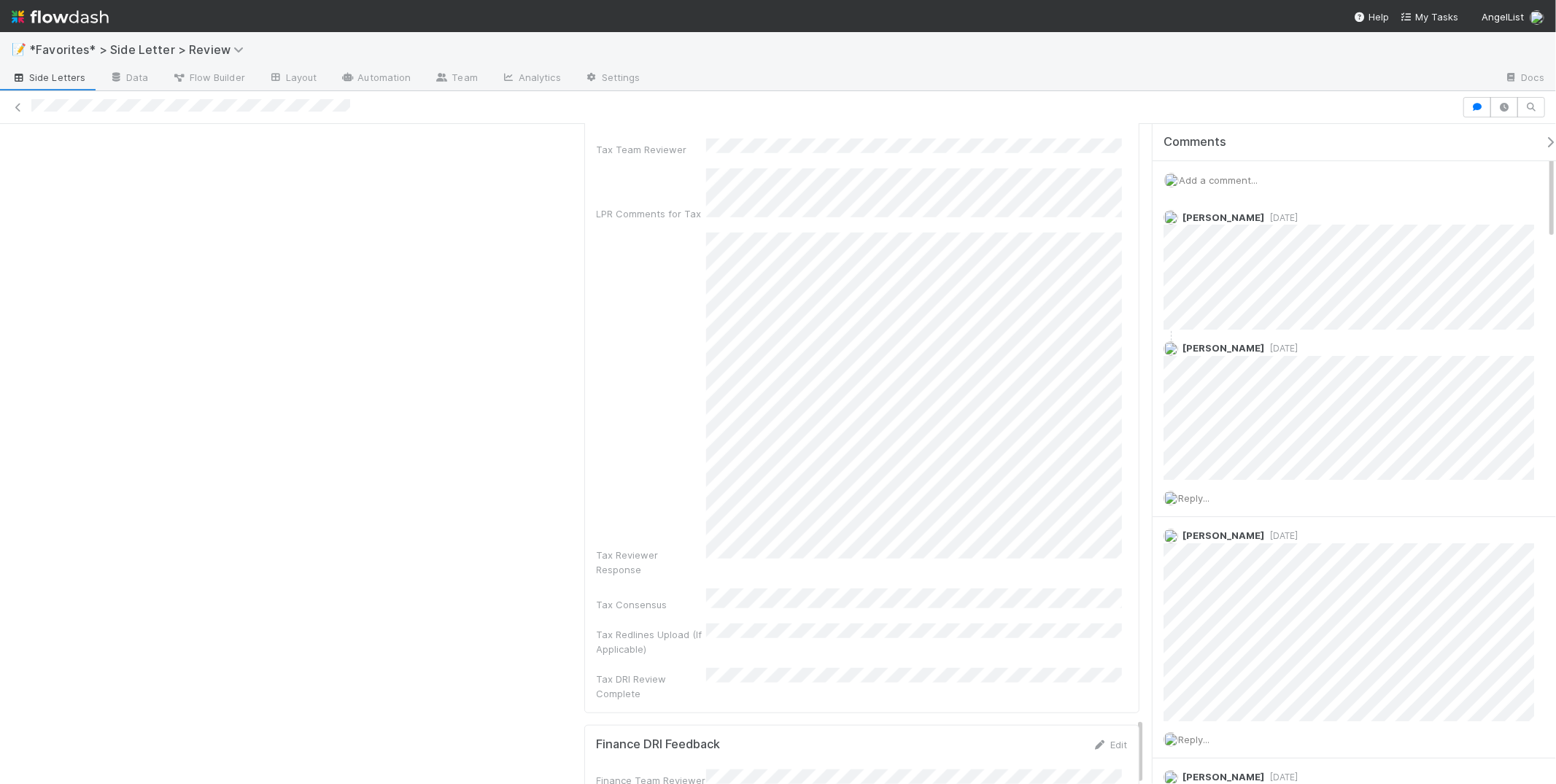
scroll to position [5806, 0]
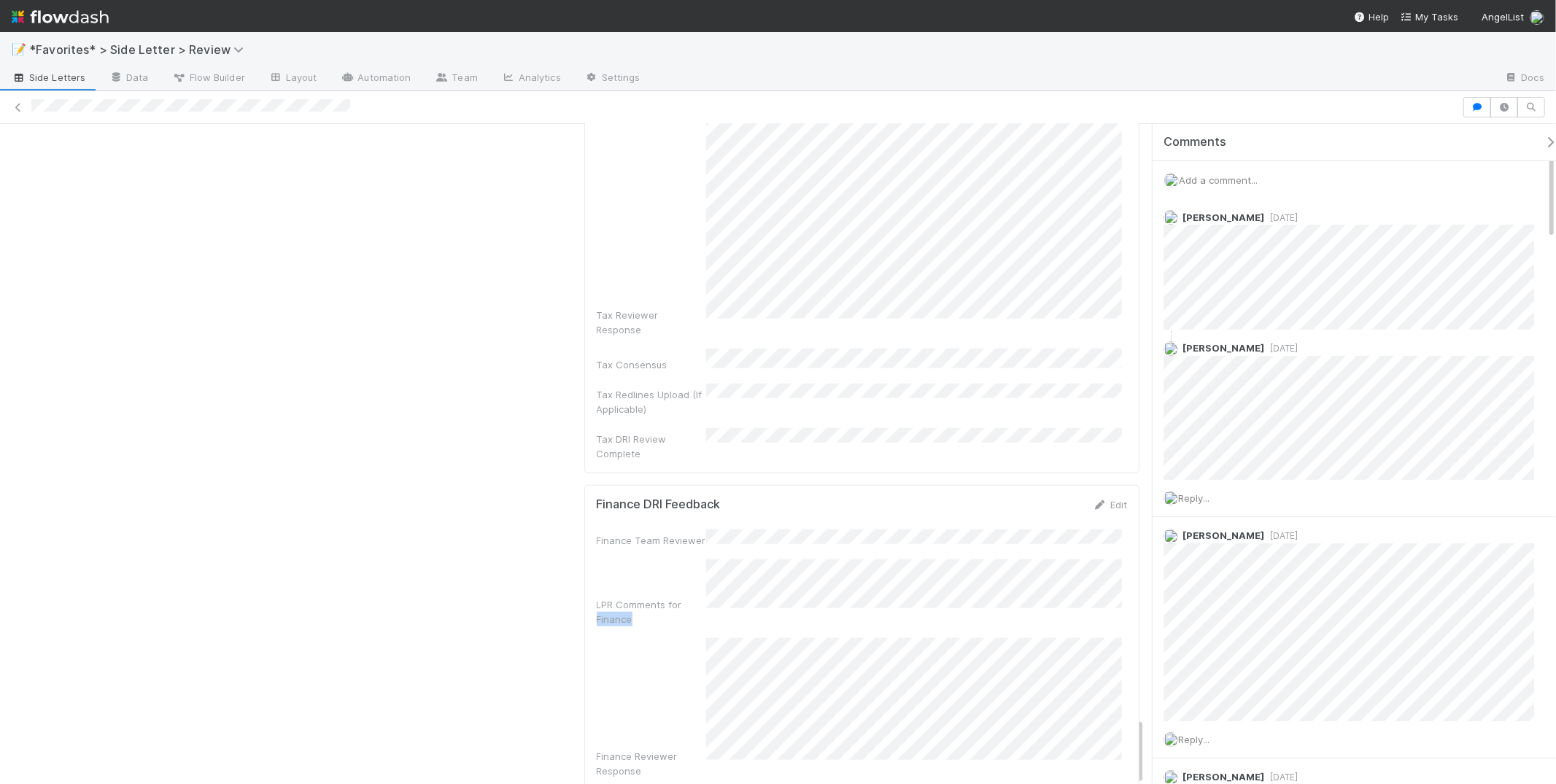
click at [901, 560] on div "LPR Comments for Finance" at bounding box center [862, 593] width 531 height 67
drag, startPoint x: 698, startPoint y: 463, endPoint x: 698, endPoint y: 530, distance: 67.0
click at [698, 638] on div "Finance Reviewer Response" at bounding box center [862, 708] width 531 height 140
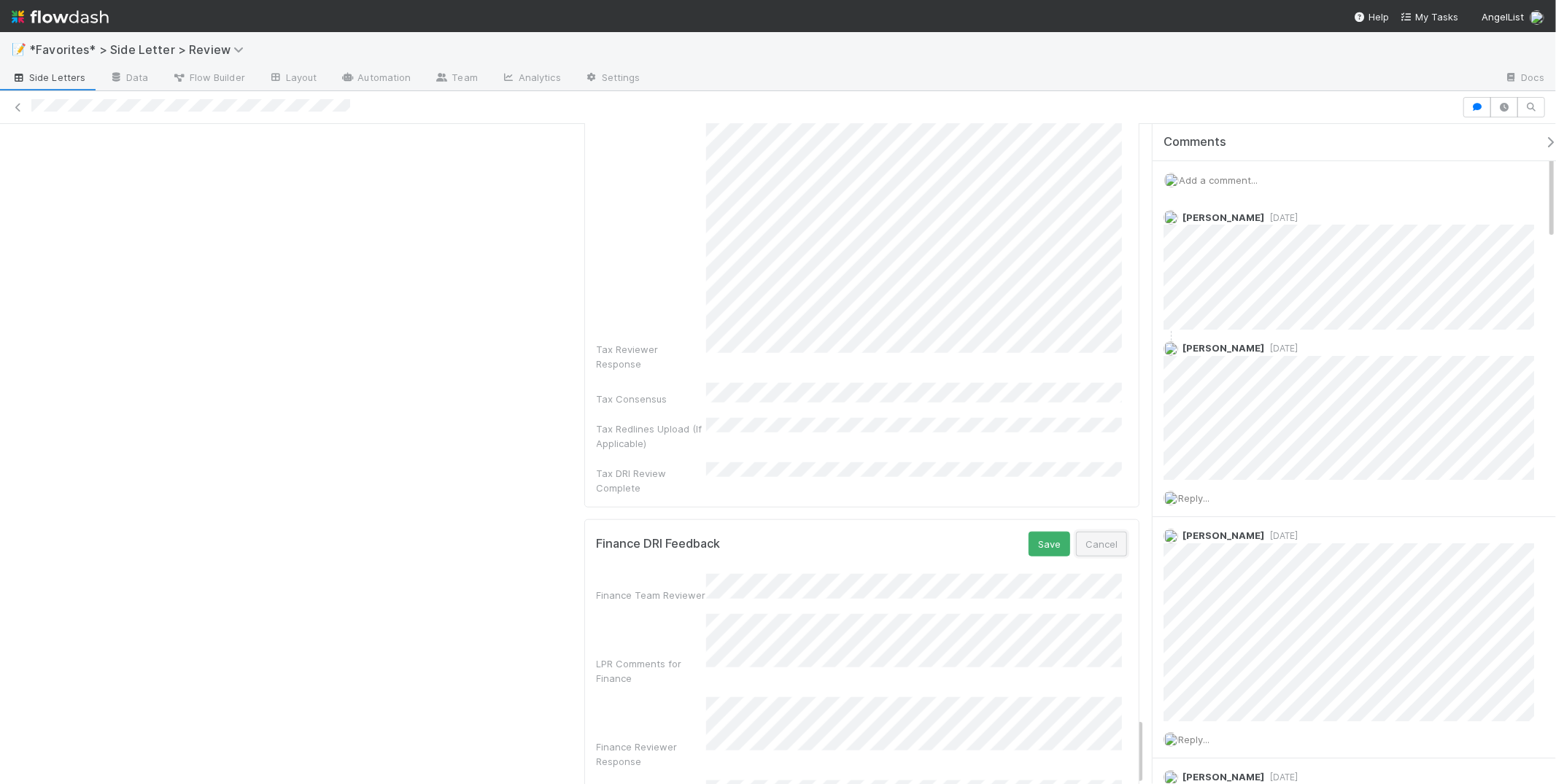
click at [1088, 532] on button "Cancel" at bounding box center [1101, 544] width 51 height 25
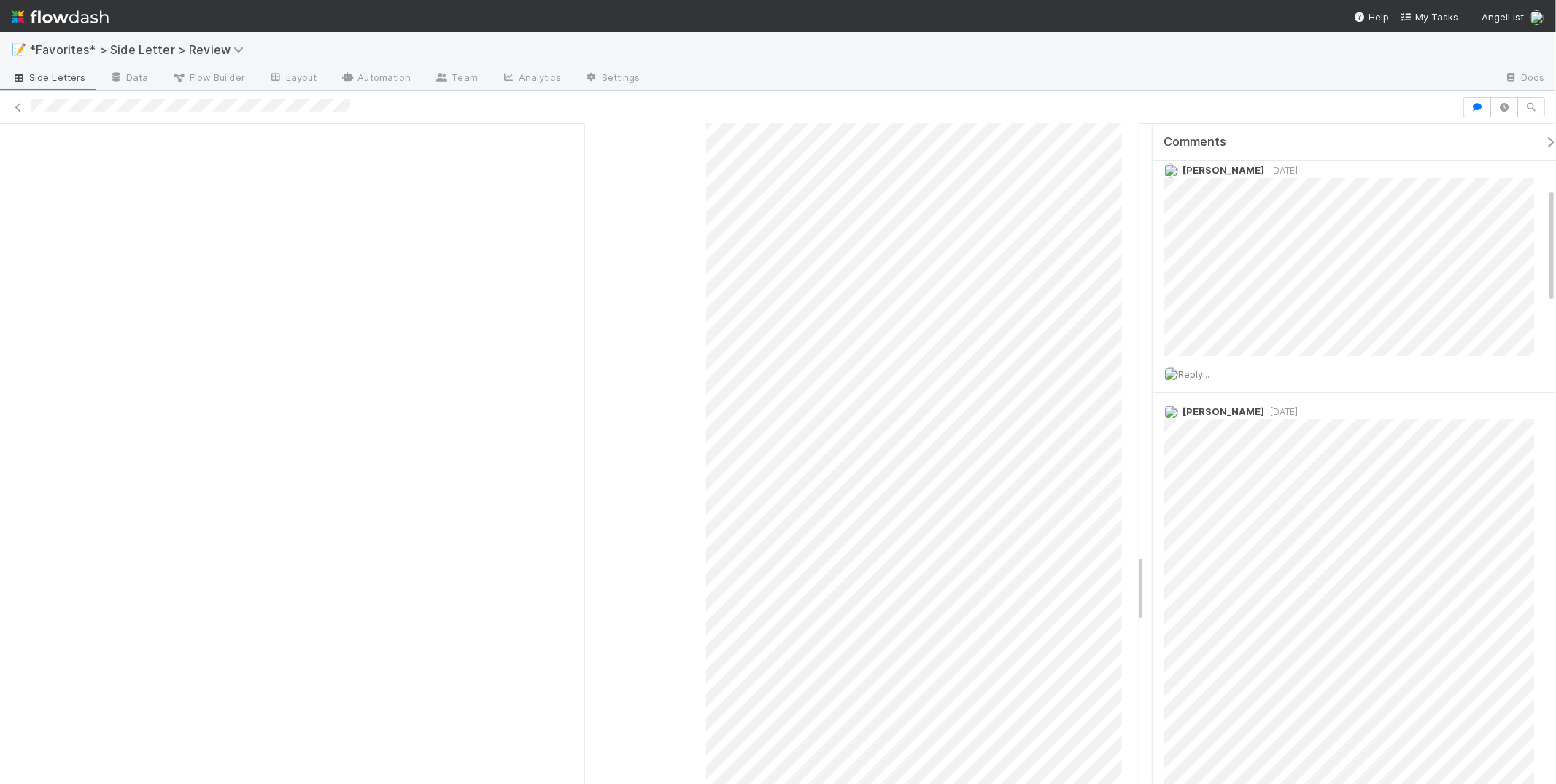
scroll to position [0, 0]
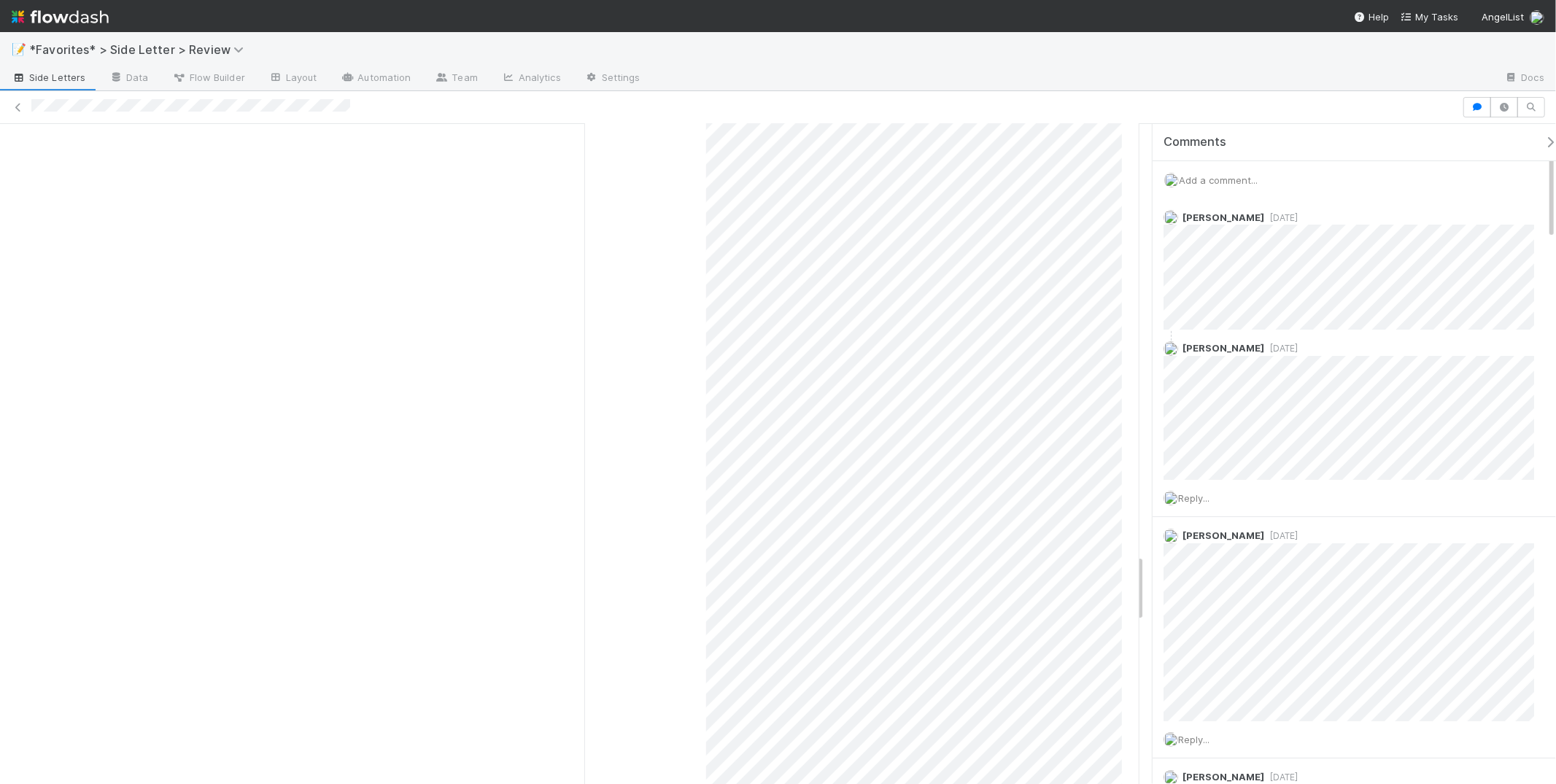
click at [1231, 174] on span "Add a comment..." at bounding box center [1218, 180] width 79 height 12
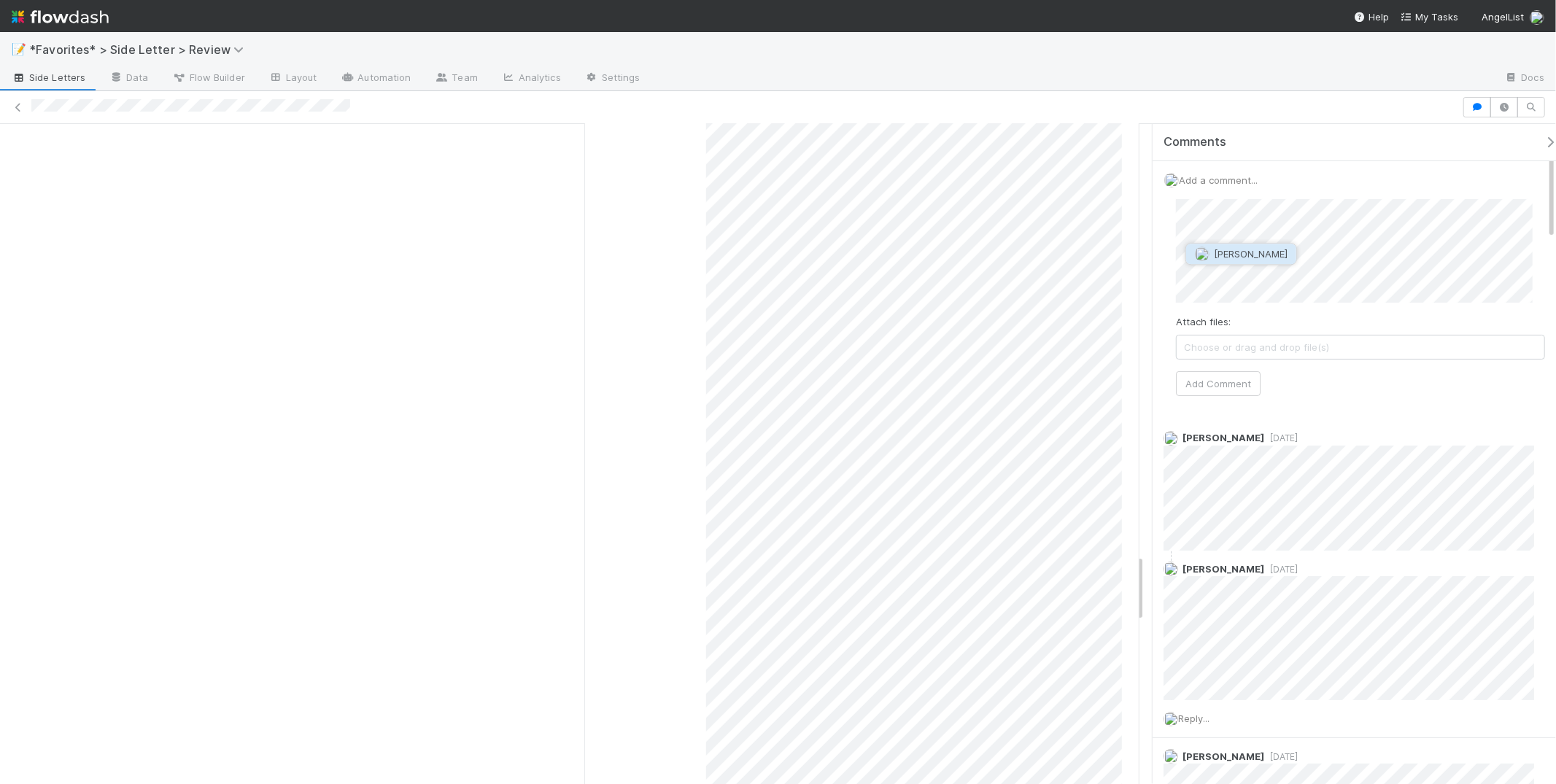
click at [1244, 256] on span "[PERSON_NAME]" at bounding box center [1250, 254] width 73 height 12
click at [696, 227] on div "Tax Reviewer Response" at bounding box center [862, 394] width 531 height 345
click at [698, 228] on div "Tax Reviewer Response" at bounding box center [862, 394] width 531 height 345
click at [697, 231] on div "Tax Reviewer Response" at bounding box center [862, 394] width 531 height 345
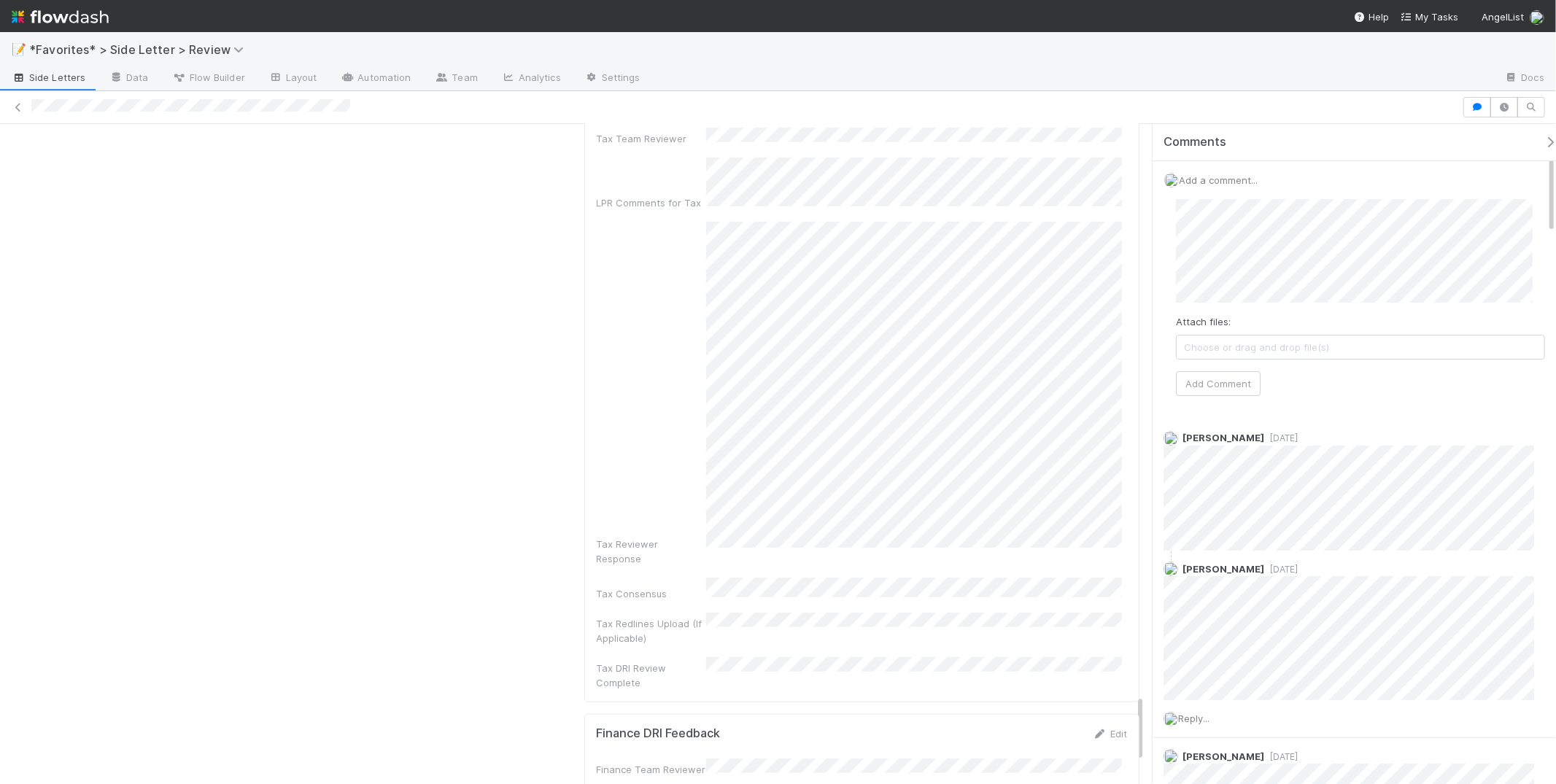
click at [698, 231] on div "Tax Reviewer Response" at bounding box center [862, 394] width 531 height 345
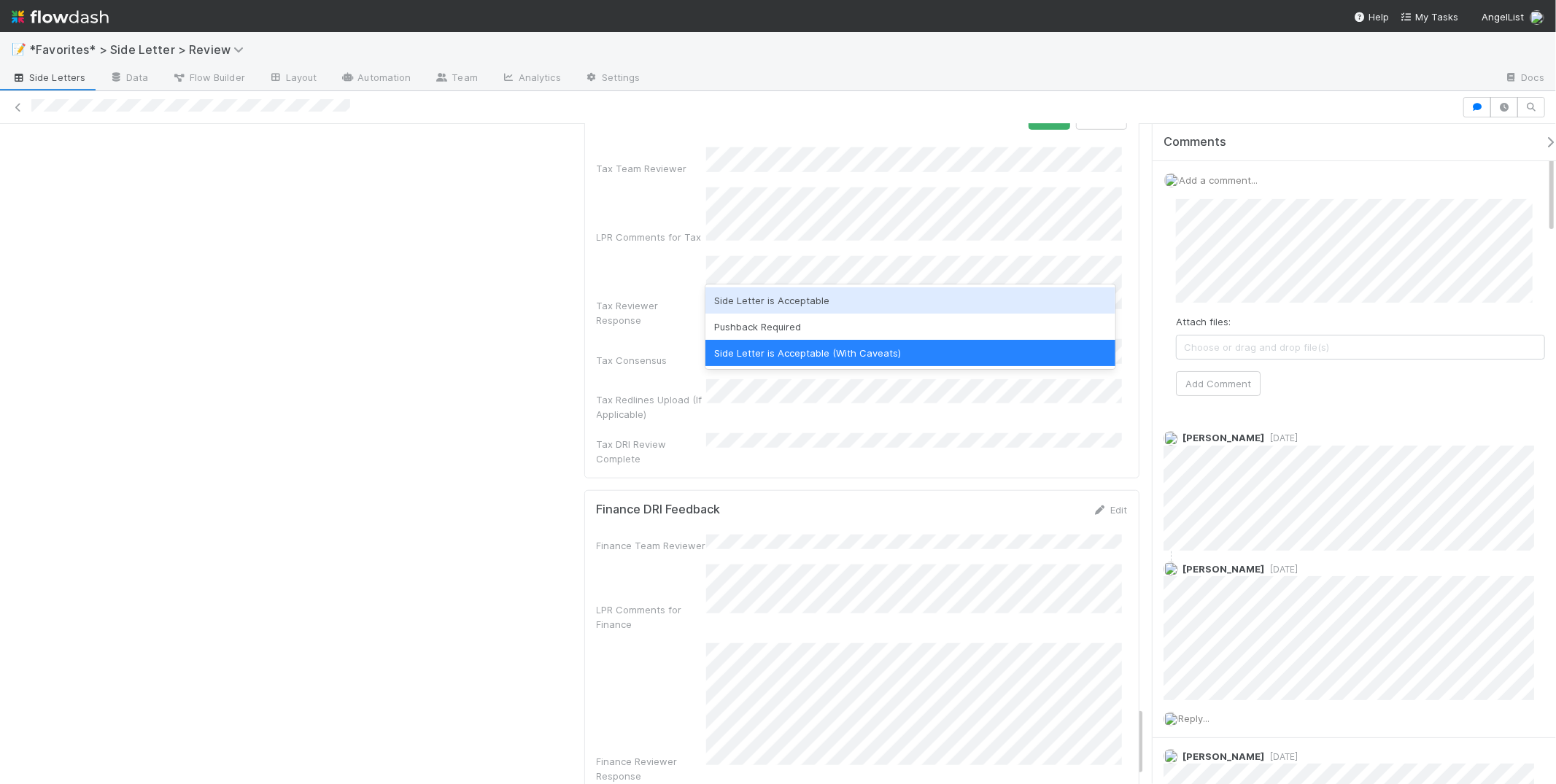
scroll to position [5484, 0]
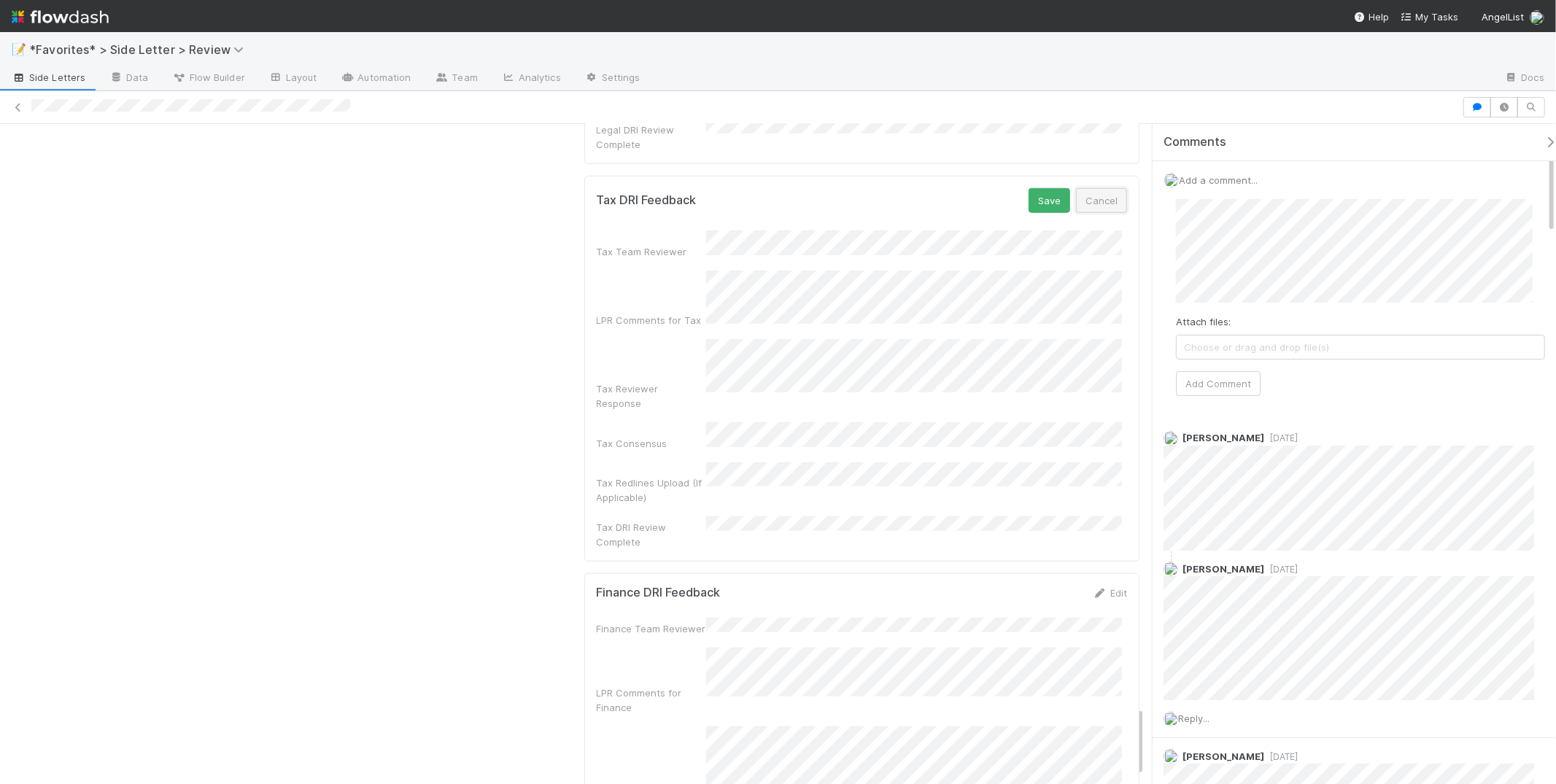
click at [1097, 188] on button "Cancel" at bounding box center [1101, 200] width 51 height 25
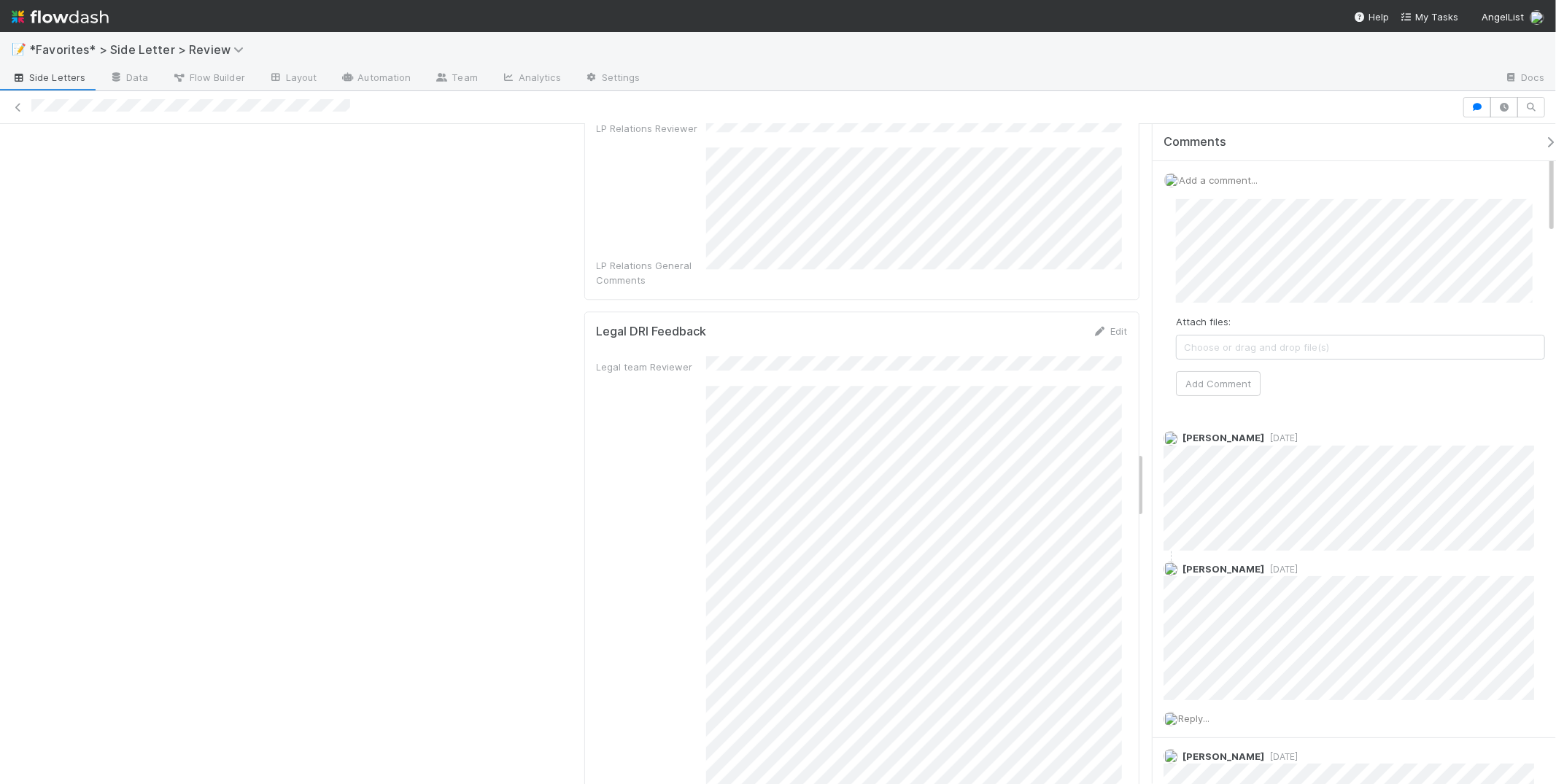
scroll to position [3032, 0]
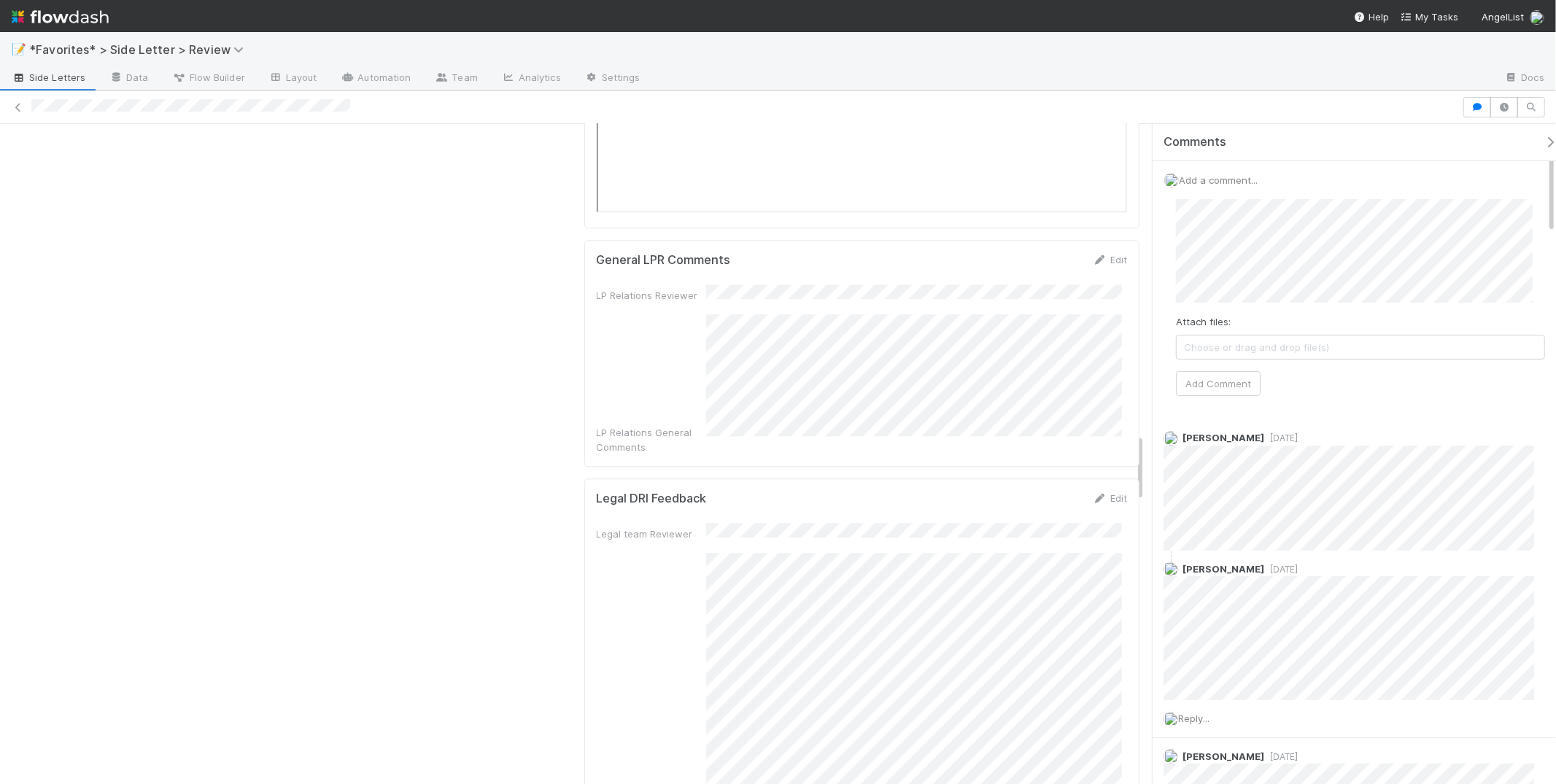
click at [381, 337] on div "Checklist Side Letter Logging skip all in section Add CT Custom Requirement wit…" at bounding box center [294, 420] width 567 height 6572
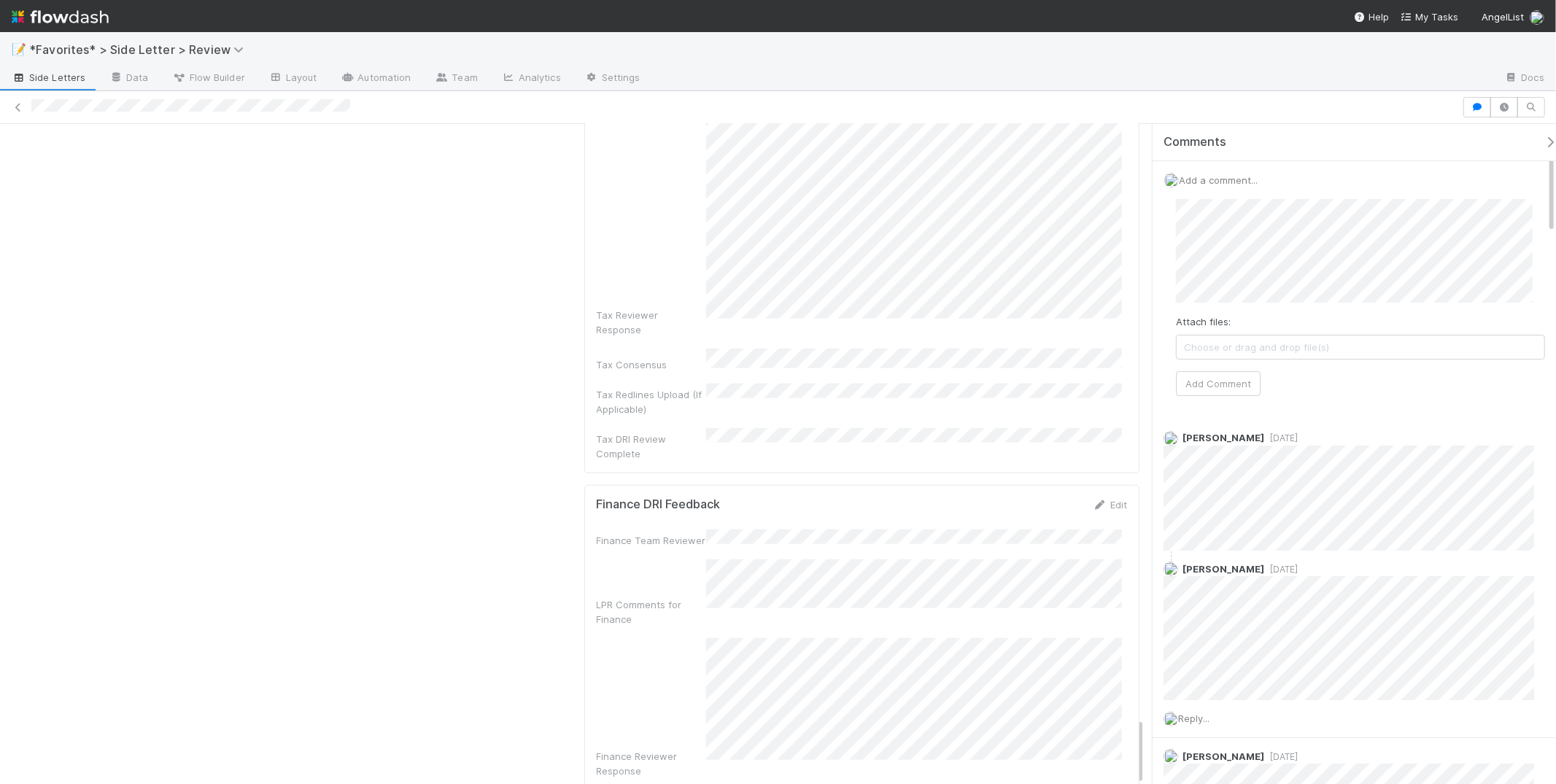
scroll to position [5796, 0]
click at [683, 648] on div "Finance Reviewer Response" at bounding box center [862, 718] width 531 height 140
click at [743, 539] on div "Finance Team Reviewer LPR Comments for Finance Finance Reviewer Response Financ…" at bounding box center [862, 725] width 531 height 373
click at [853, 673] on div "Finance Team Reviewer LPR Comments for Finance Finance Reviewer Response Financ…" at bounding box center [862, 725] width 531 height 373
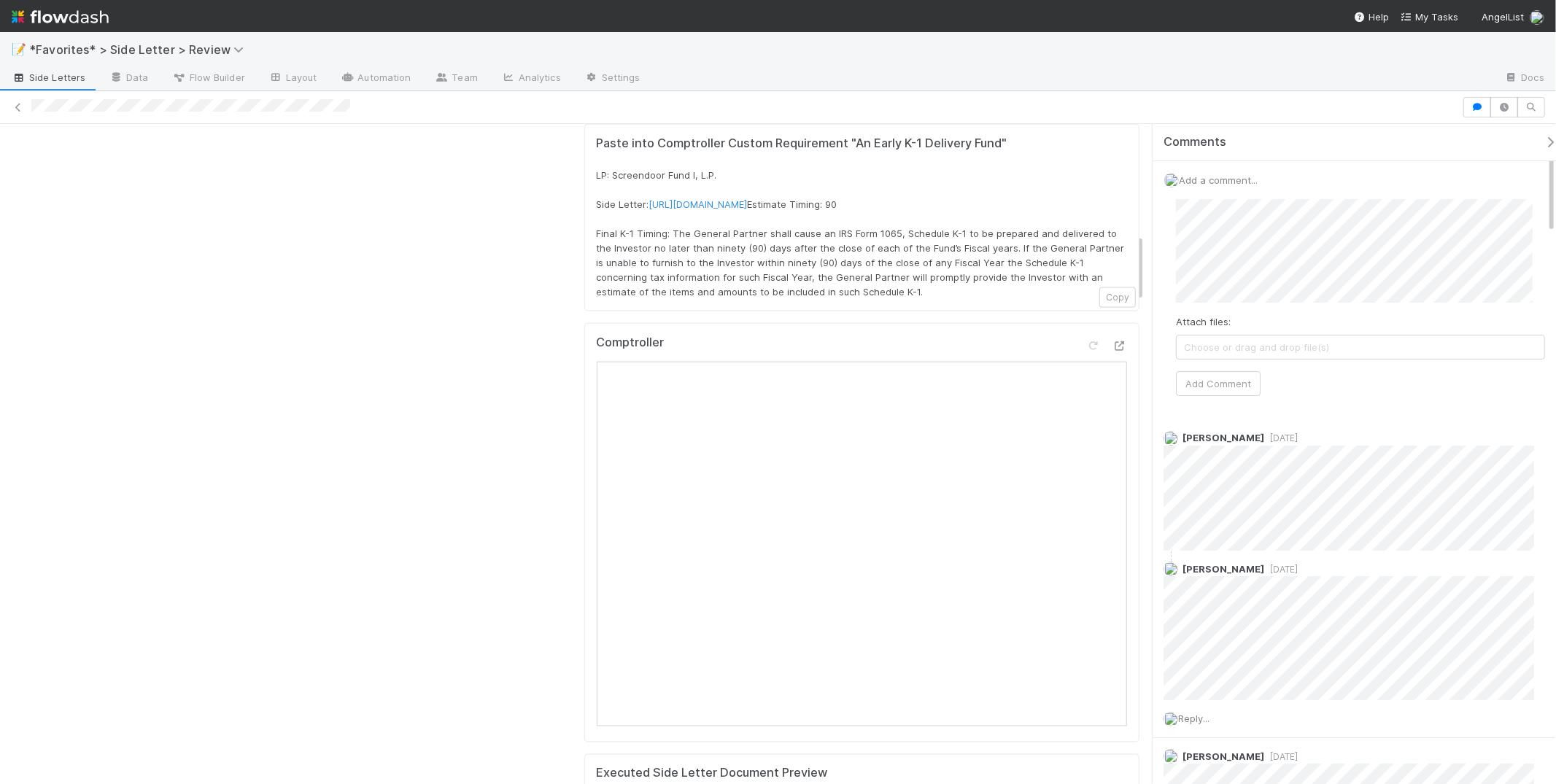
scroll to position [0, 0]
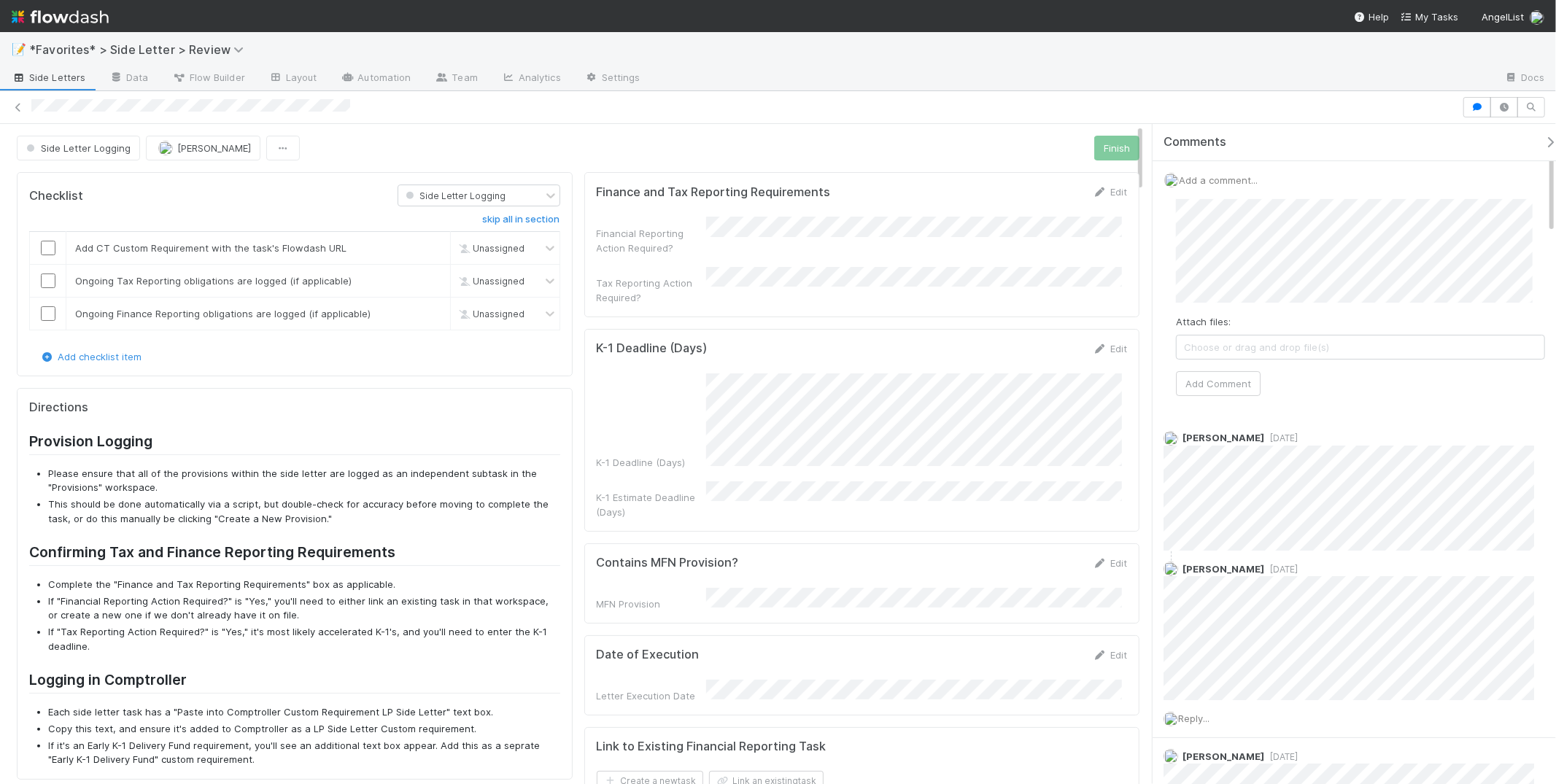
click at [830, 93] on div at bounding box center [778, 108] width 1556 height 33
click at [85, 143] on span "Side Letter Logging" at bounding box center [77, 149] width 107 height 12
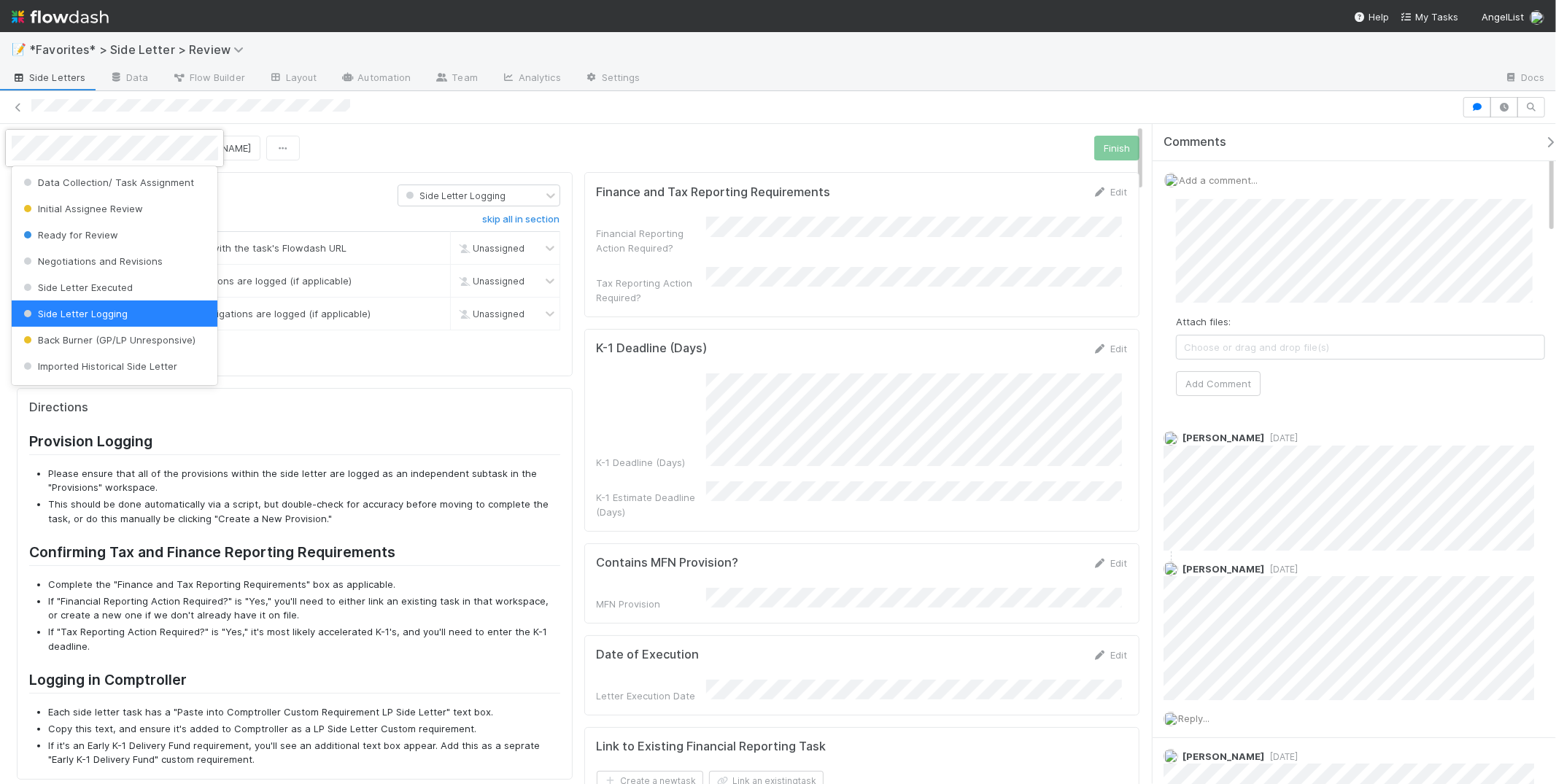
click at [557, 153] on div at bounding box center [778, 392] width 1556 height 784
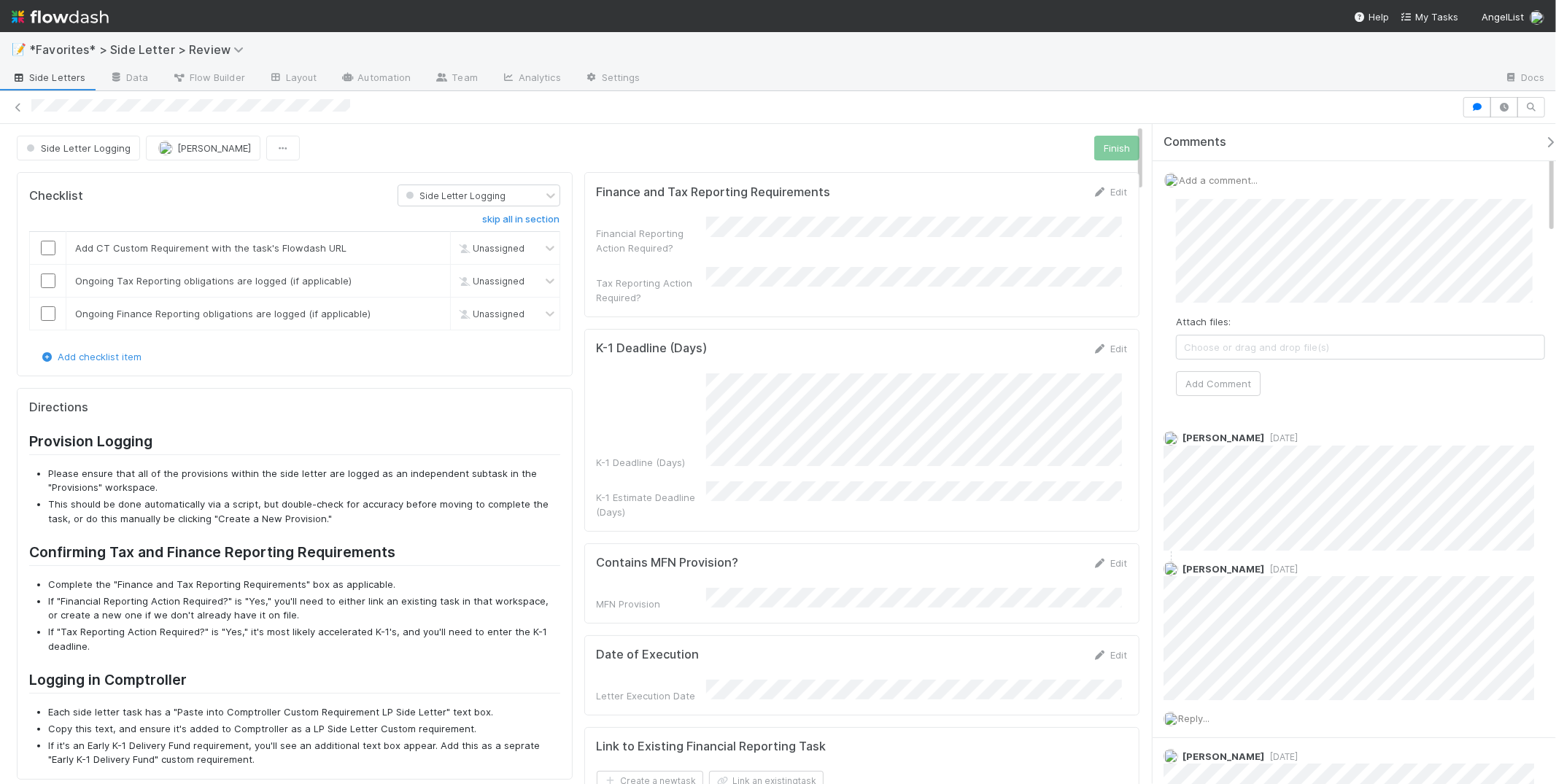
click at [1262, 99] on div at bounding box center [744, 107] width 1426 height 16
drag, startPoint x: 1375, startPoint y: 123, endPoint x: 1177, endPoint y: 104, distance: 198.9
click at [1375, 124] on div "Comments" at bounding box center [1361, 142] width 416 height 37
click at [909, 28] on nav "Help My Tasks AngelList" at bounding box center [778, 16] width 1556 height 32
